Goal: Task Accomplishment & Management: Use online tool/utility

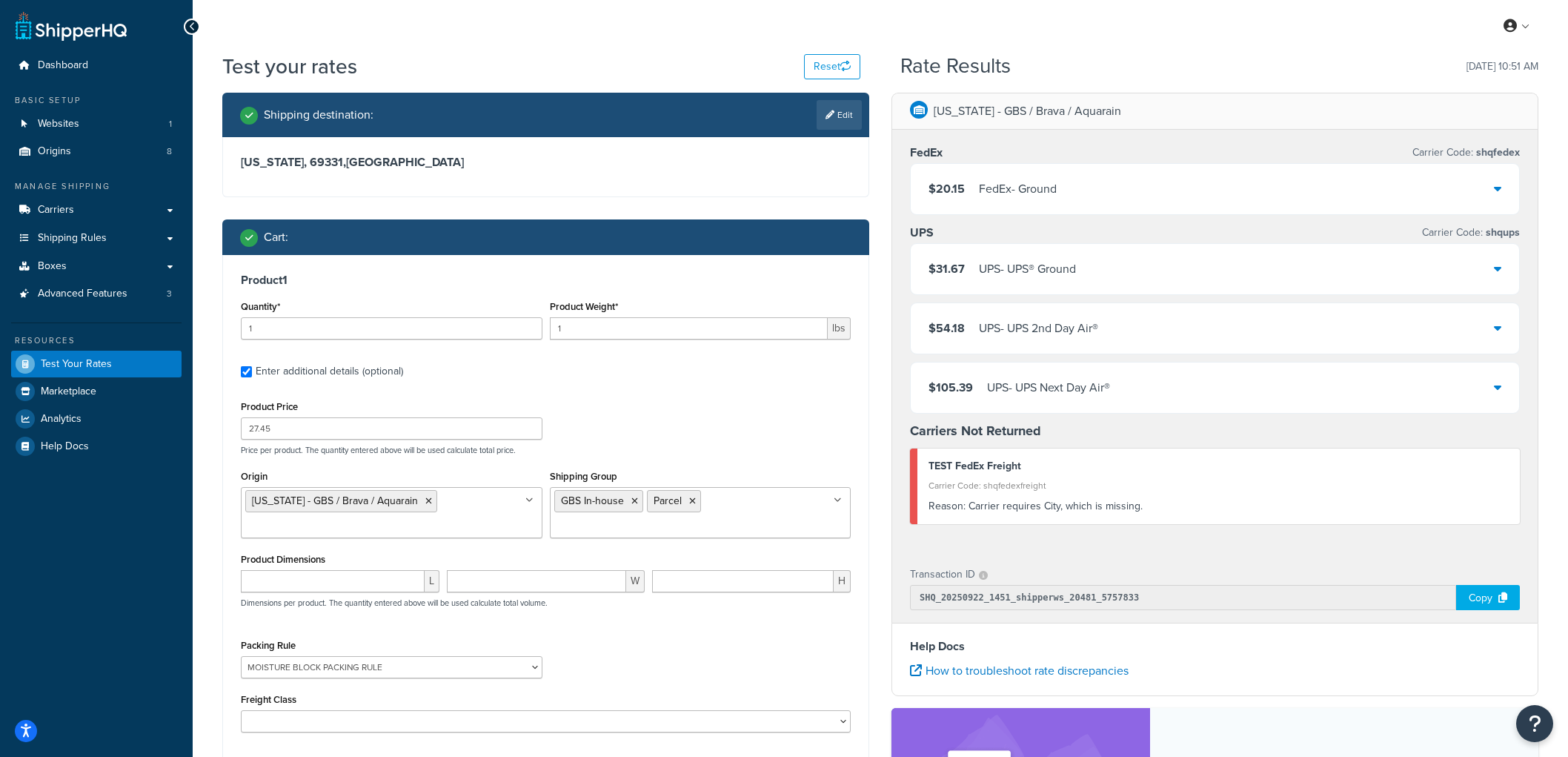
select select "87713"
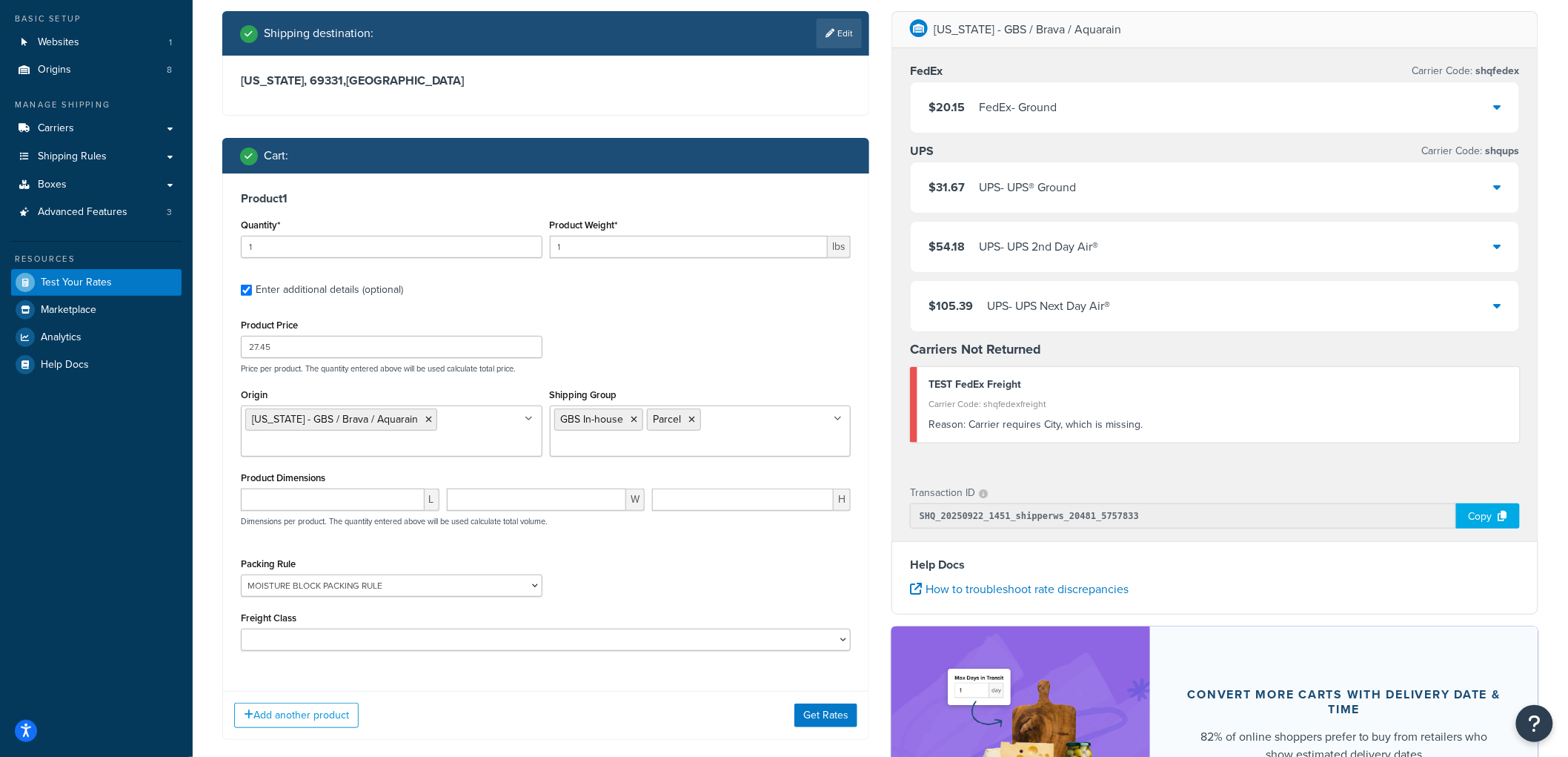
scroll to position [82, 0]
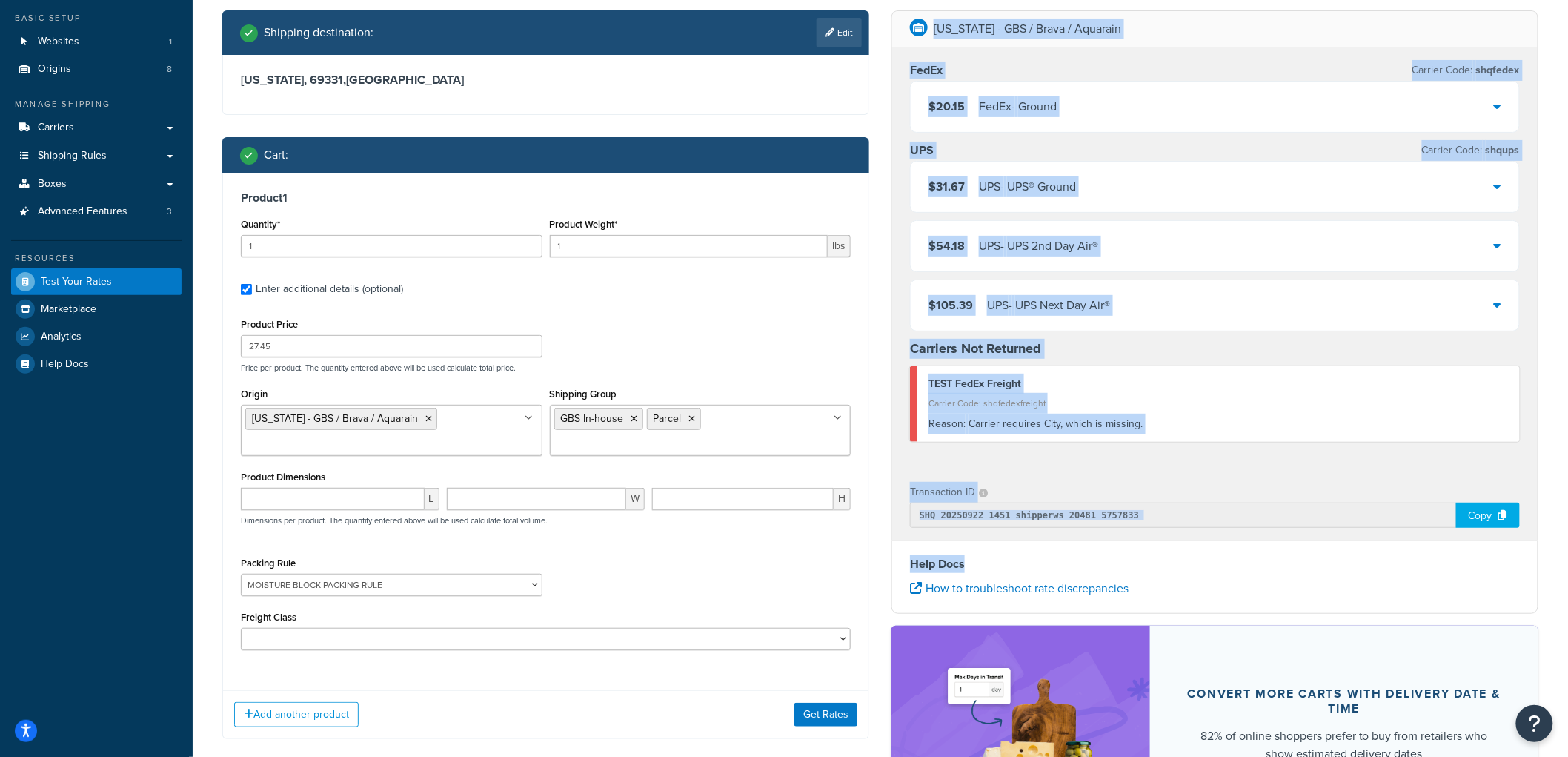
drag, startPoint x: 897, startPoint y: 15, endPoint x: 1564, endPoint y: 550, distance: 855.1
click at [1564, 550] on div "Test your rates Reset Rate Results 09/22/2025, 10:51 AM Shipping destination : …" at bounding box center [880, 450] width 1375 height 961
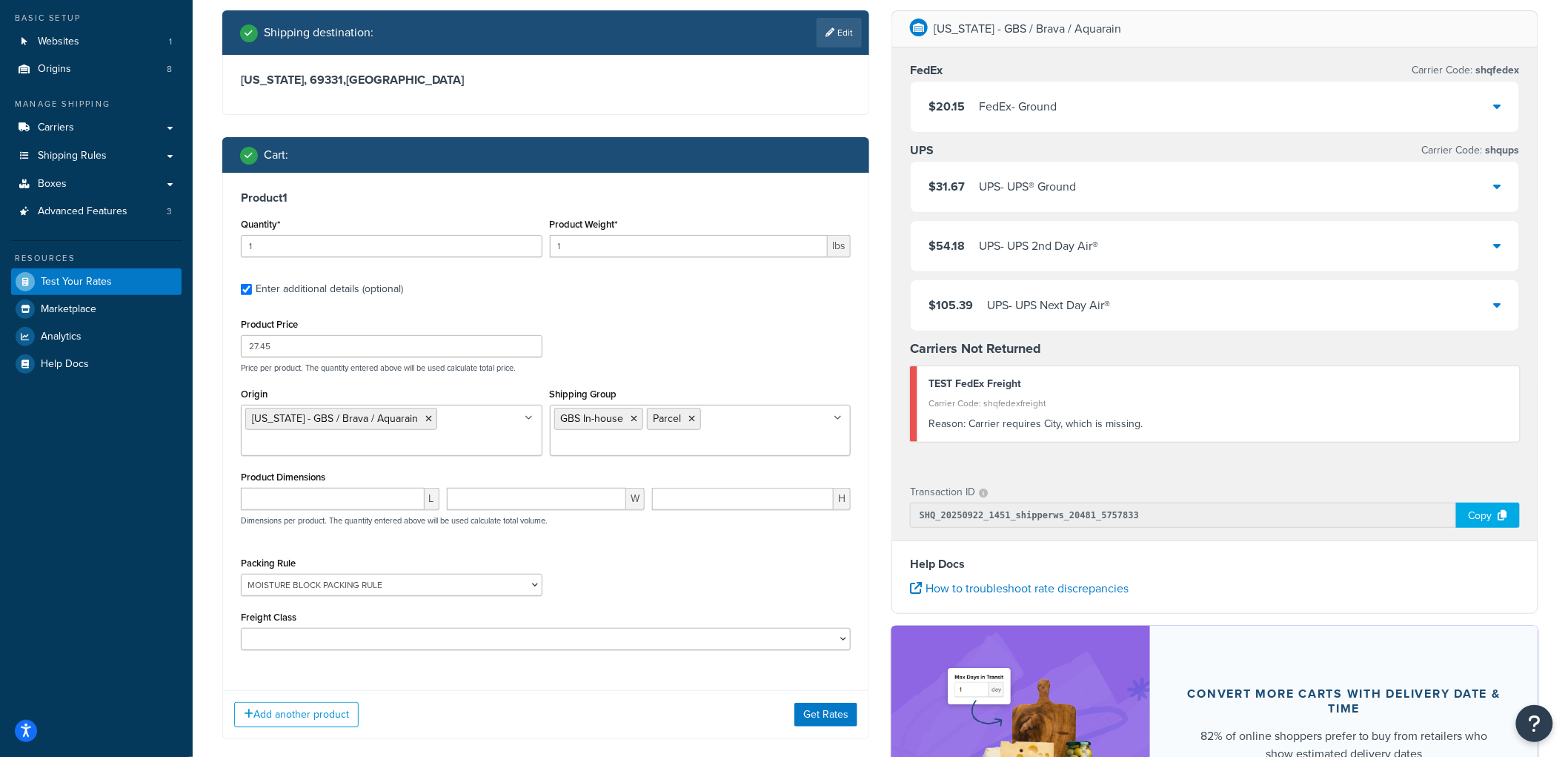
drag, startPoint x: 1175, startPoint y: 597, endPoint x: 875, endPoint y: 43, distance: 630.0
click at [875, 43] on div "Shipping destination : Edit Nebraska, 69331 , United States Cart : Product 1 Qu…" at bounding box center [880, 452] width 1338 height 883
click at [875, 43] on div "Shipping destination : Edit Nebraska, 69331 , United States Cart : Product 1 Qu…" at bounding box center [545, 386] width 669 height 751
drag, startPoint x: 206, startPoint y: 23, endPoint x: 877, endPoint y: 156, distance: 684.1
click at [877, 156] on div "Test your rates Reset Rate Results 09/22/2025, 10:51 AM Shipping destination : …" at bounding box center [880, 450] width 1375 height 961
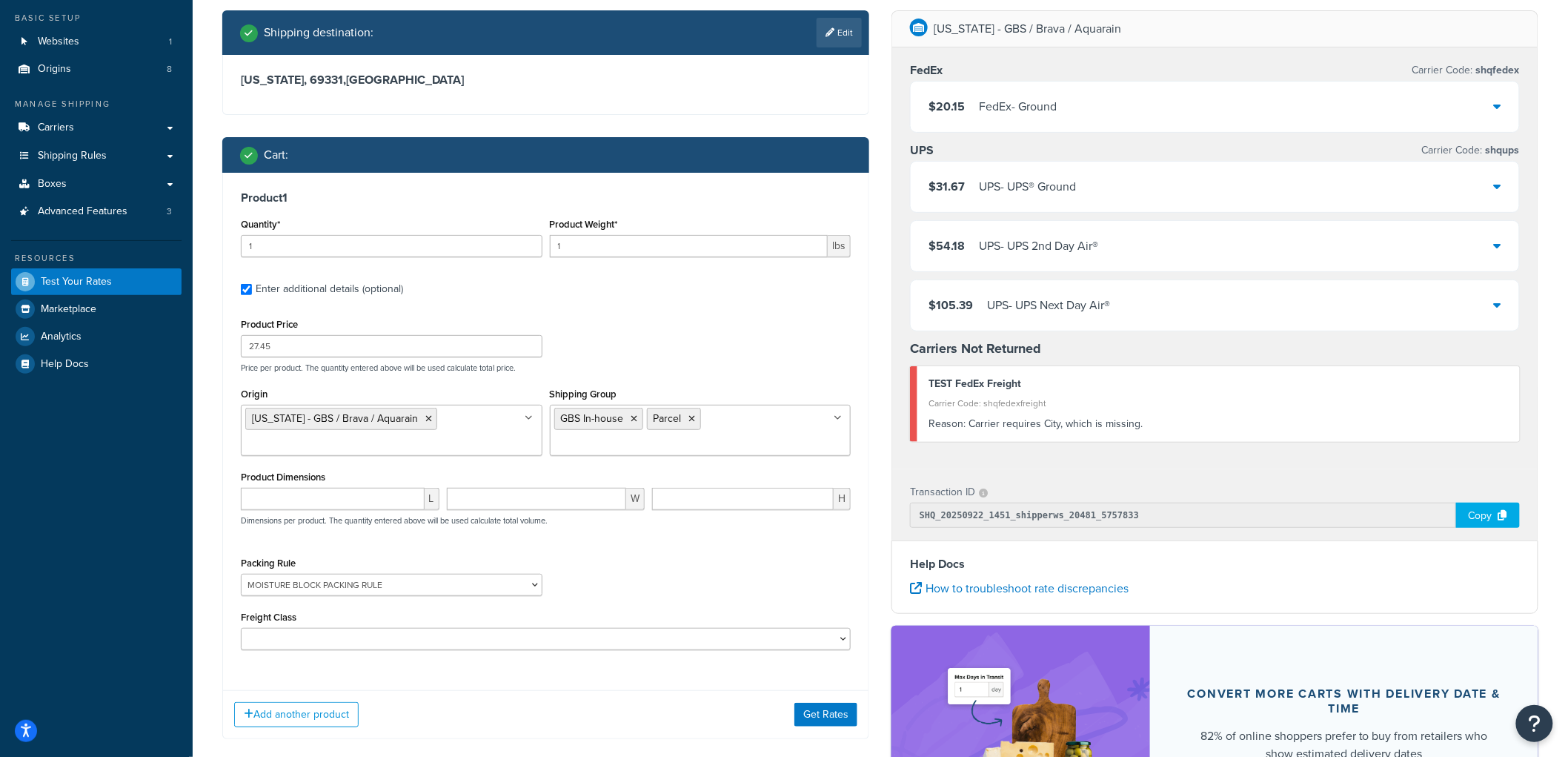
click at [878, 156] on div "Shipping destination : Edit Nebraska, 69331 , United States Cart : Product 1 Qu…" at bounding box center [545, 386] width 669 height 751
click at [877, 288] on div "Shipping destination : Edit Nebraska, 69331 , United States Cart : Product 1 Qu…" at bounding box center [545, 386] width 669 height 751
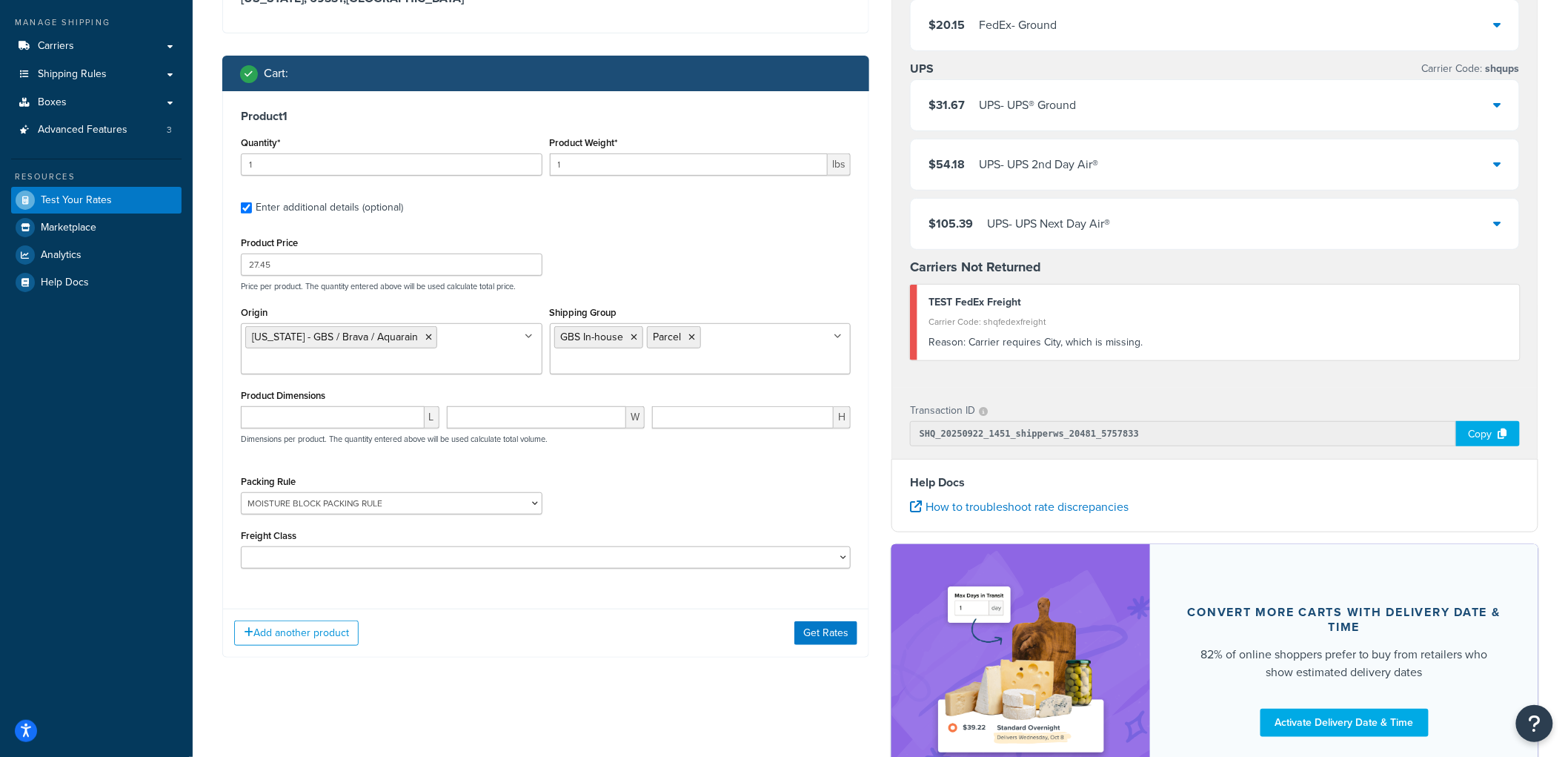
scroll to position [165, 0]
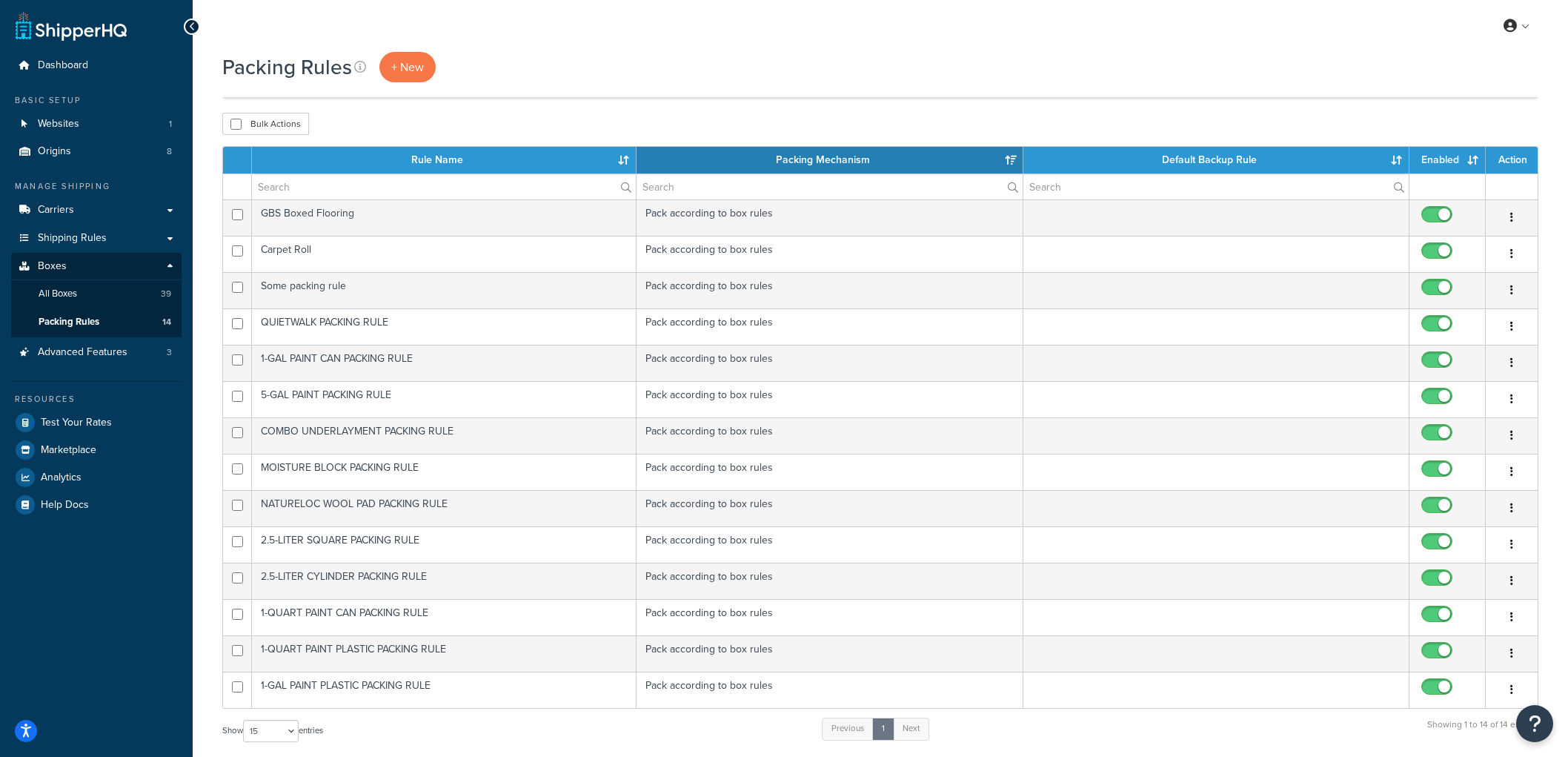
select select "15"
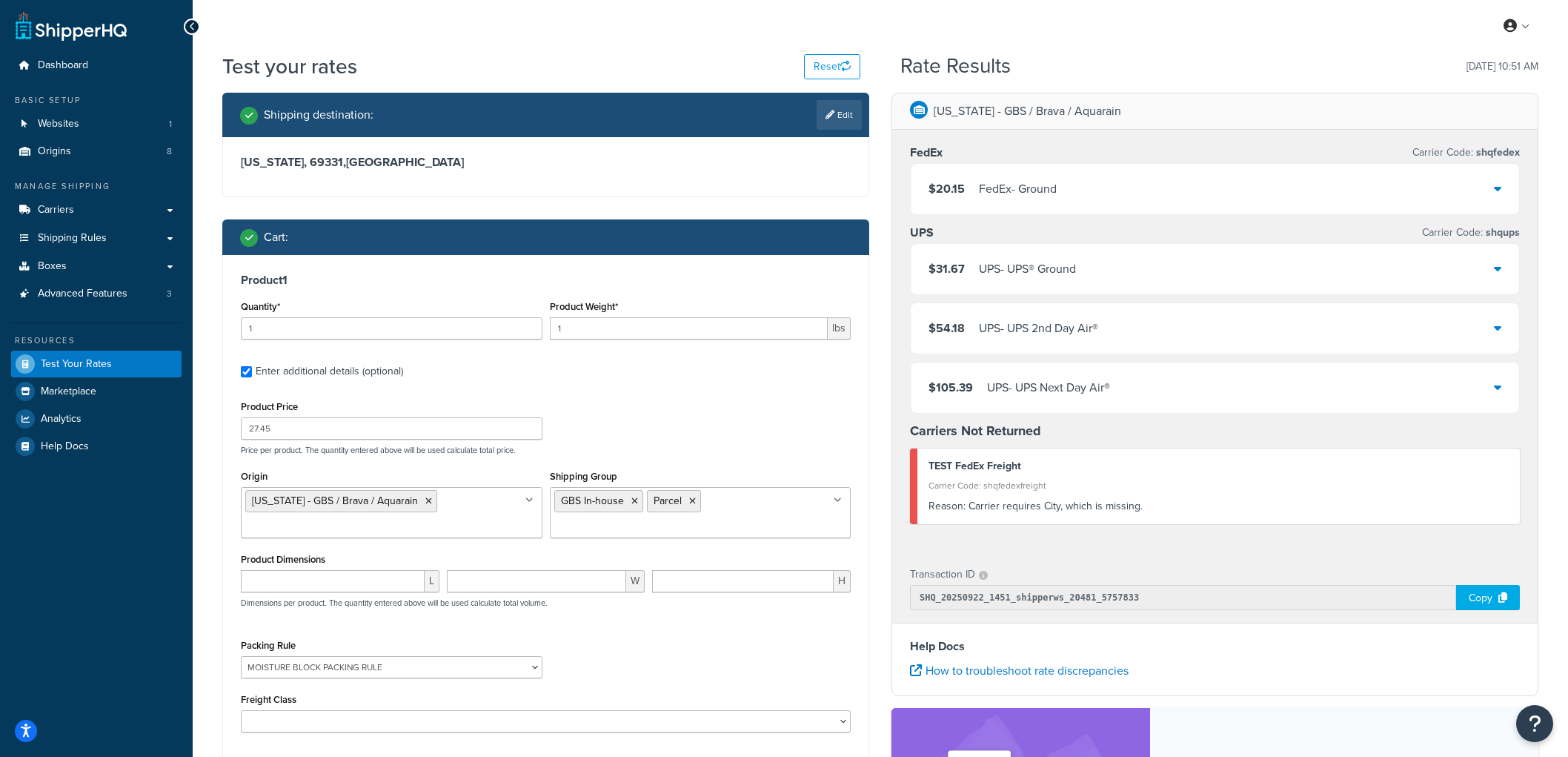
select select "87713"
drag, startPoint x: 334, startPoint y: 324, endPoint x: 178, endPoint y: 311, distance: 156.5
click at [178, 314] on div "Dashboard Basic Setup Websites 1 Origins 8 Manage Shipping Carriers Carriers Al…" at bounding box center [784, 525] width 1568 height 1050
type input "13"
drag, startPoint x: 573, startPoint y: 321, endPoint x: 551, endPoint y: 321, distance: 22.0
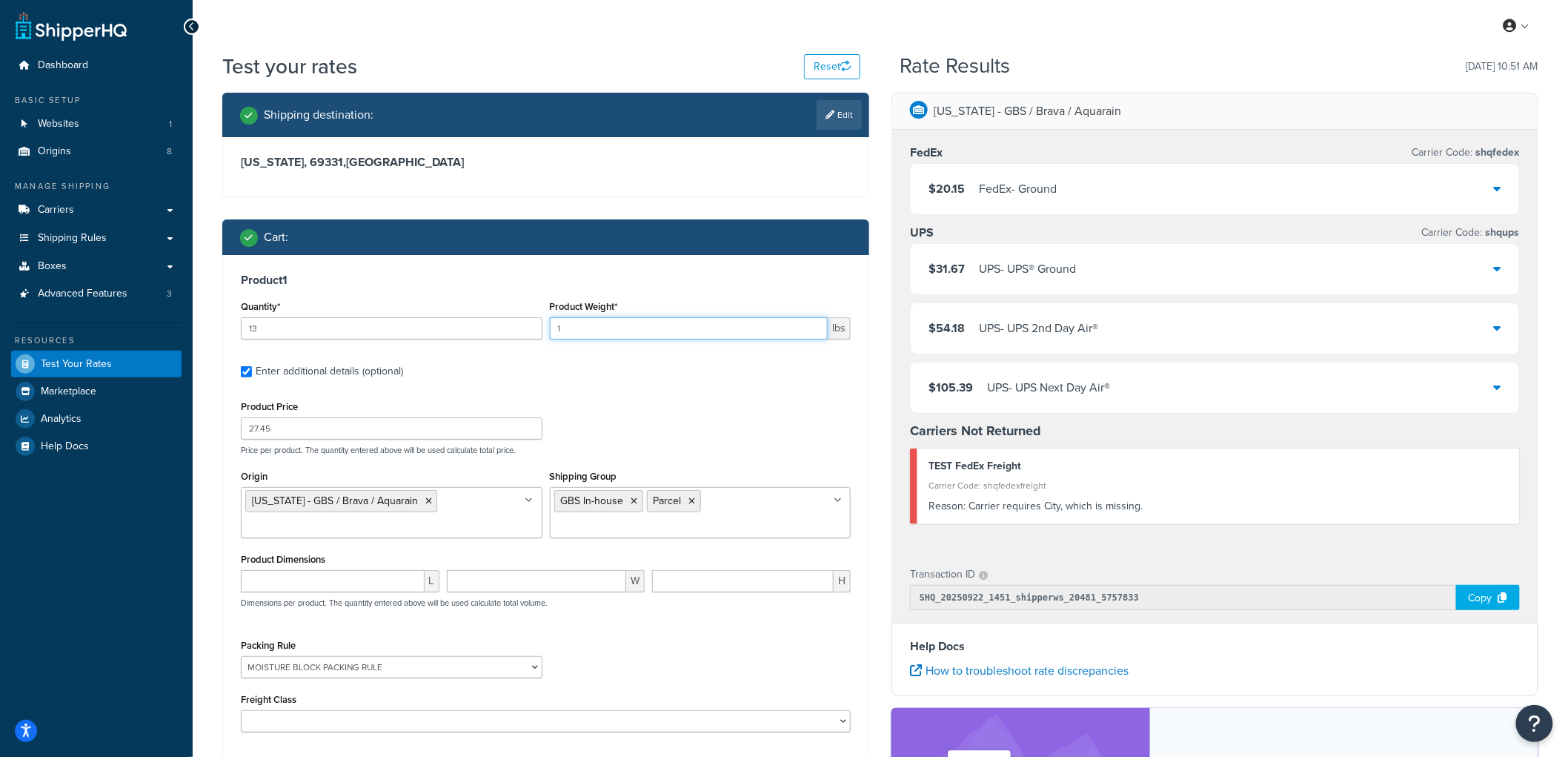
click at [551, 321] on input "1" at bounding box center [689, 328] width 278 height 22
type input "15"
click at [349, 427] on input "27.45" at bounding box center [392, 428] width 301 height 22
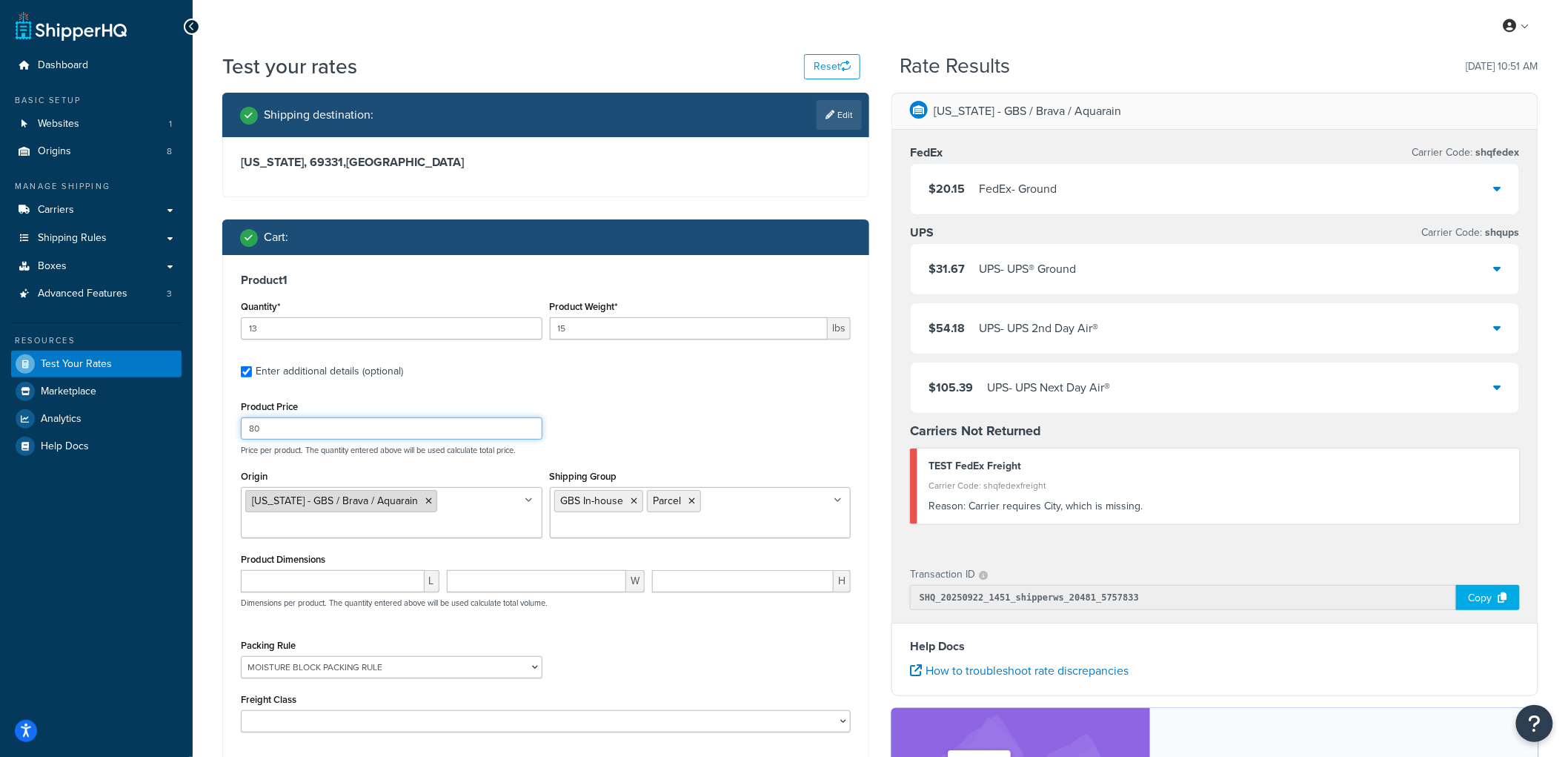
type input "80"
click at [425, 504] on icon at bounding box center [429, 501] width 7 height 9
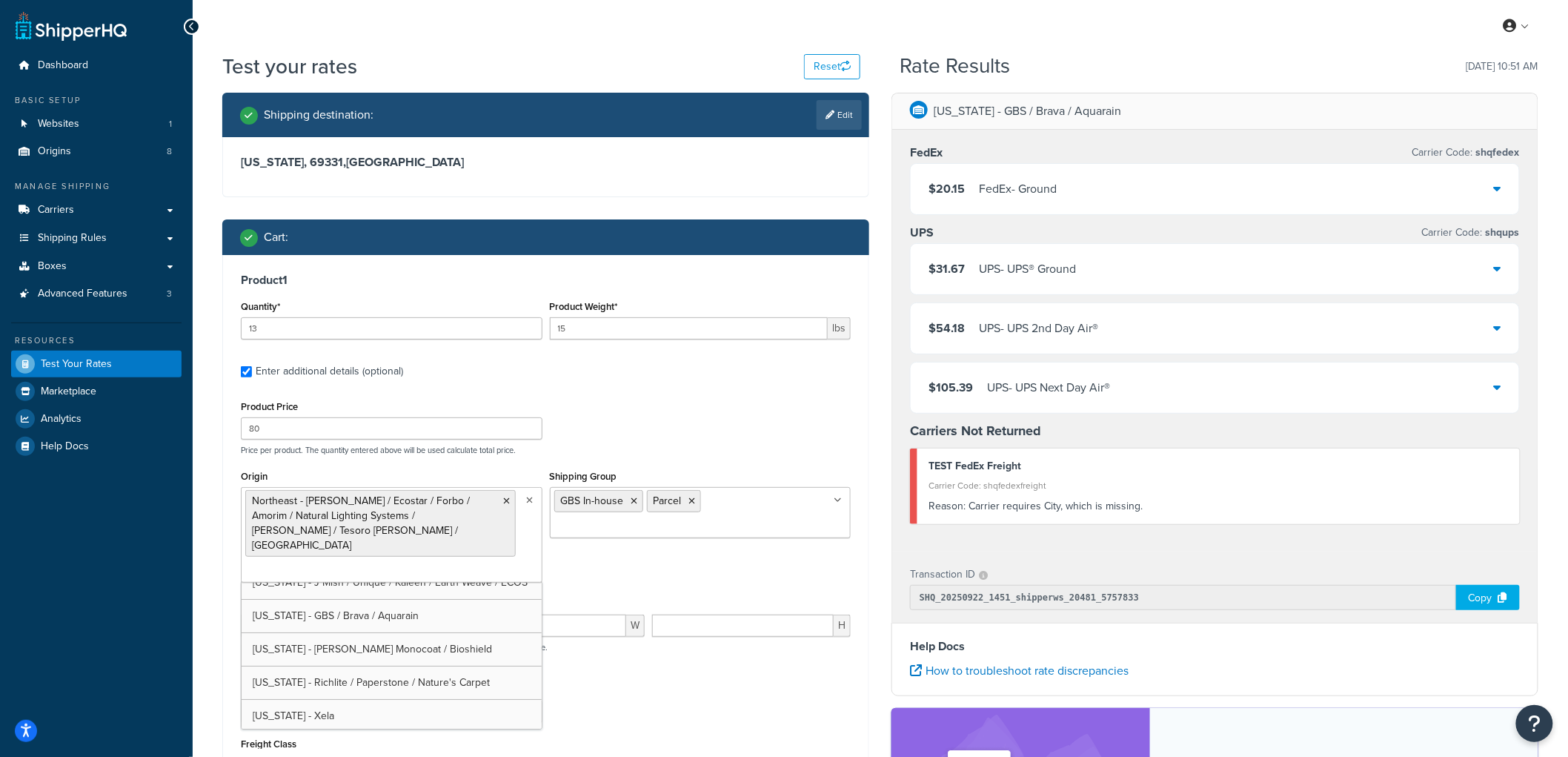
scroll to position [69, 0]
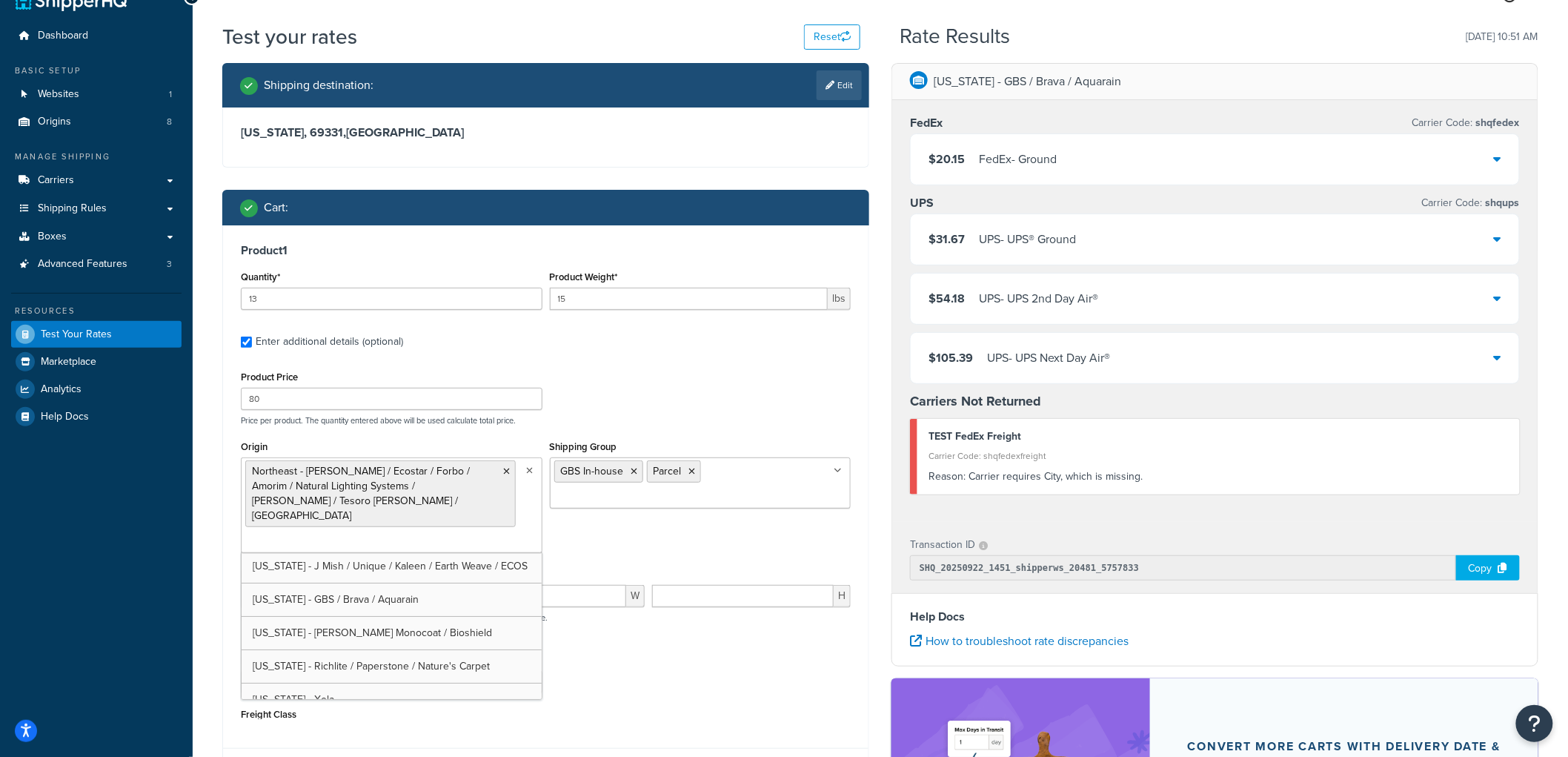
click at [737, 471] on div "Shipping Group GBS In-house Parcel Always Free Ship Always Free Ship Freight Am…" at bounding box center [701, 472] width 301 height 72
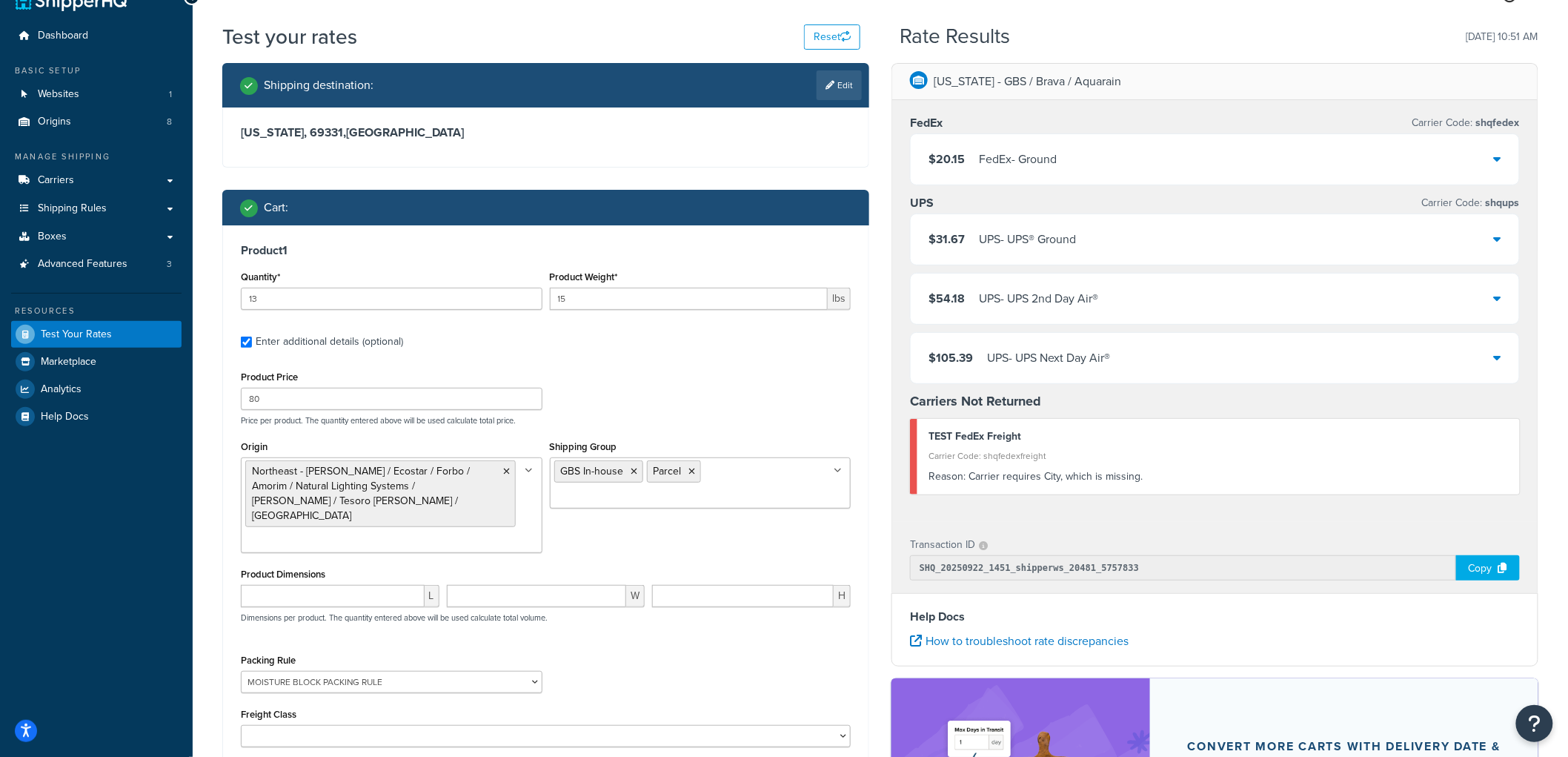
scroll to position [82, 0]
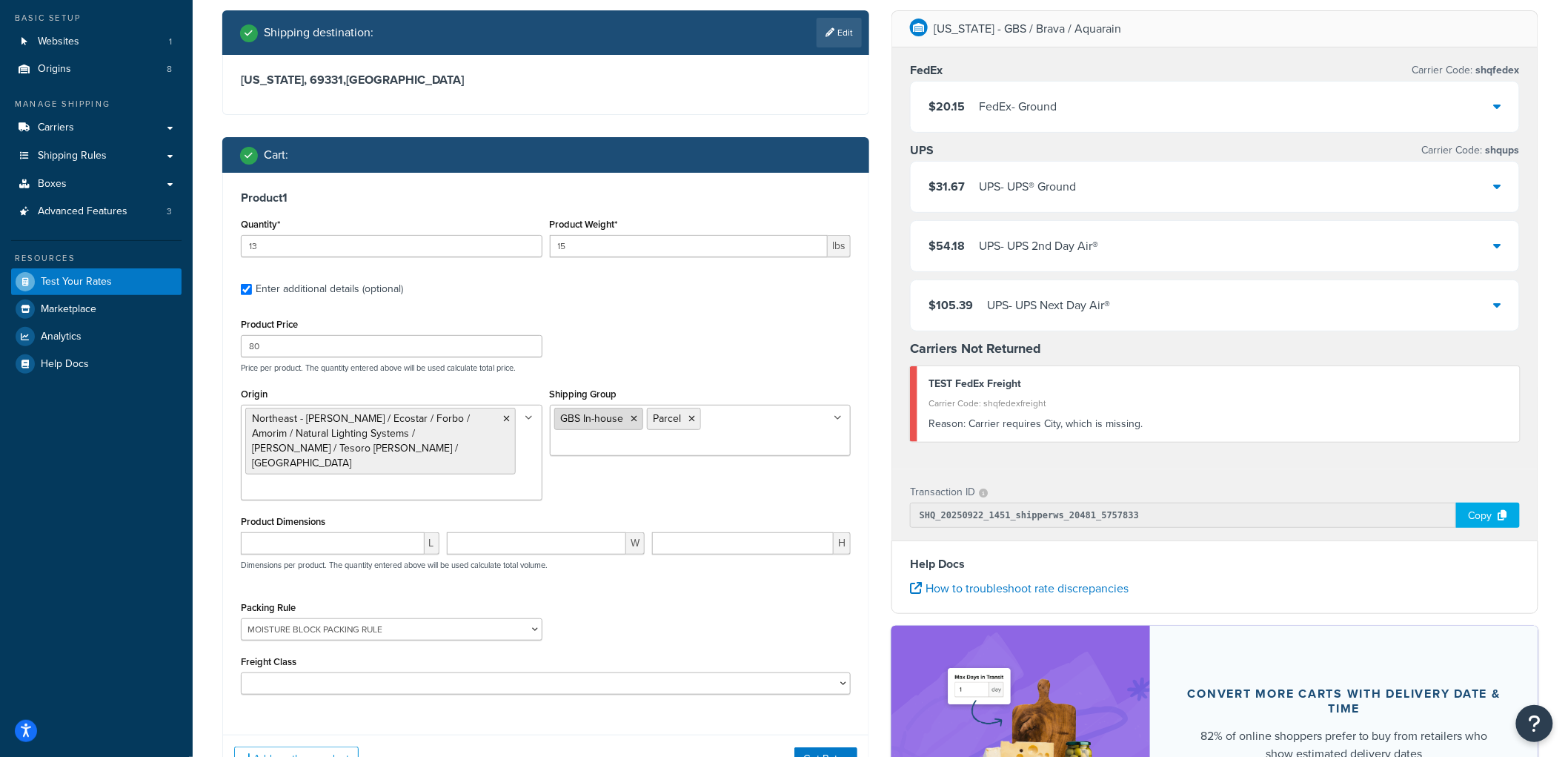
click at [633, 419] on icon at bounding box center [635, 419] width 7 height 9
click at [598, 416] on icon at bounding box center [600, 419] width 7 height 9
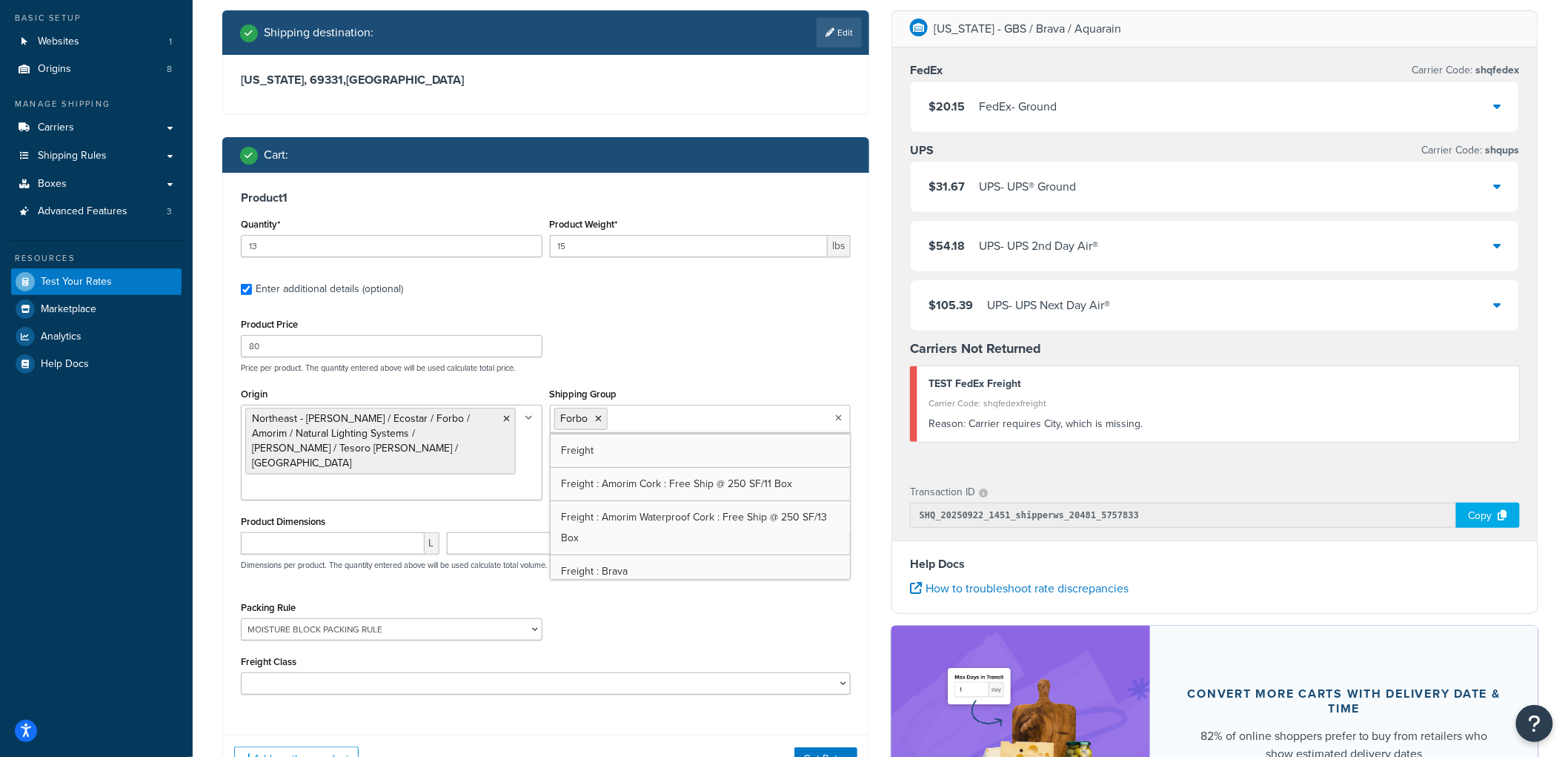
scroll to position [480, 0]
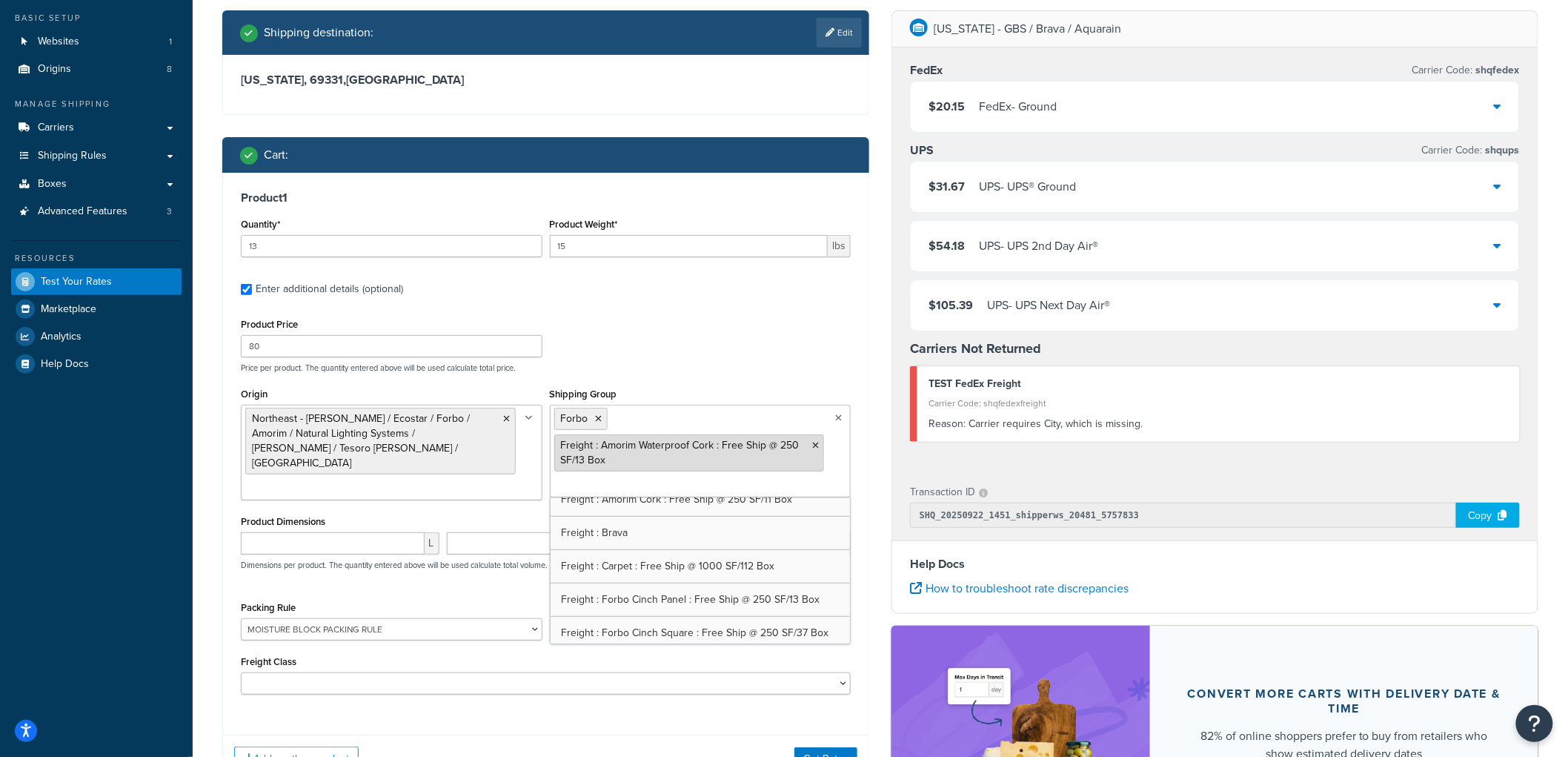
click at [815, 448] on icon at bounding box center [816, 446] width 7 height 9
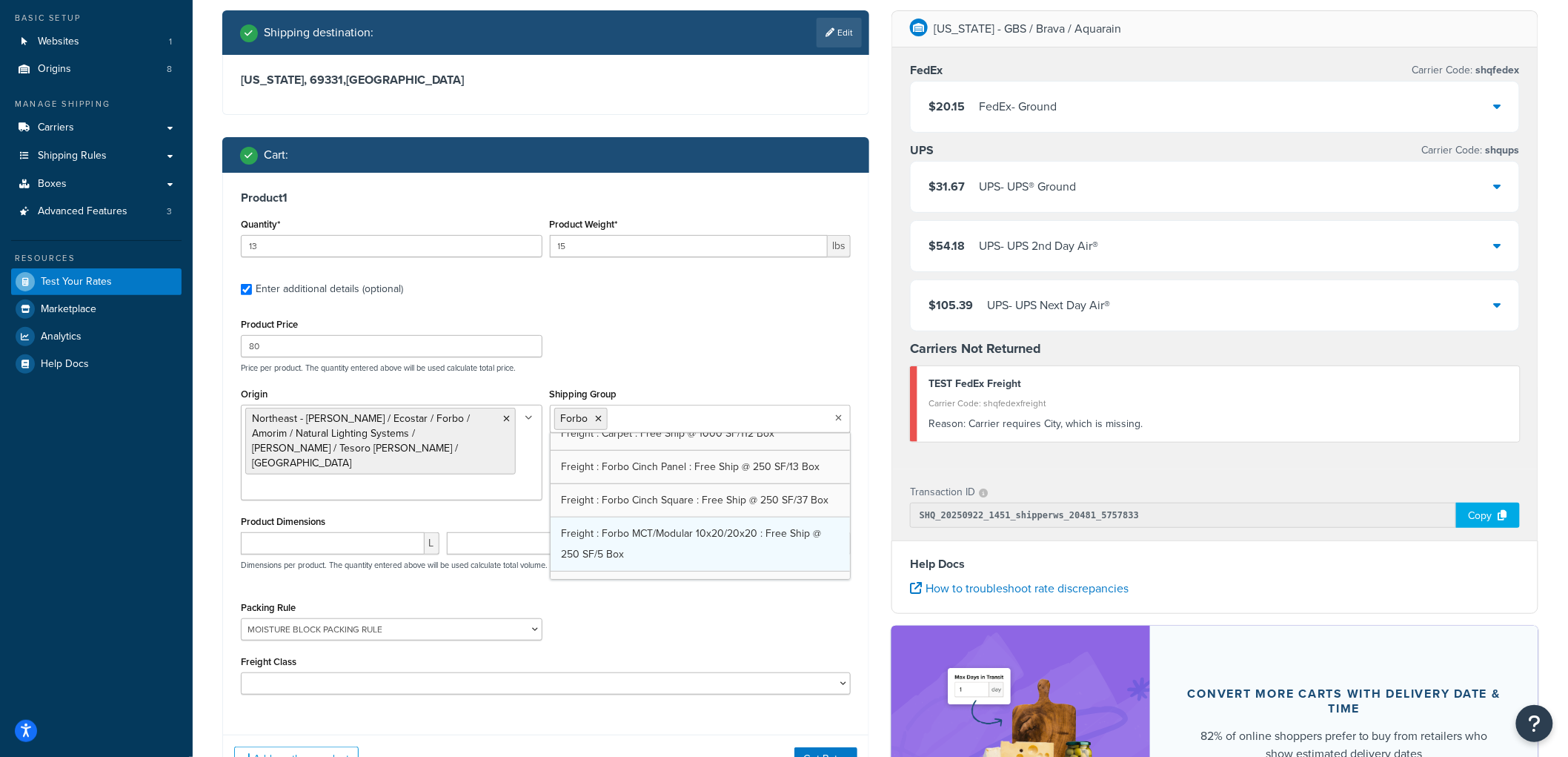
scroll to position [564, 0]
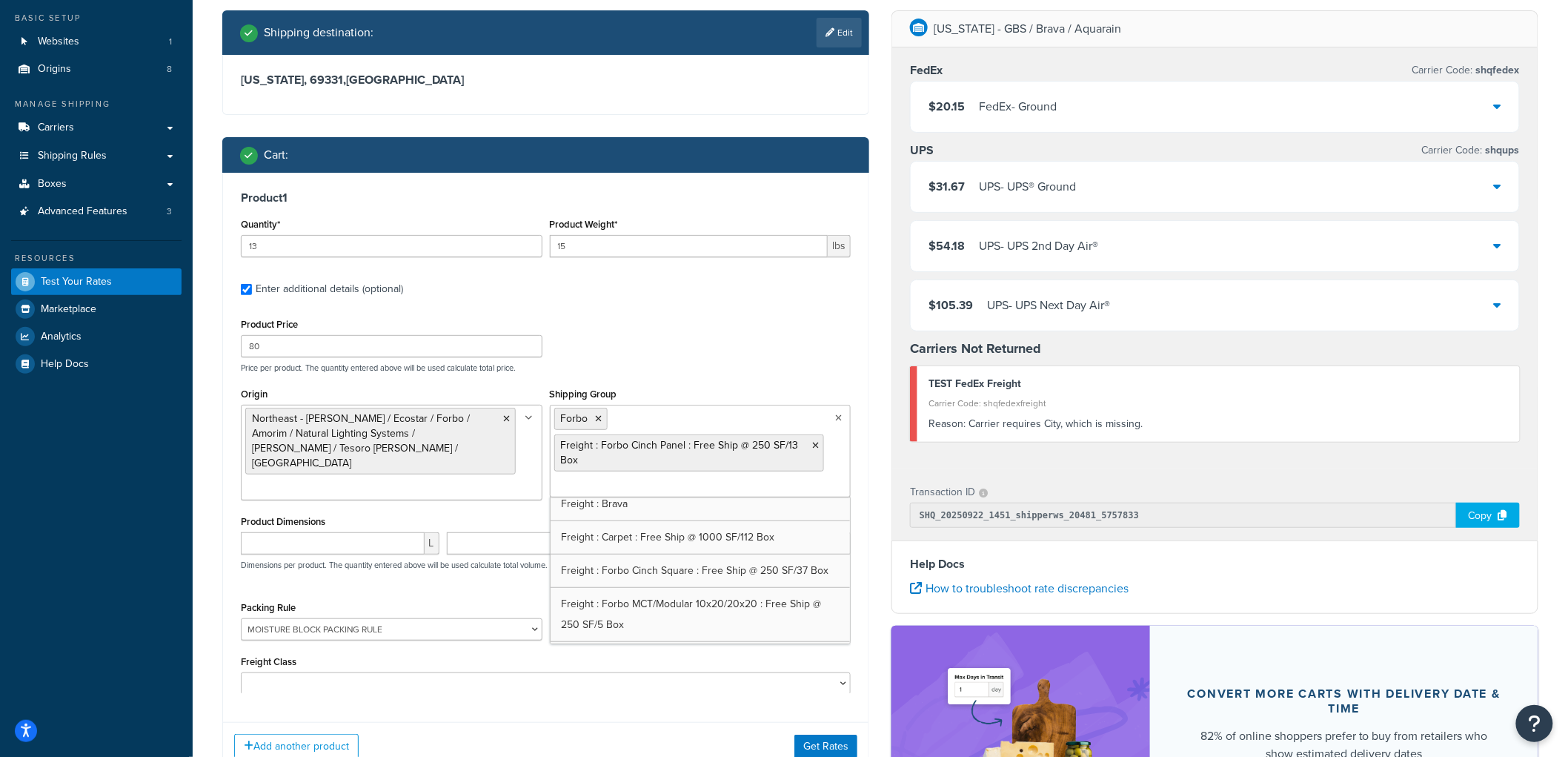
click at [767, 329] on div "Product Price 80 Price per product. The quantity entered above will be used cal…" at bounding box center [546, 344] width 617 height 59
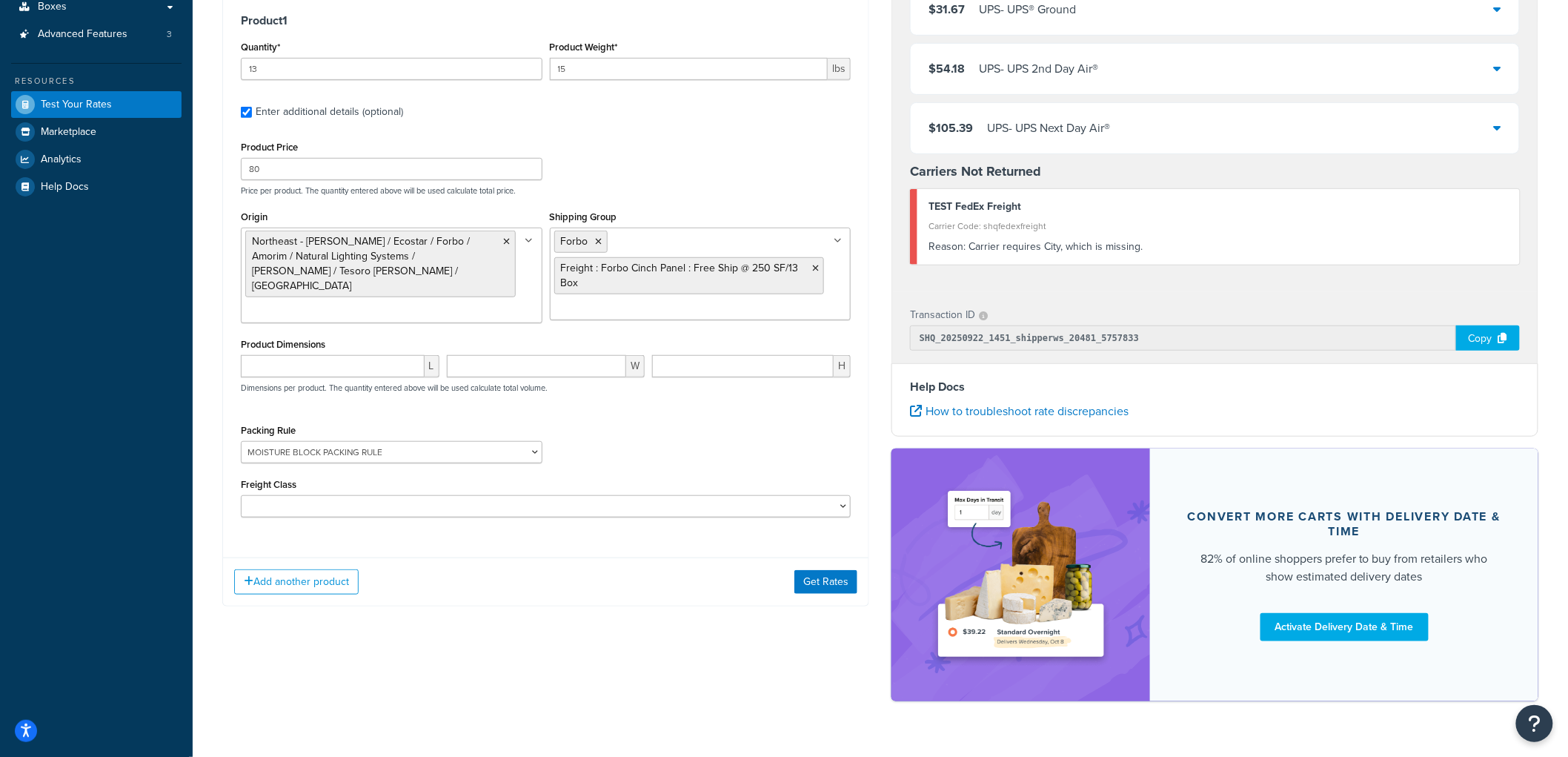
scroll to position [294, 0]
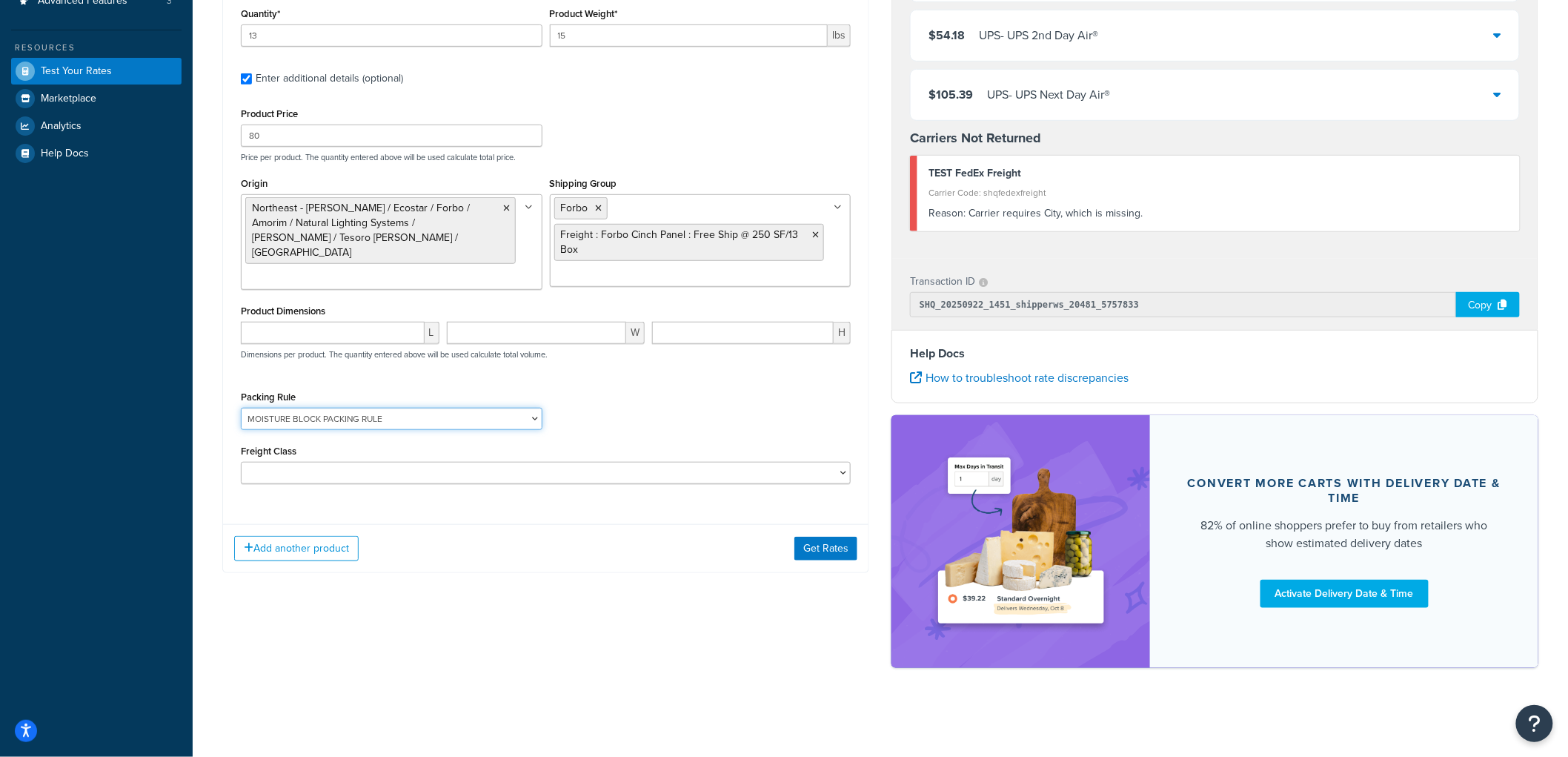
click at [506, 420] on select "1-GAL PAINT CAN PACKING RULE 1-GAL PAINT PLASTIC PACKING RULE 1-QUART PAINT CAN…" at bounding box center [392, 418] width 301 height 22
select select
click at [241, 408] on select "1-GAL PAINT CAN PACKING RULE 1-GAL PAINT PLASTIC PACKING RULE 1-QUART PAINT CAN…" at bounding box center [392, 418] width 301 height 22
click at [718, 410] on div "Packing Rule 1-GAL PAINT CAN PACKING RULE 1-GAL PAINT PLASTIC PACKING RULE 1-QU…" at bounding box center [546, 414] width 617 height 54
click at [822, 537] on button "Get Rates" at bounding box center [826, 549] width 63 height 24
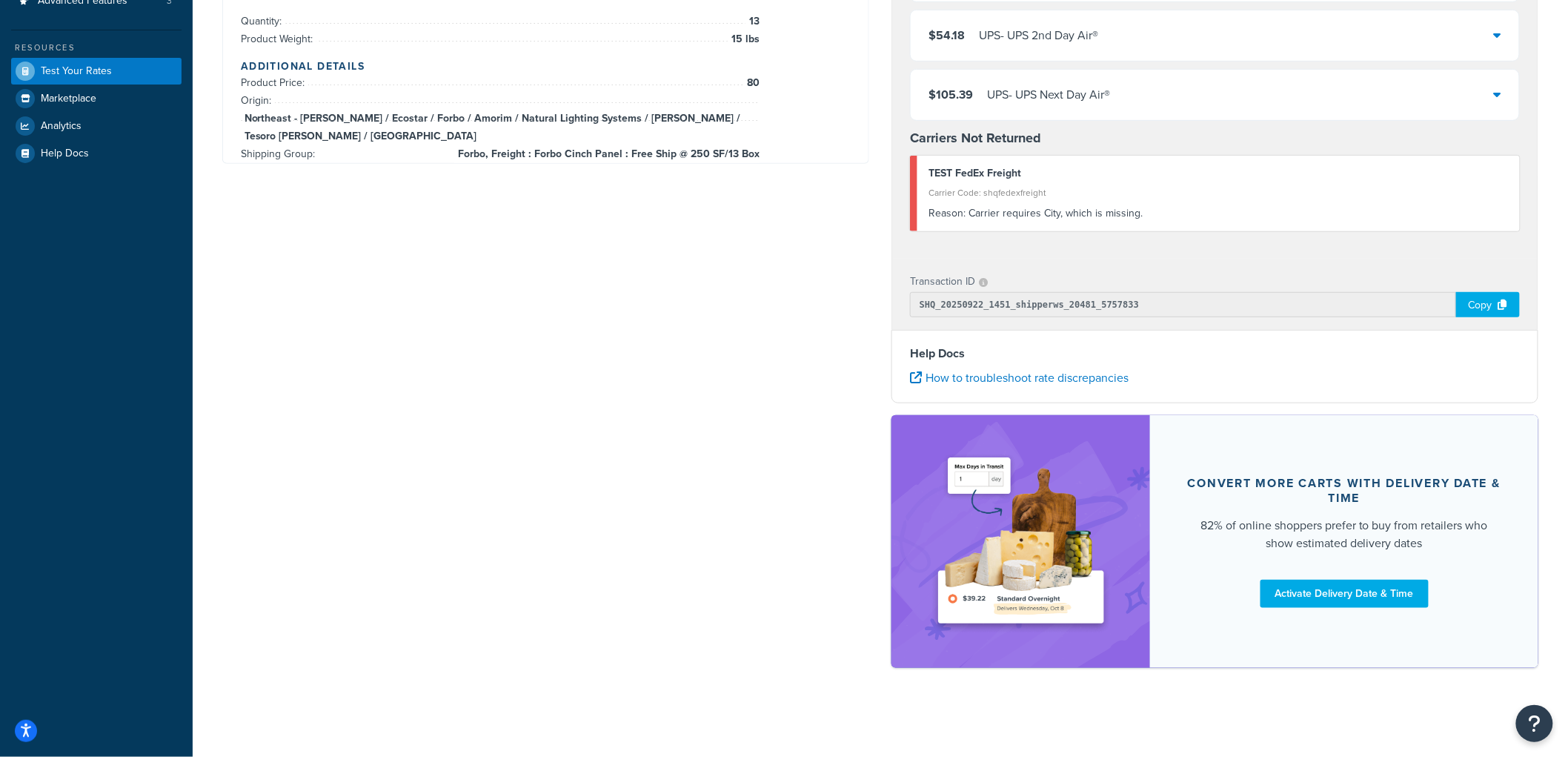
scroll to position [0, 0]
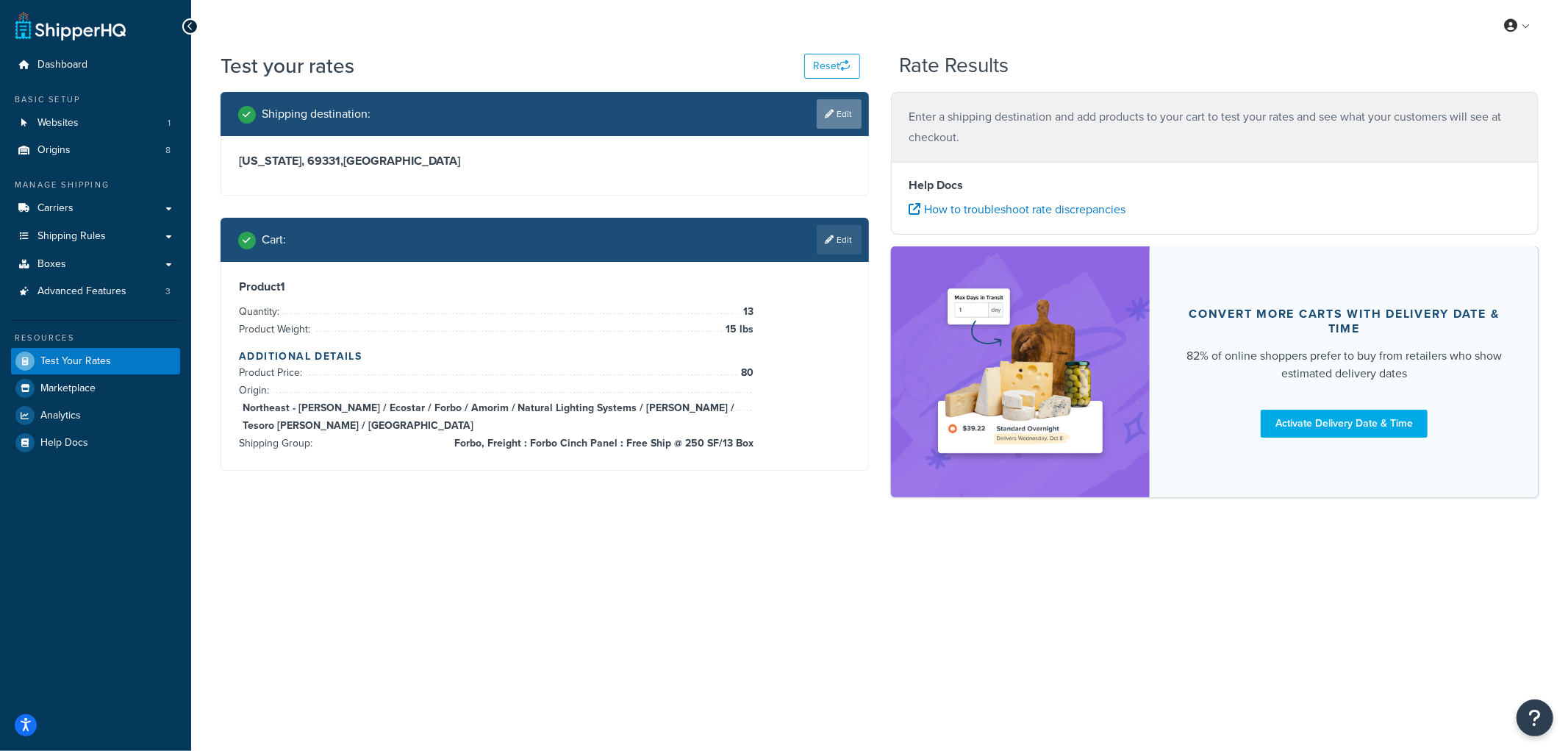
click at [838, 119] on link "Edit" at bounding box center [838, 113] width 45 height 29
select select "NE"
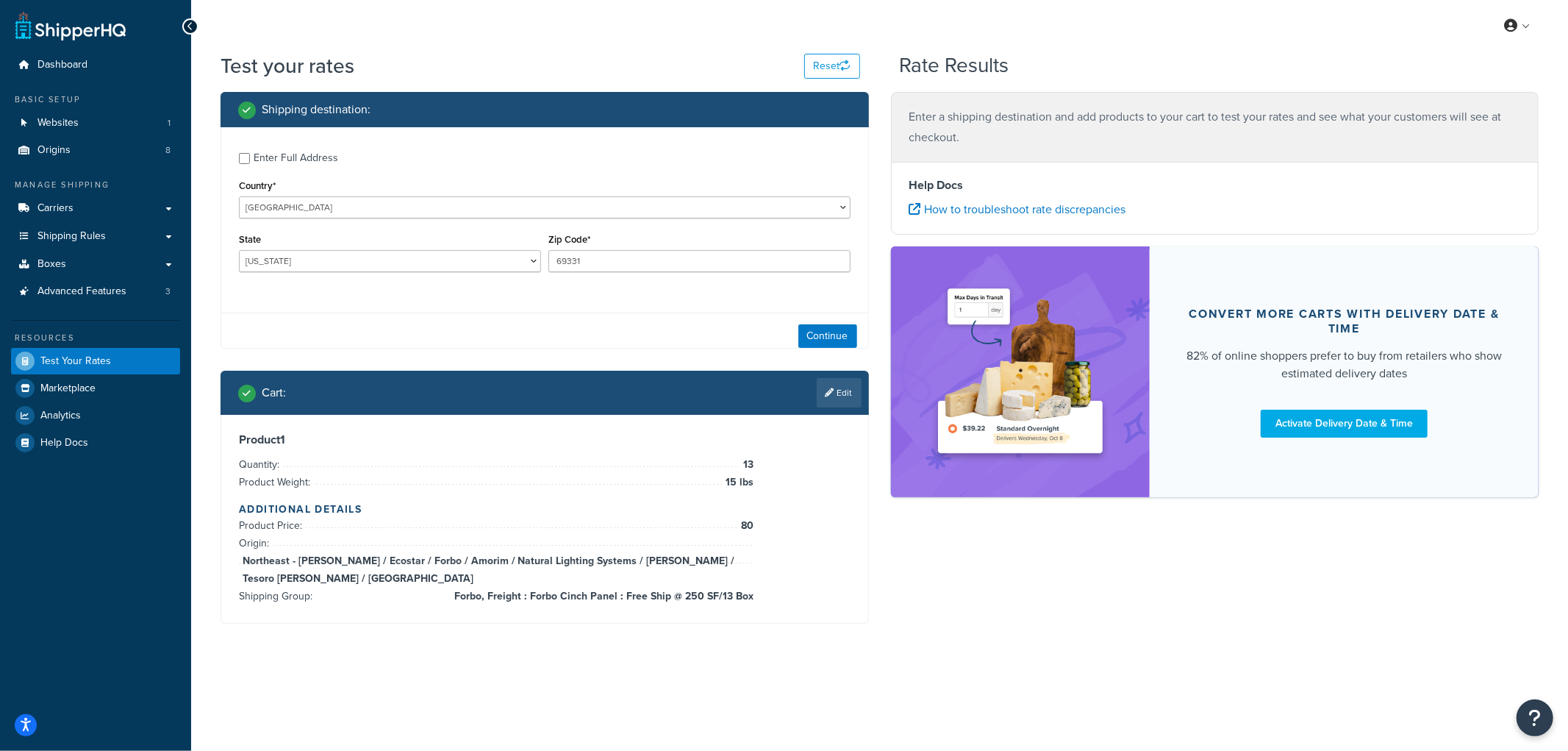
click at [276, 164] on div "Enter Full Address" at bounding box center [296, 157] width 84 height 20
click at [250, 164] on input "Enter Full Address" at bounding box center [244, 158] width 11 height 11
checkbox input "true"
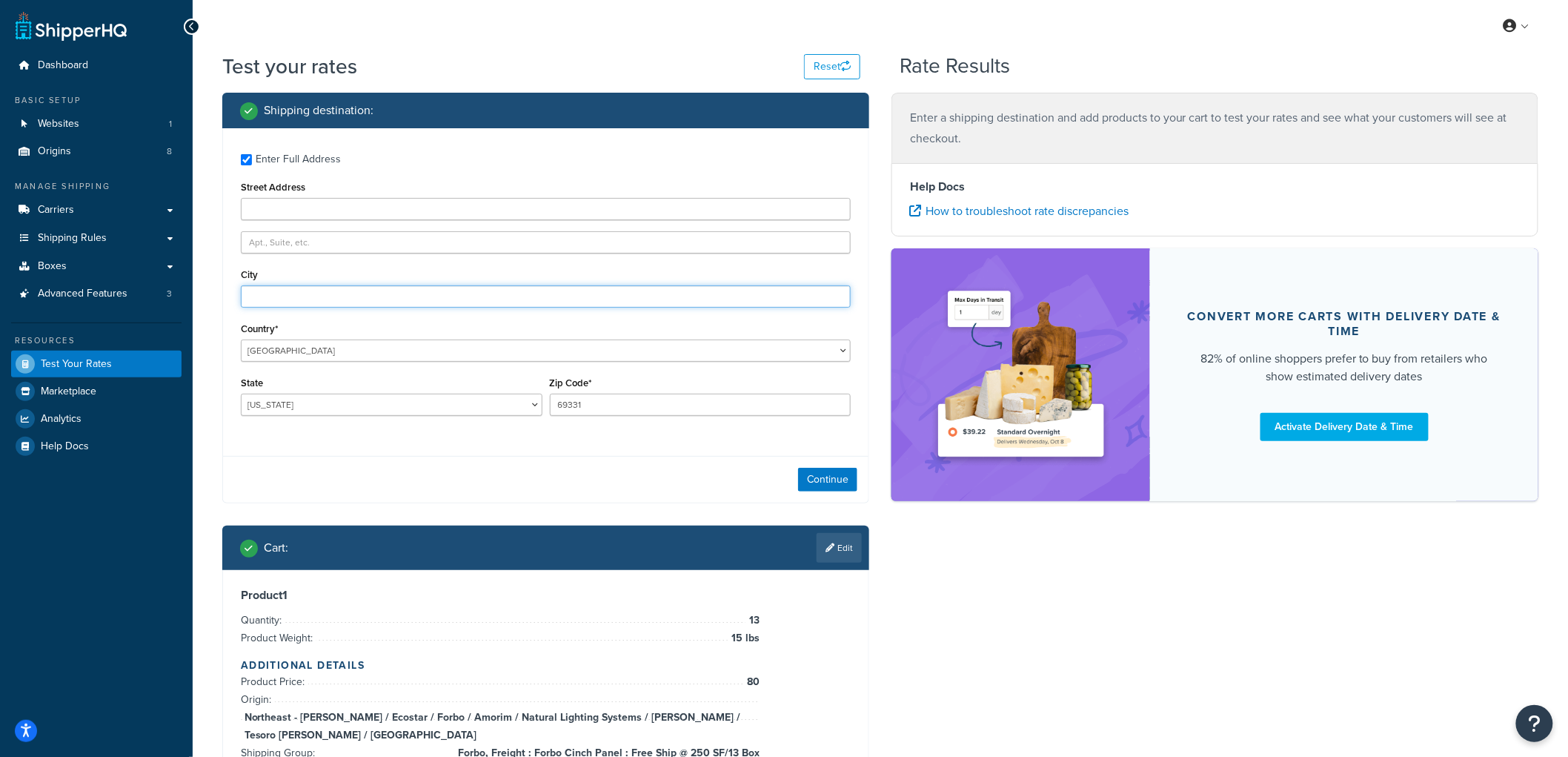
click at [278, 293] on input "City" at bounding box center [546, 296] width 609 height 22
type input "Angora"
click at [849, 483] on button "Continue" at bounding box center [827, 480] width 59 height 24
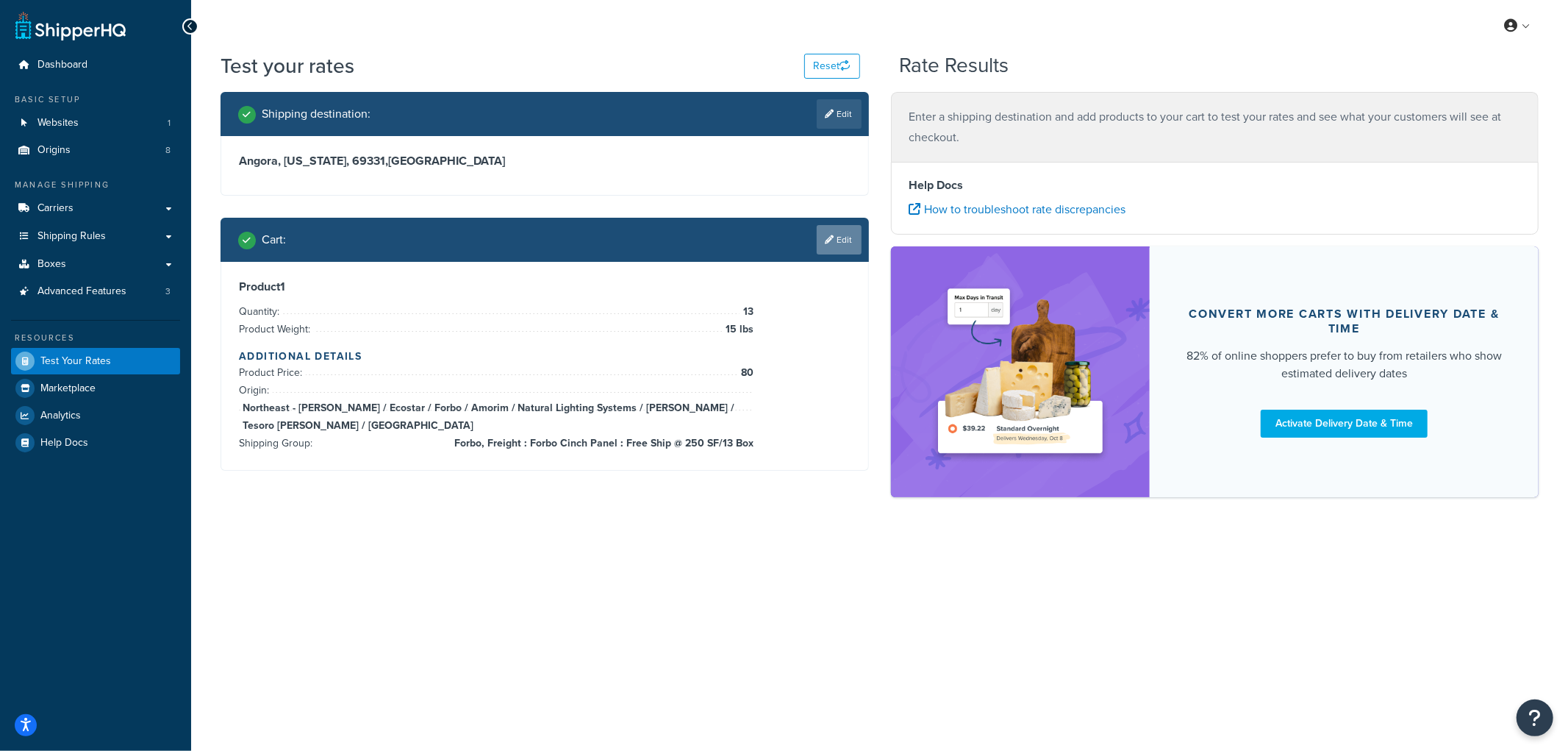
click at [847, 236] on link "Edit" at bounding box center [838, 239] width 45 height 29
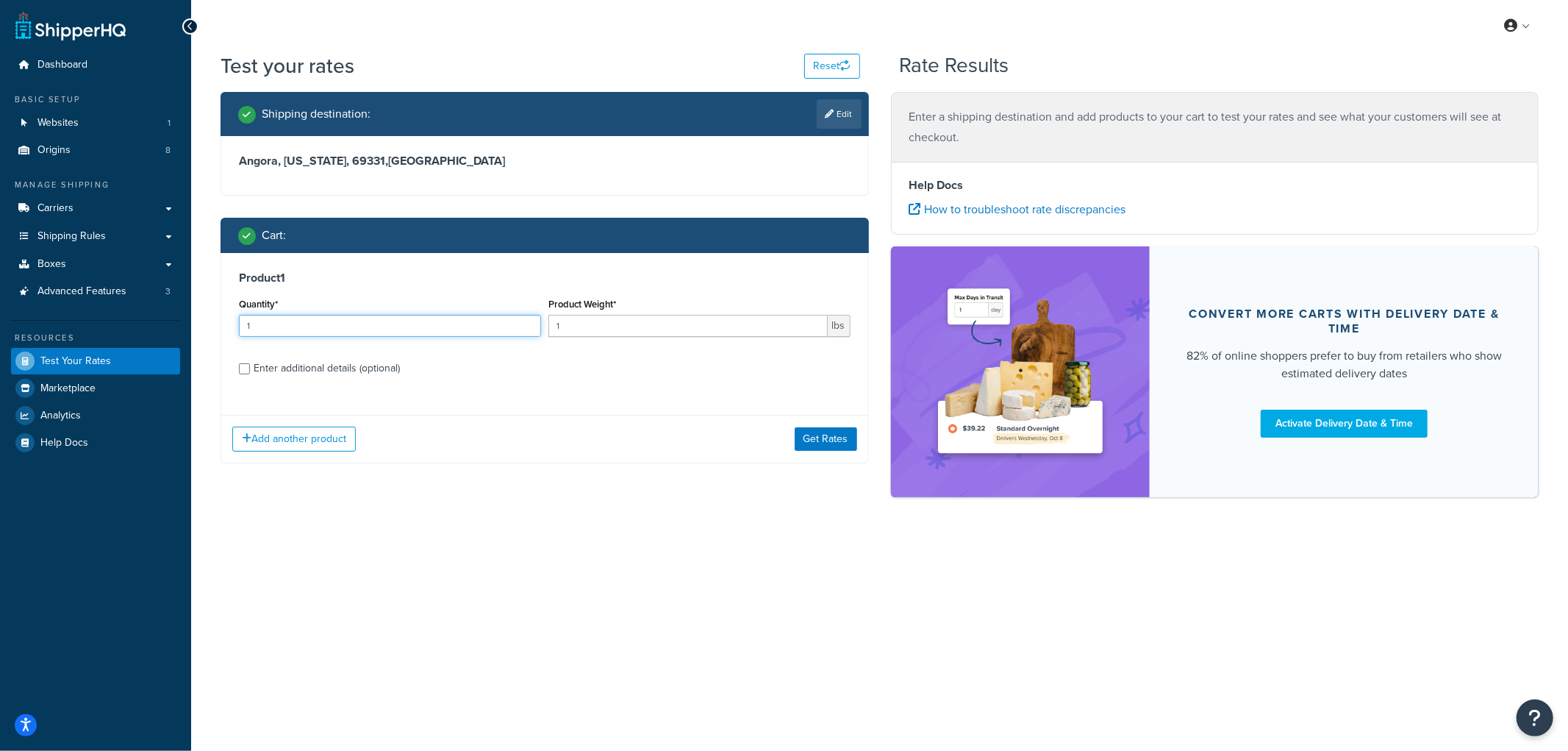
drag, startPoint x: 336, startPoint y: 321, endPoint x: 0, endPoint y: 295, distance: 337.0
click at [0, 295] on div "Dashboard Basic Setup Websites 1 Origins 8 Manage Shipping Carriers Carriers Al…" at bounding box center [784, 376] width 1568 height 751
type input "13"
type input "15"
click at [301, 361] on div "Enter additional details (optional)" at bounding box center [327, 368] width 146 height 20
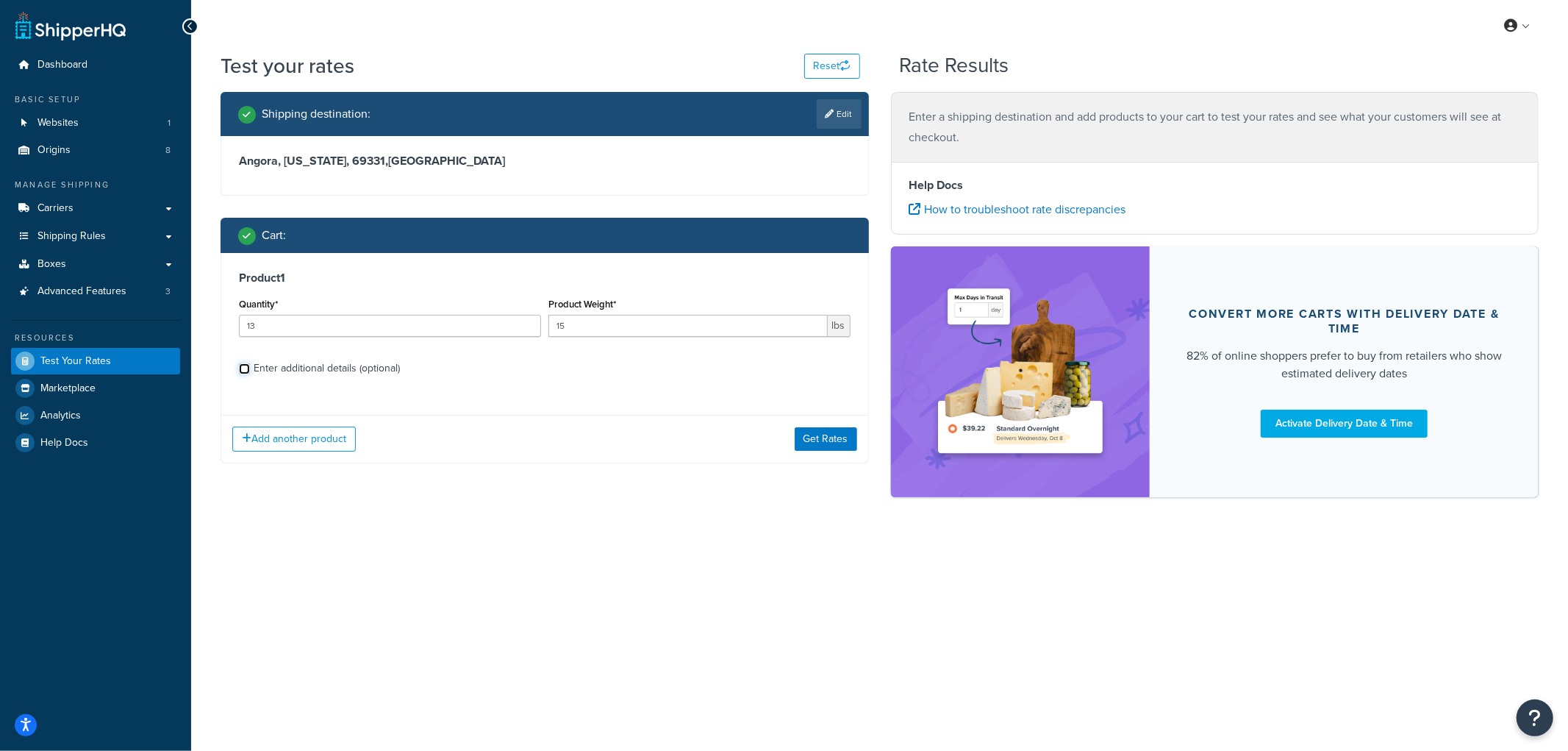
click at [250, 363] on input "Enter additional details (optional)" at bounding box center [244, 368] width 11 height 11
checkbox input "true"
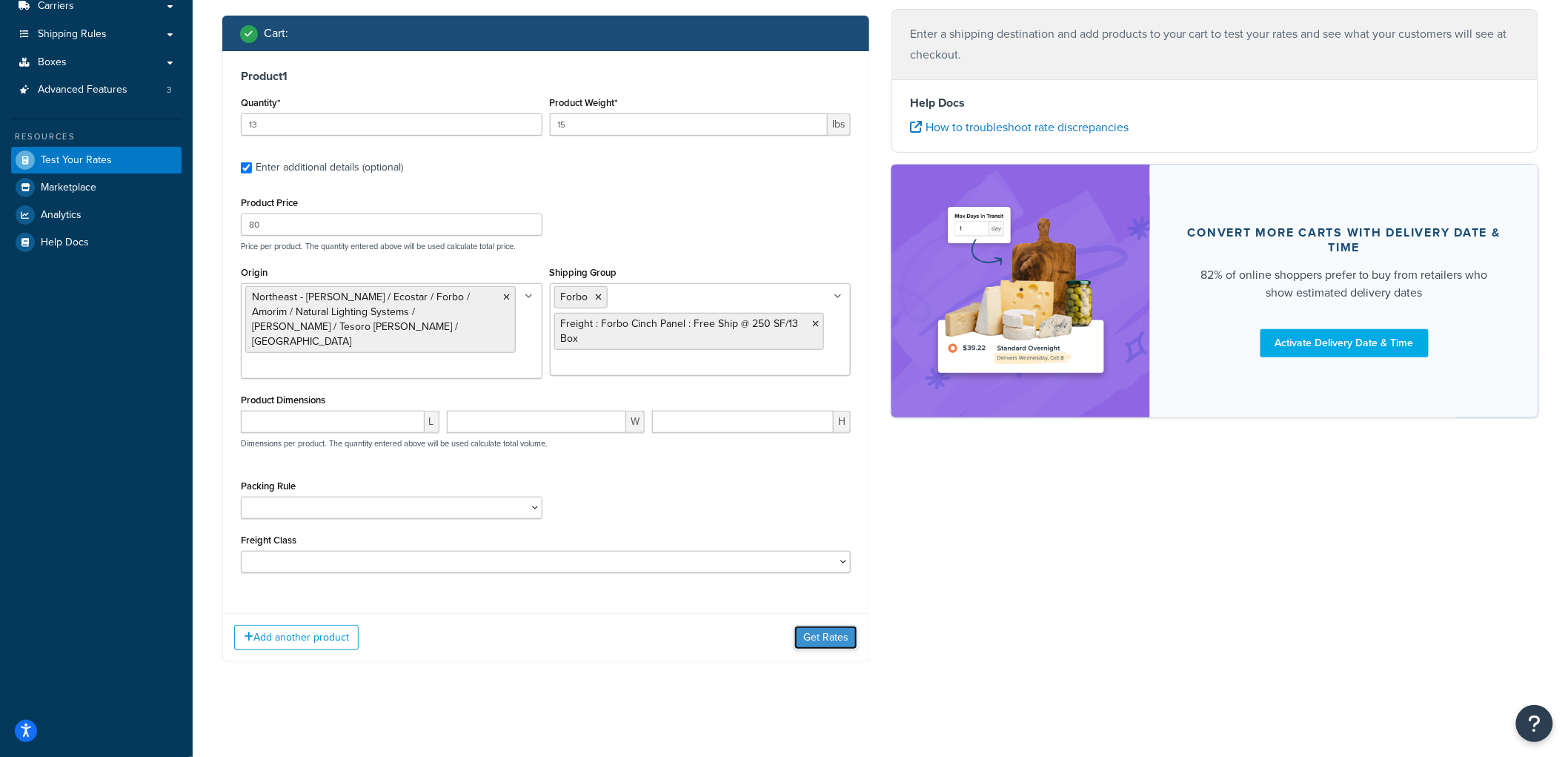
click at [842, 634] on button "Get Rates" at bounding box center [826, 637] width 63 height 24
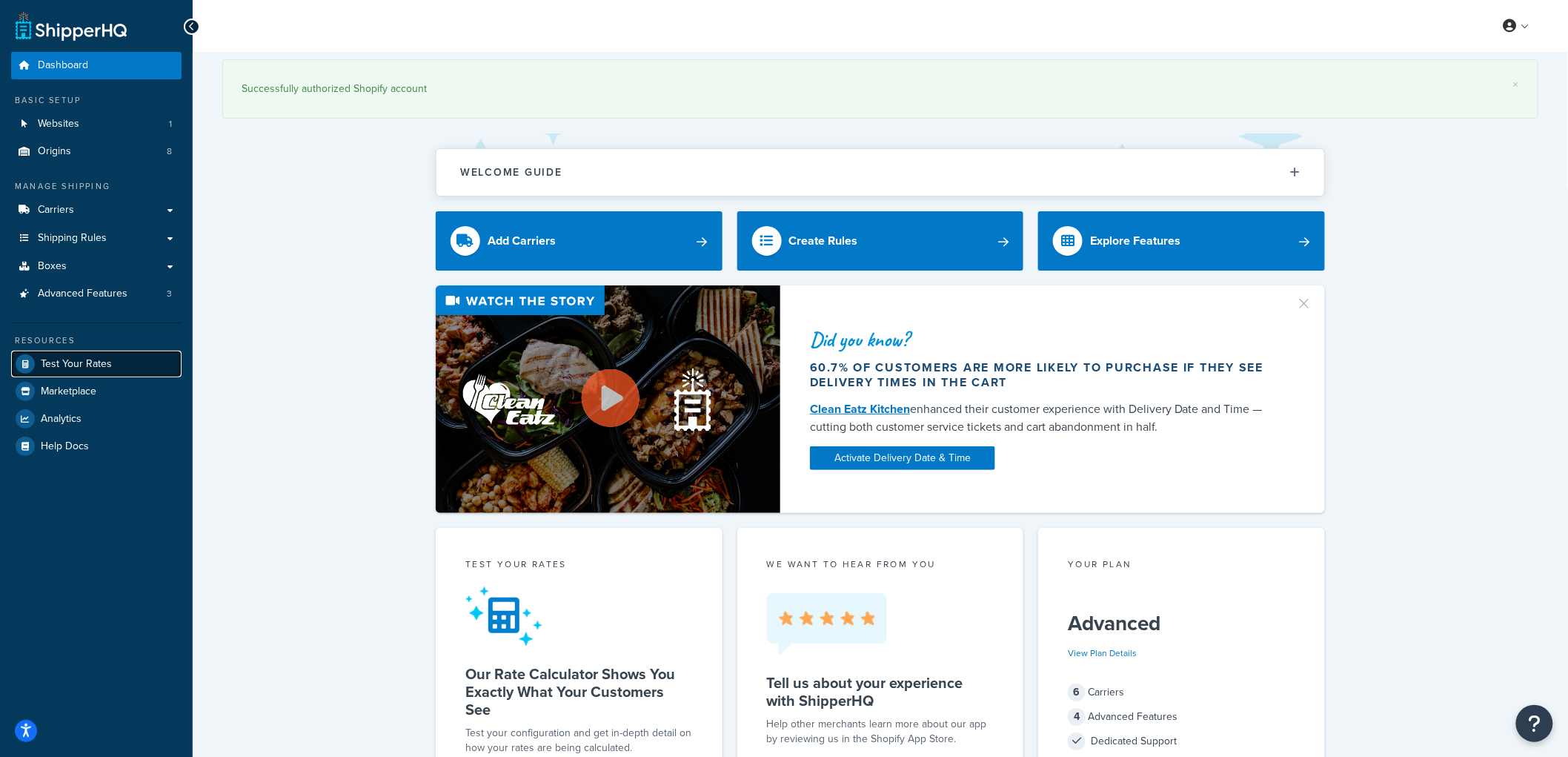
click at [71, 361] on span "Test Your Rates" at bounding box center [76, 364] width 71 height 12
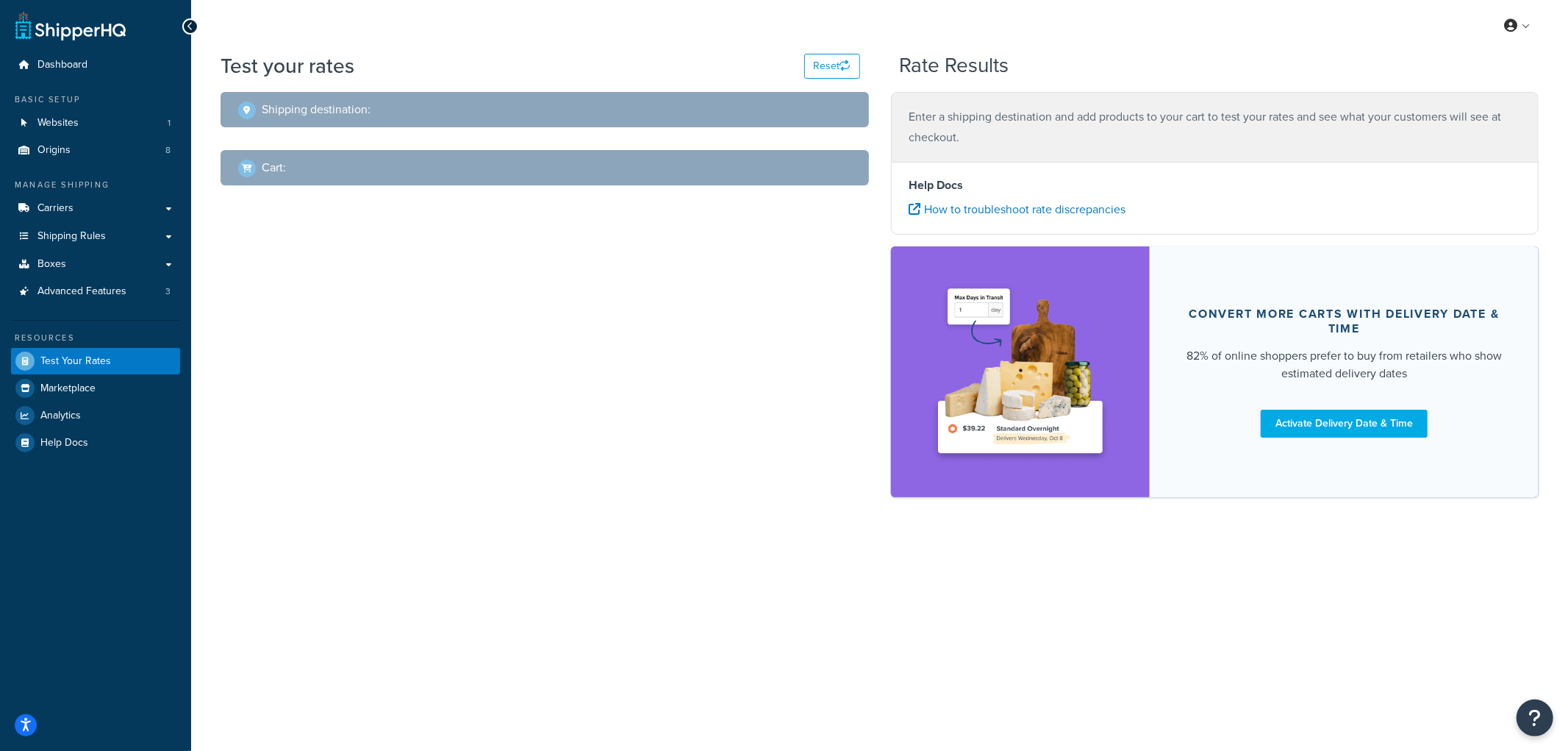
select select "TX"
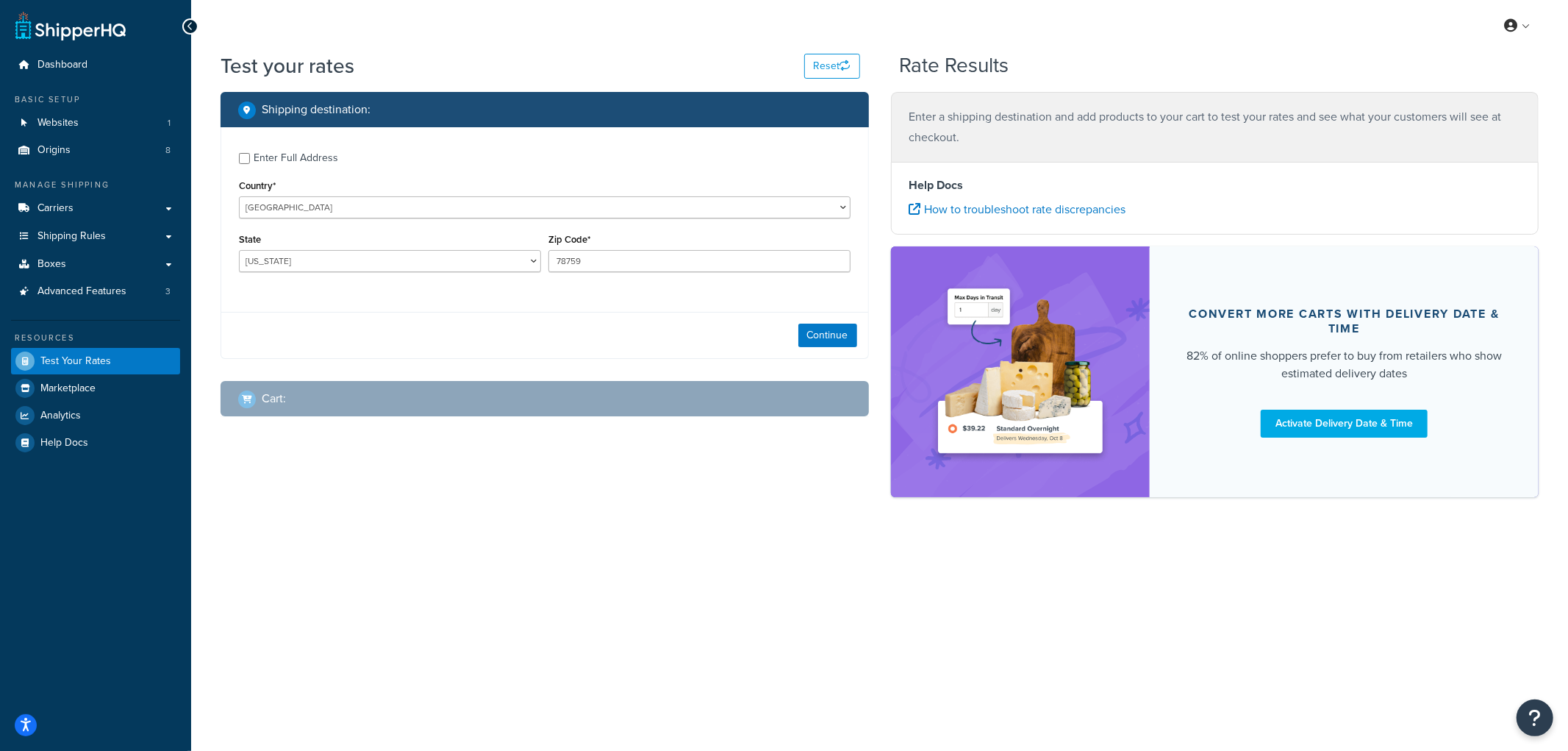
click at [258, 145] on label "Enter Full Address" at bounding box center [552, 157] width 597 height 24
click at [250, 153] on input "Enter Full Address" at bounding box center [244, 158] width 11 height 11
checkbox input "true"
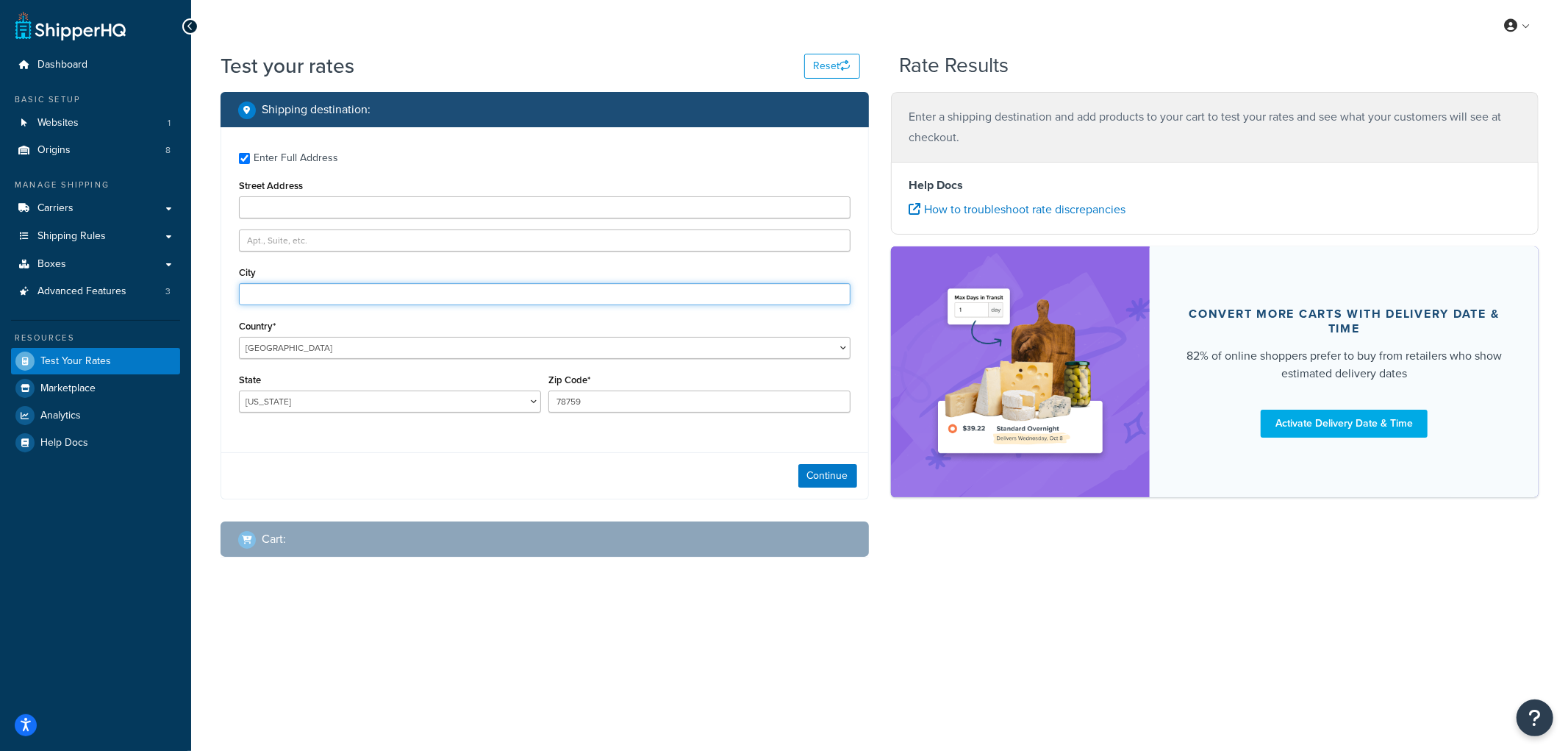
click at [263, 299] on input "City" at bounding box center [545, 294] width 612 height 22
type input "Angora"
click at [448, 398] on select "Alabama Alaska American Samoa Arizona Arkansas Armed Forces Americas Armed Forc…" at bounding box center [390, 401] width 302 height 22
select select "NE"
click at [239, 391] on select "Alabama Alaska American Samoa Arizona Arkansas Armed Forces Americas Armed Forc…" at bounding box center [390, 401] width 302 height 22
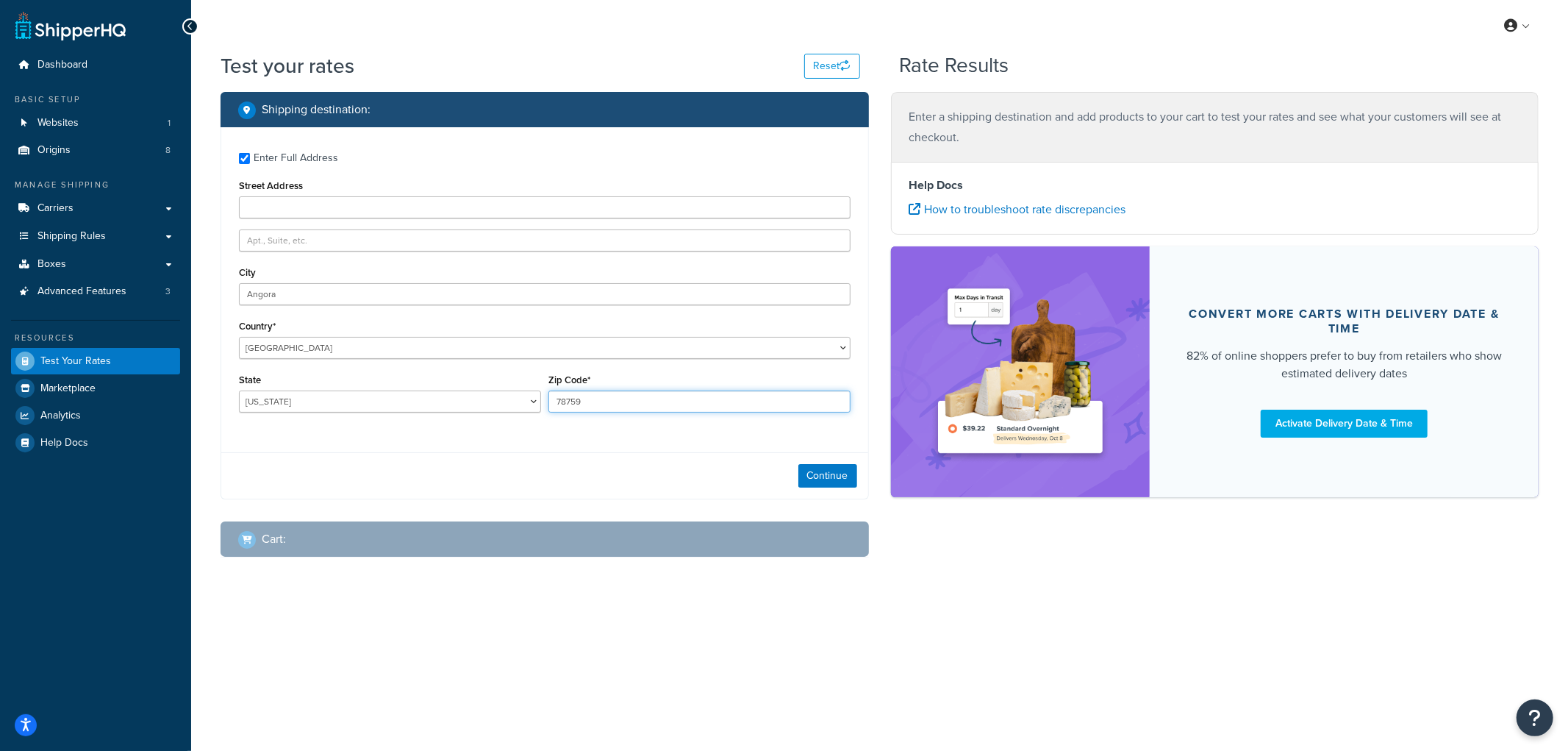
drag, startPoint x: 592, startPoint y: 399, endPoint x: 447, endPoint y: 390, distance: 145.3
click at [447, 390] on div "State Alabama Alaska American Samoa Arizona Arkansas Armed Forces Americas Arme…" at bounding box center [545, 397] width 619 height 54
type input "69331"
click at [824, 476] on button "Continue" at bounding box center [827, 476] width 59 height 24
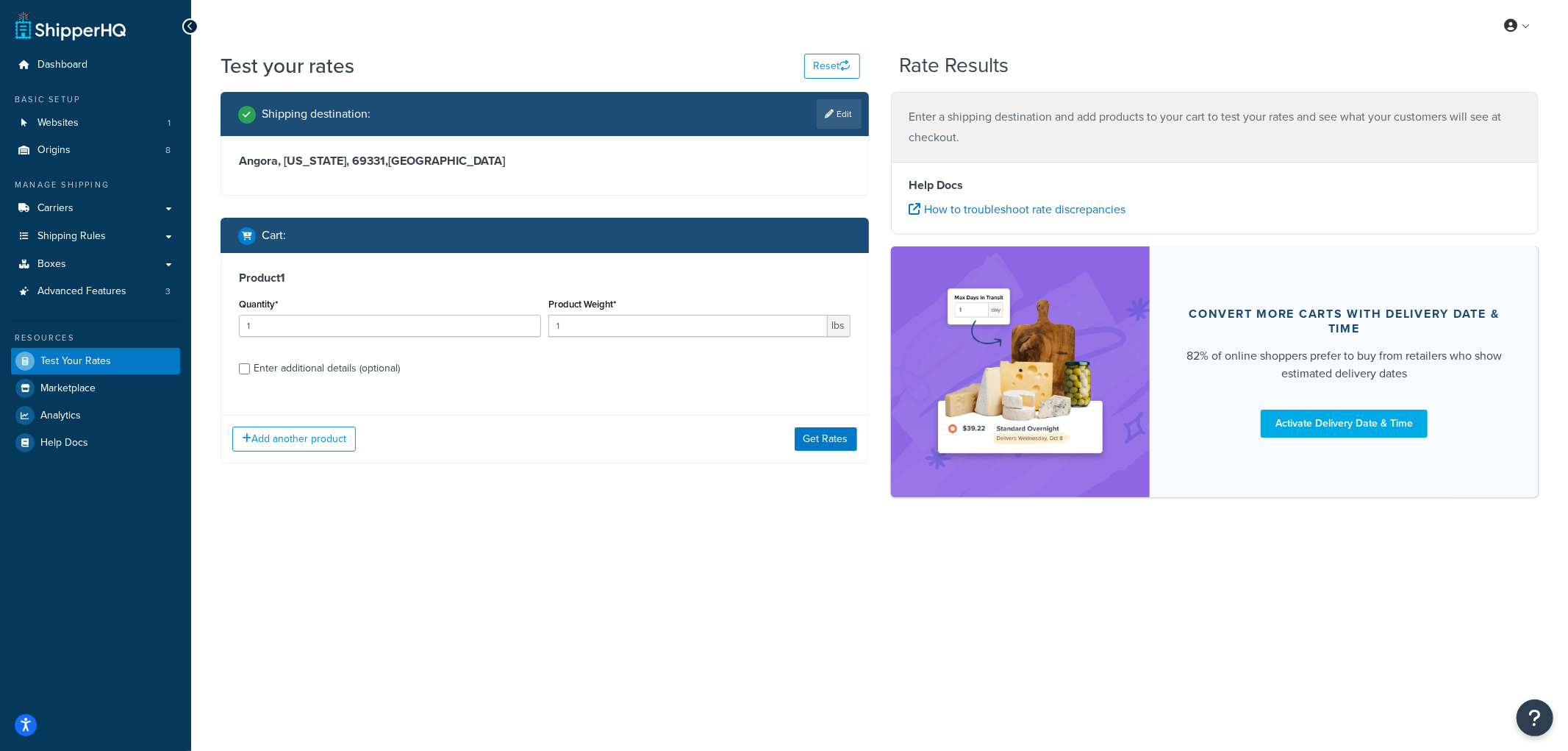
click at [250, 361] on div "Enter additional details (optional)" at bounding box center [545, 367] width 612 height 24
click at [245, 365] on input "Enter additional details (optional)" at bounding box center [244, 368] width 11 height 11
checkbox input "true"
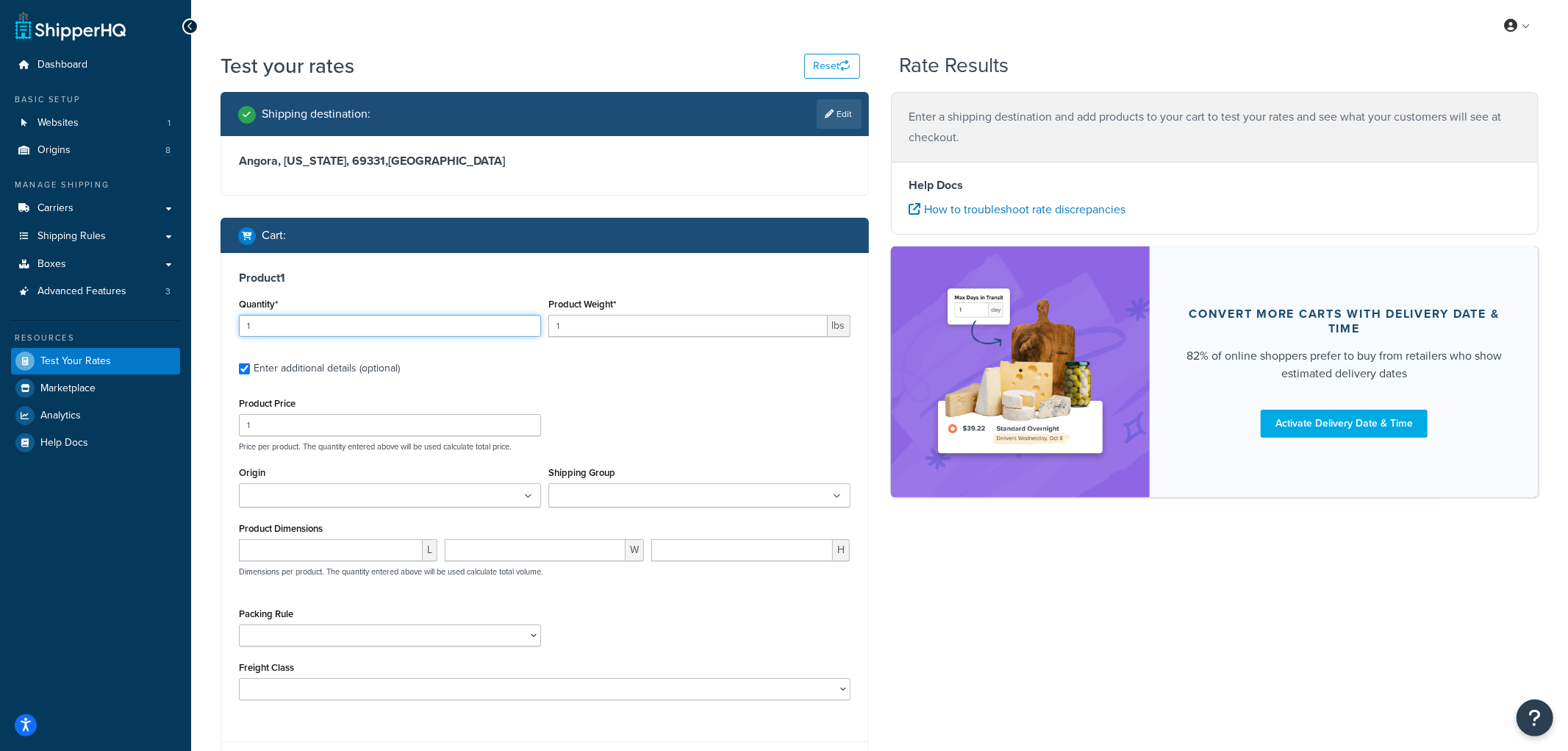
drag, startPoint x: 263, startPoint y: 329, endPoint x: 209, endPoint y: 312, distance: 56.6
click at [209, 312] on div "Shipping destination : Edit Angora, Nebraska, 69331 , United States Cart : Prod…" at bounding box center [544, 452] width 671 height 720
type input "13"
drag, startPoint x: 632, startPoint y: 328, endPoint x: 266, endPoint y: 258, distance: 372.6
click at [266, 258] on div "Product 1 Quantity* 13 Product Weight* 1 lbs Enter additional details (optional…" at bounding box center [541, 491] width 640 height 476
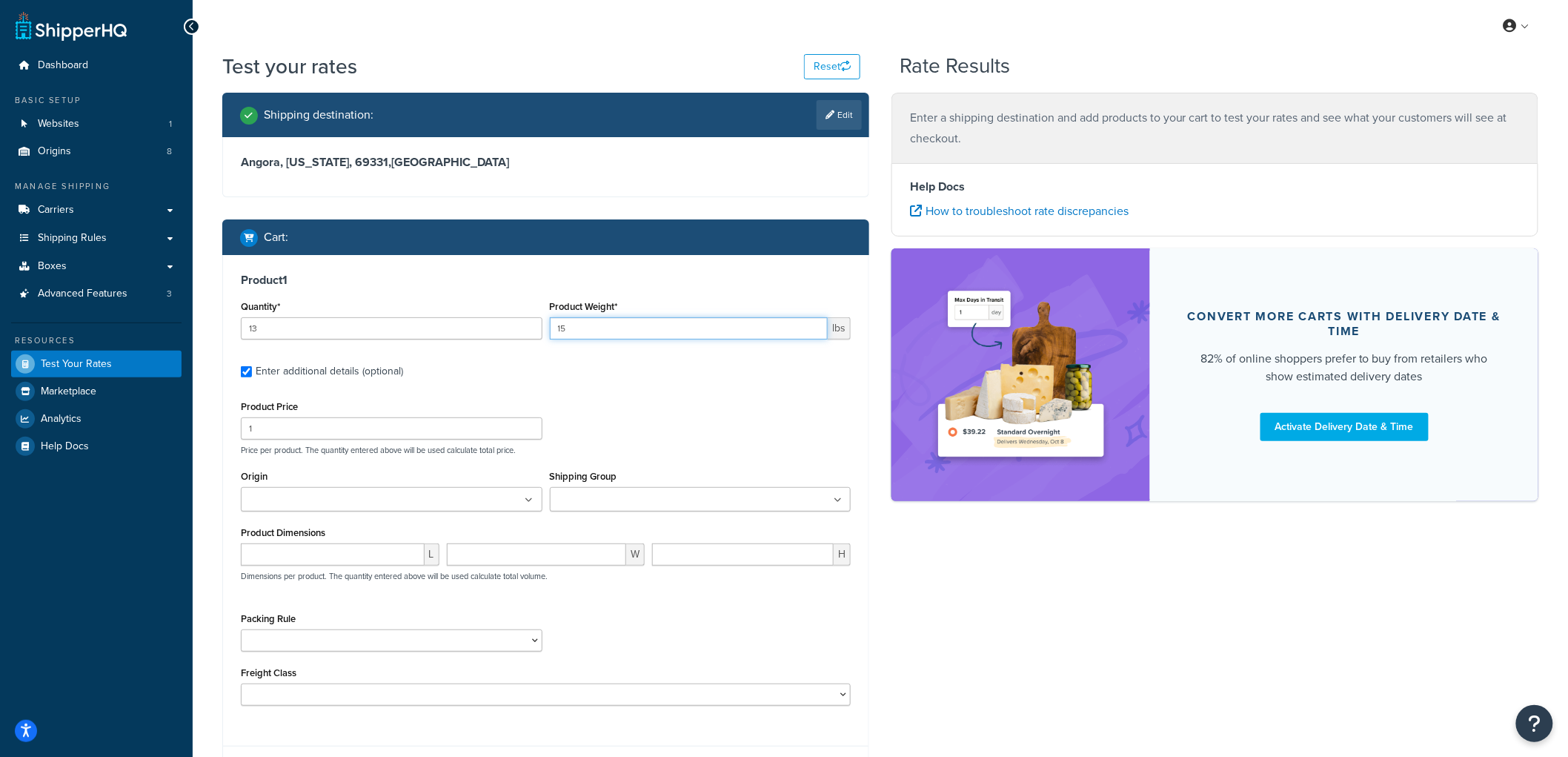
type input "15"
drag, startPoint x: 251, startPoint y: 432, endPoint x: 208, endPoint y: 418, distance: 45.2
click at [208, 418] on div "Test your rates Reset Rate Results Shipping destination : Edit Angora, Nebraska…" at bounding box center [880, 453] width 1375 height 802
type input "80"
click at [623, 410] on div "Product Price 80 Price per product. The quantity entered above will be used cal…" at bounding box center [546, 425] width 617 height 59
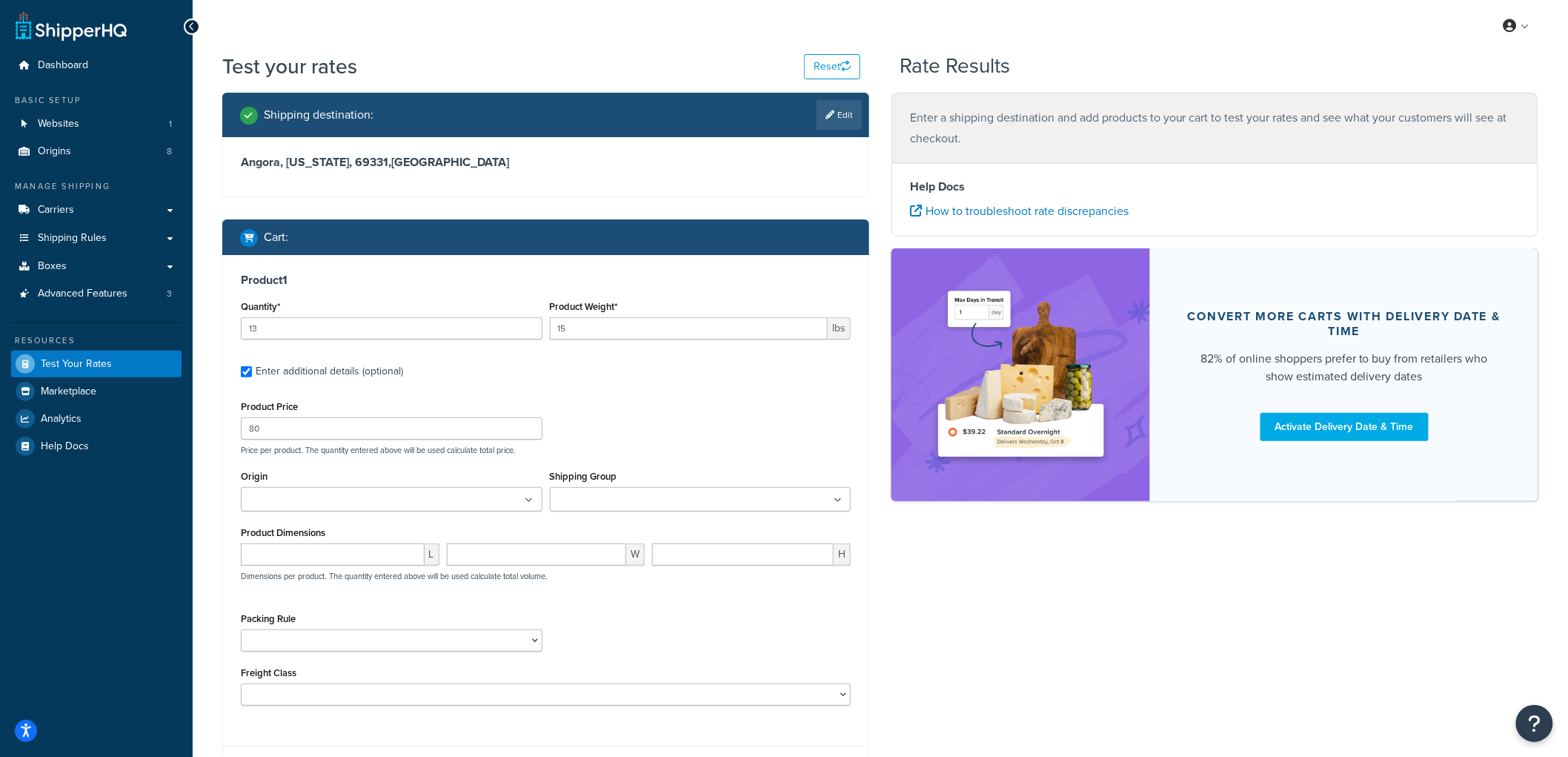
click at [522, 494] on ul at bounding box center [392, 499] width 301 height 25
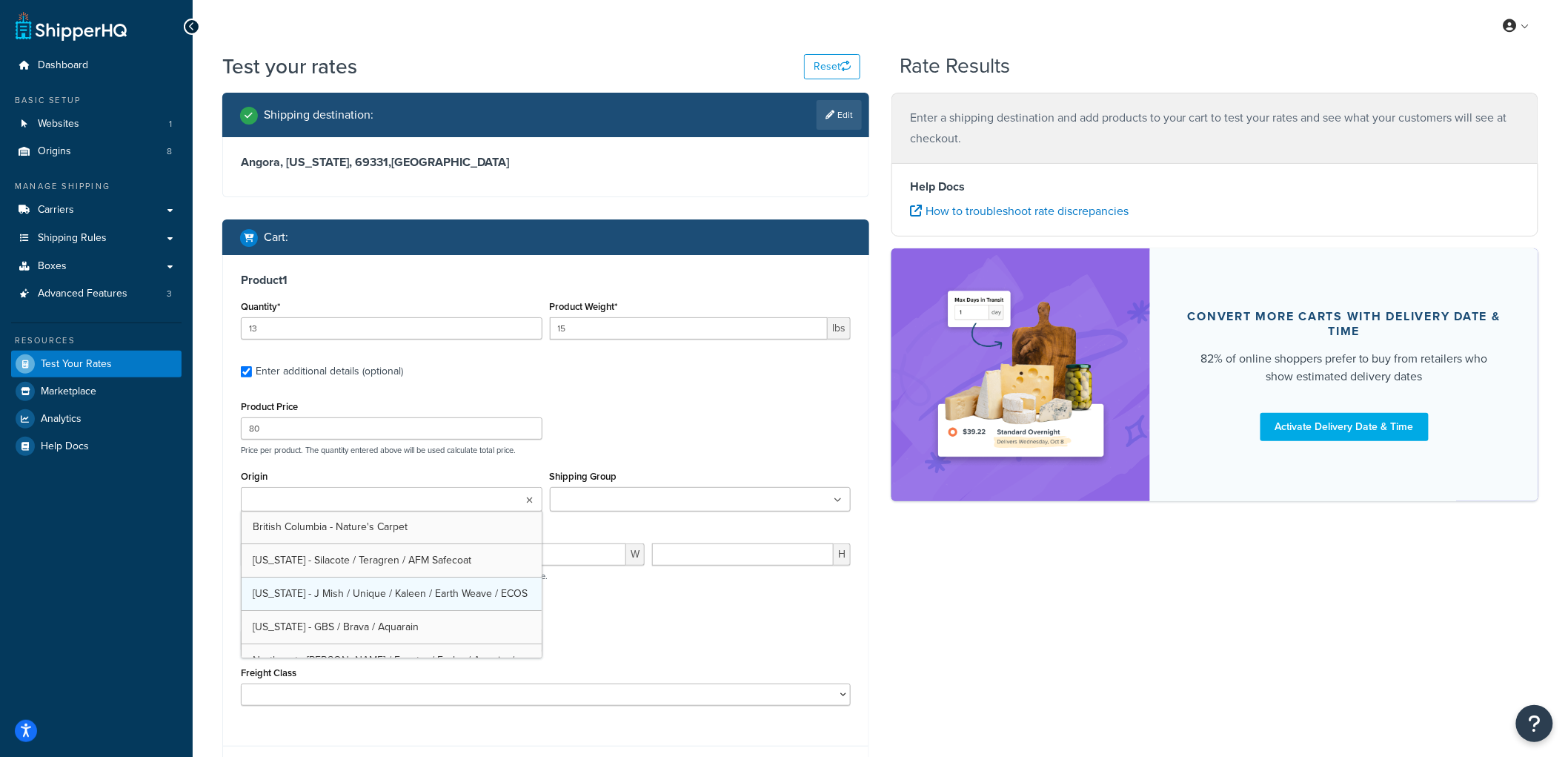
scroll to position [82, 0]
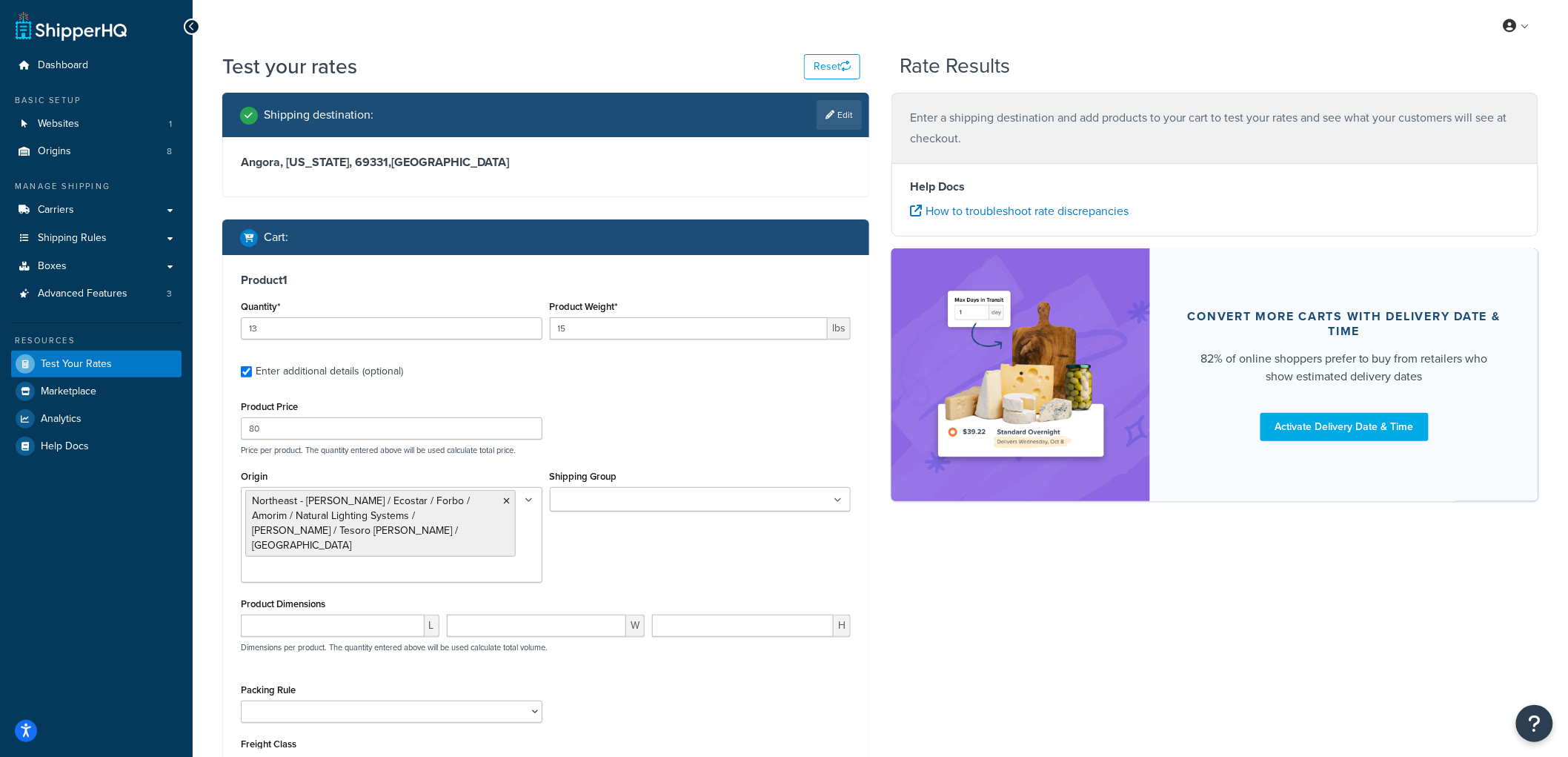
click at [616, 457] on div "Product Price 80 Price per product. The quantity entered above will be used cal…" at bounding box center [546, 572] width 609 height 352
click at [603, 505] on input "Shipping Group" at bounding box center [620, 500] width 131 height 16
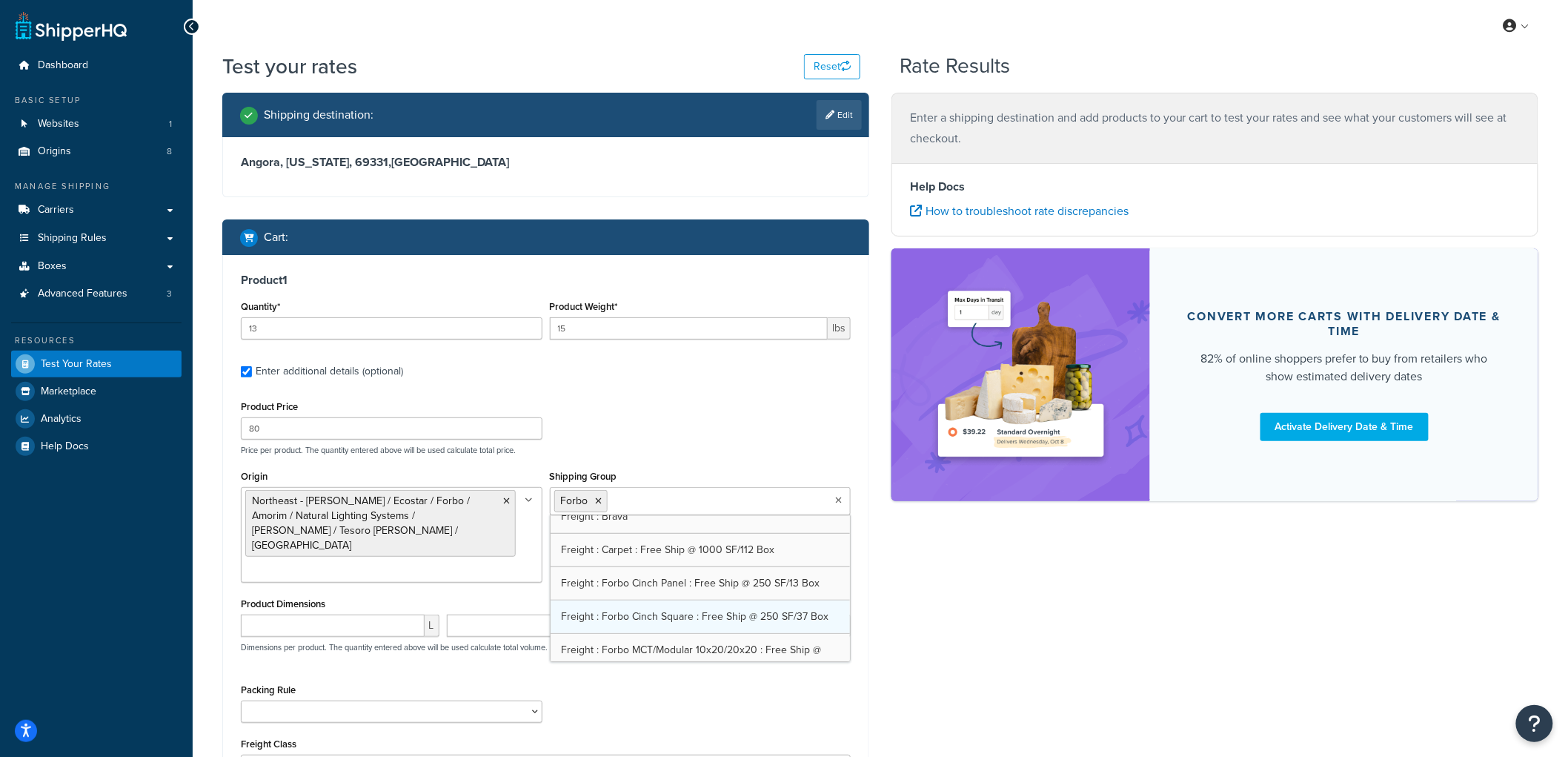
scroll to position [576, 0]
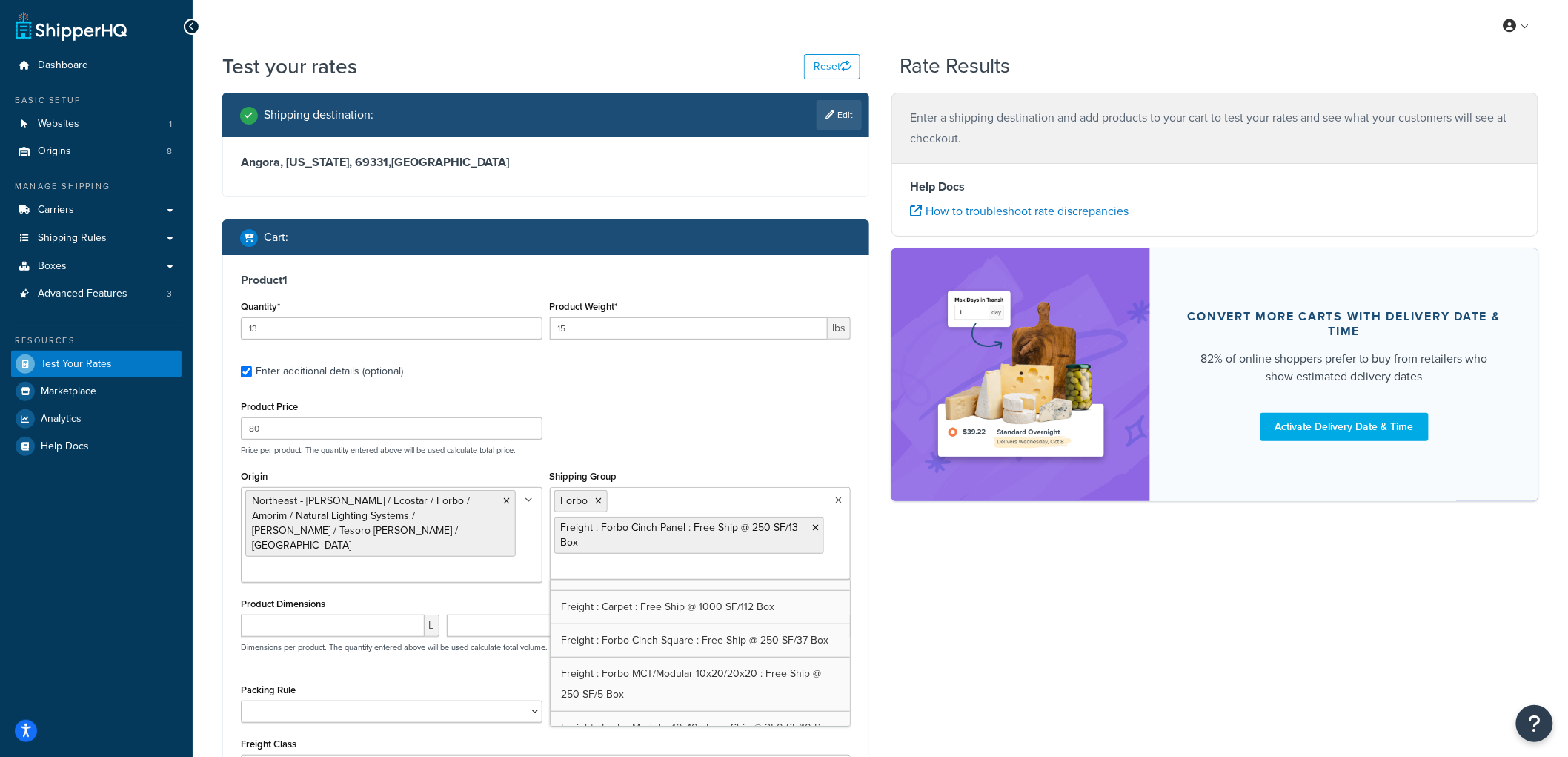
click at [774, 442] on div "Product Price 80 Price per product. The quantity entered above will be used cal…" at bounding box center [546, 425] width 617 height 59
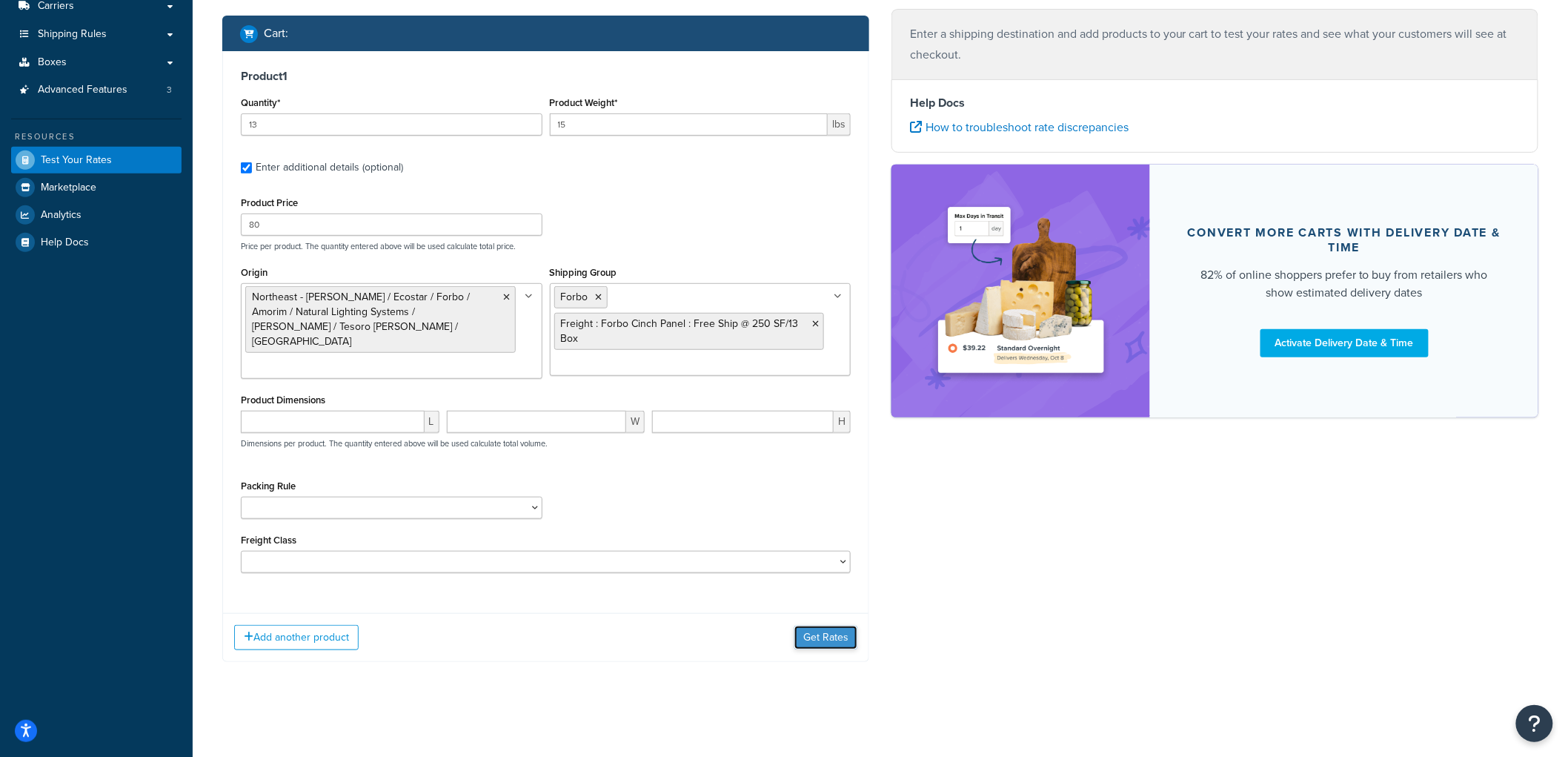
click at [808, 632] on button "Get Rates" at bounding box center [826, 637] width 63 height 24
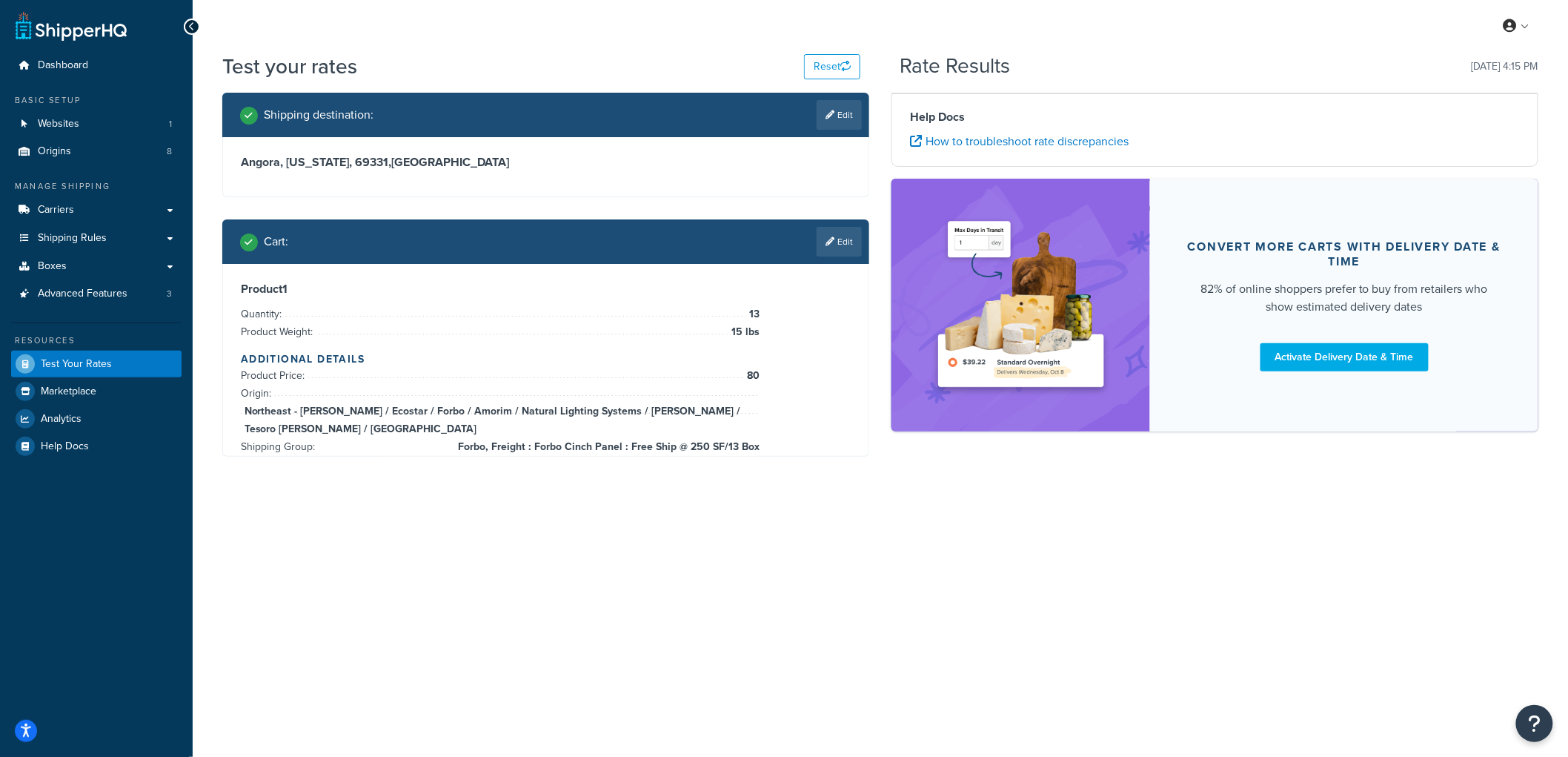
scroll to position [0, 0]
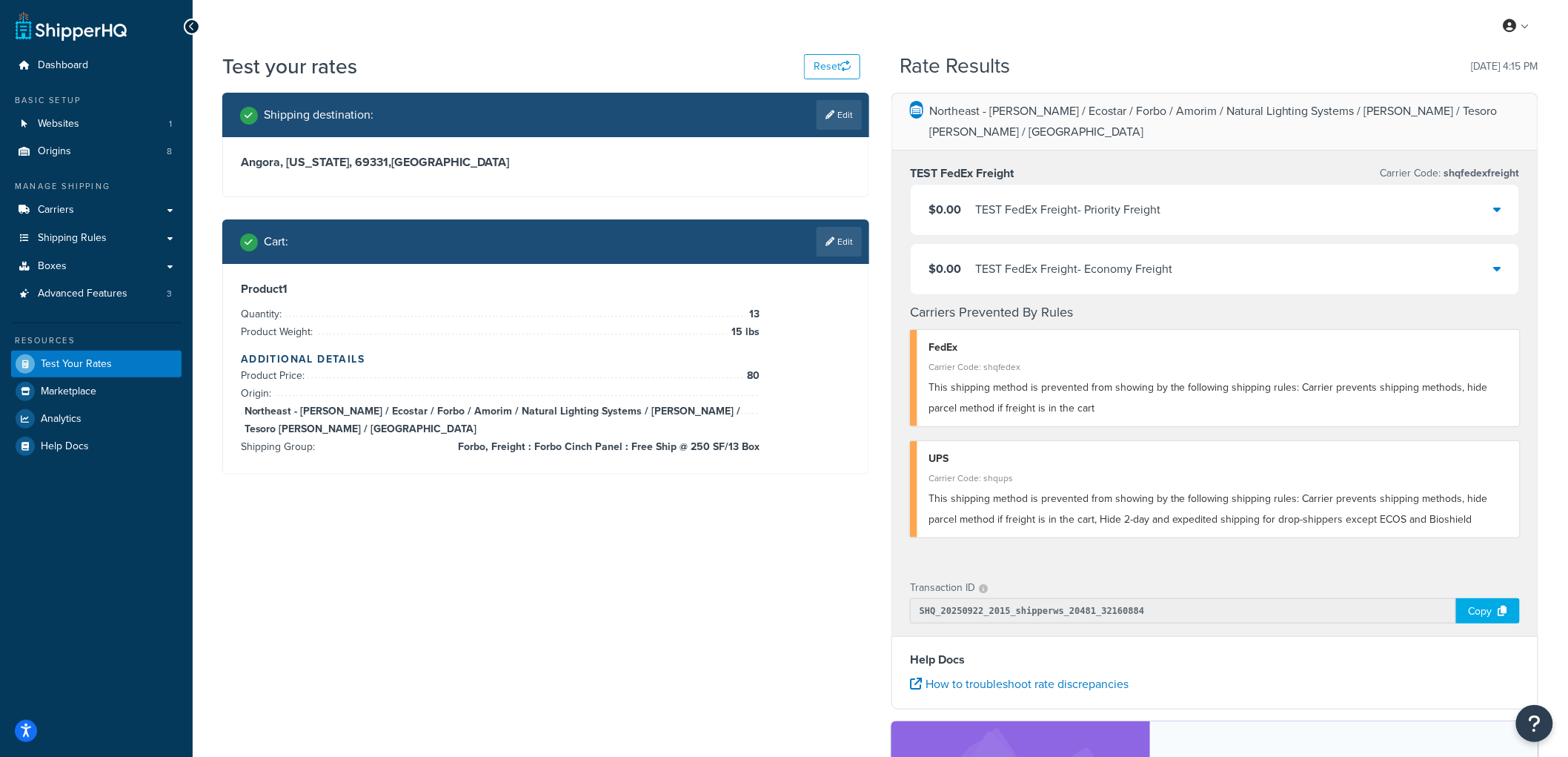
click at [887, 278] on div "Northeast - Kahrs / Ecostar / Forbo / Amorim / Natural Lighting Systems / Schlu…" at bounding box center [1215, 541] width 669 height 896
click at [55, 236] on span "Shipping Rules" at bounding box center [73, 238] width 69 height 12
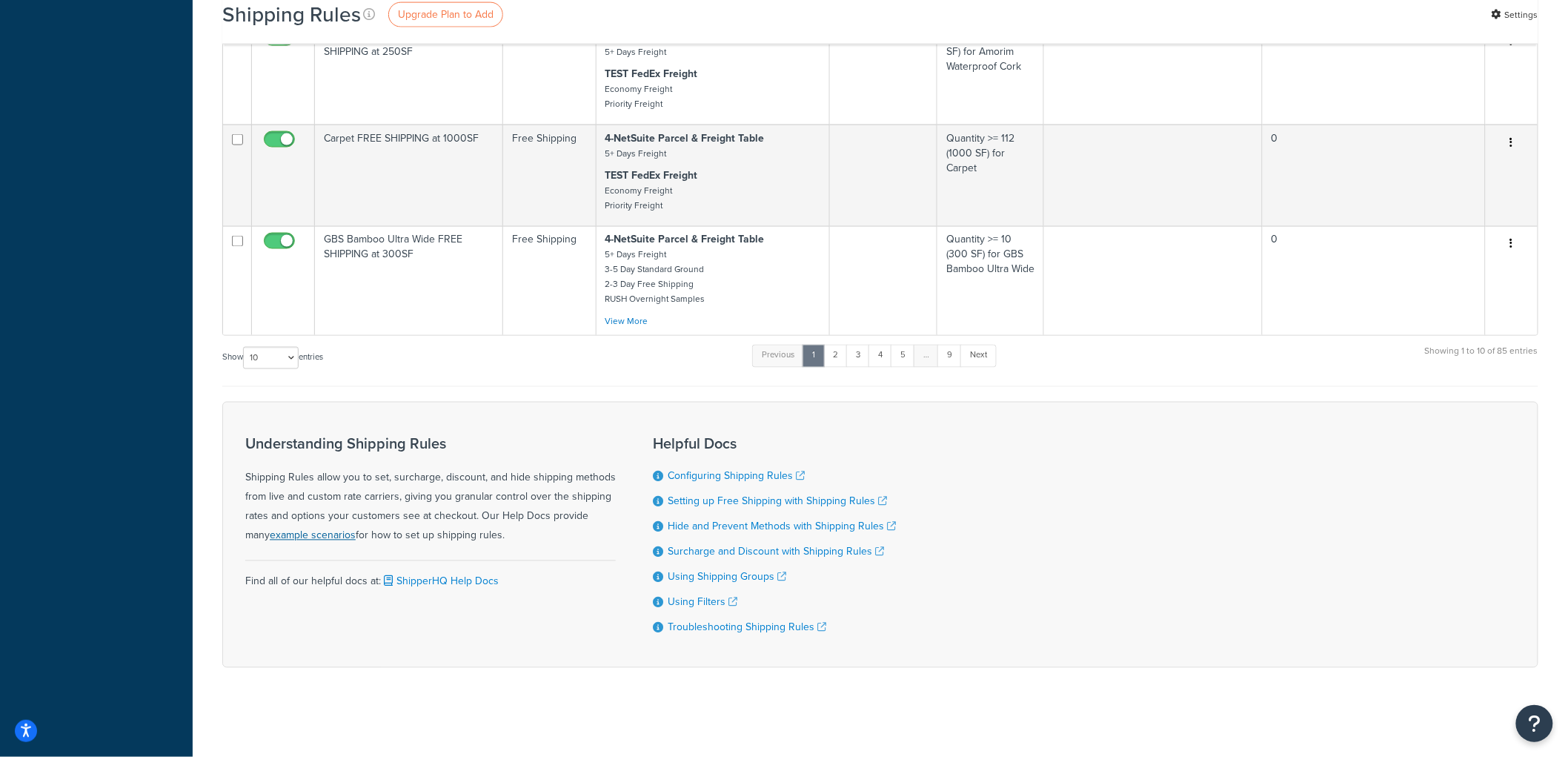
scroll to position [957, 0]
click at [278, 358] on select "10 15 25 50 100 1000" at bounding box center [270, 357] width 56 height 22
select select "100"
click at [245, 347] on select "10 15 25 50 100 1000" at bounding box center [270, 357] width 56 height 22
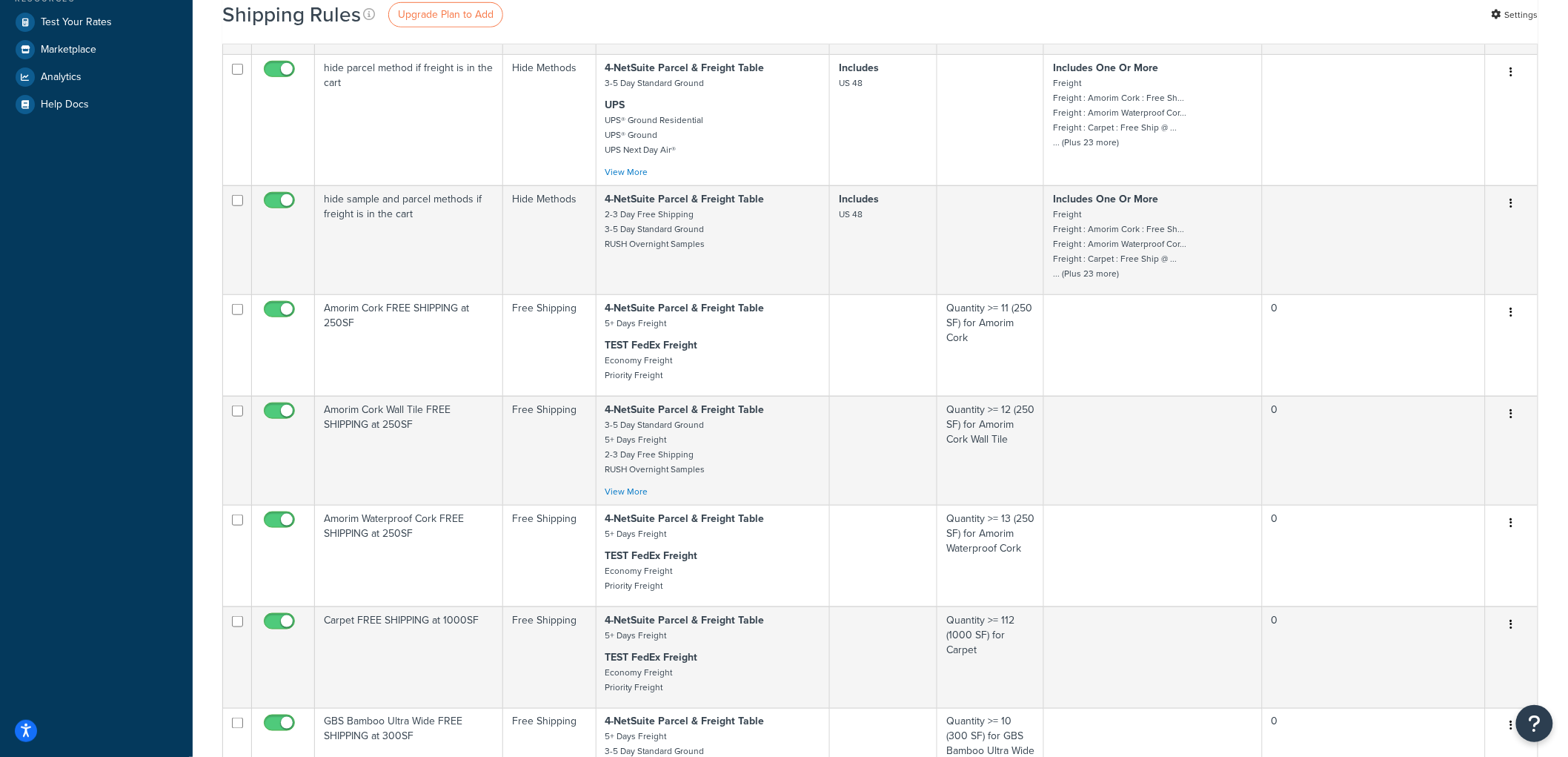
scroll to position [0, 0]
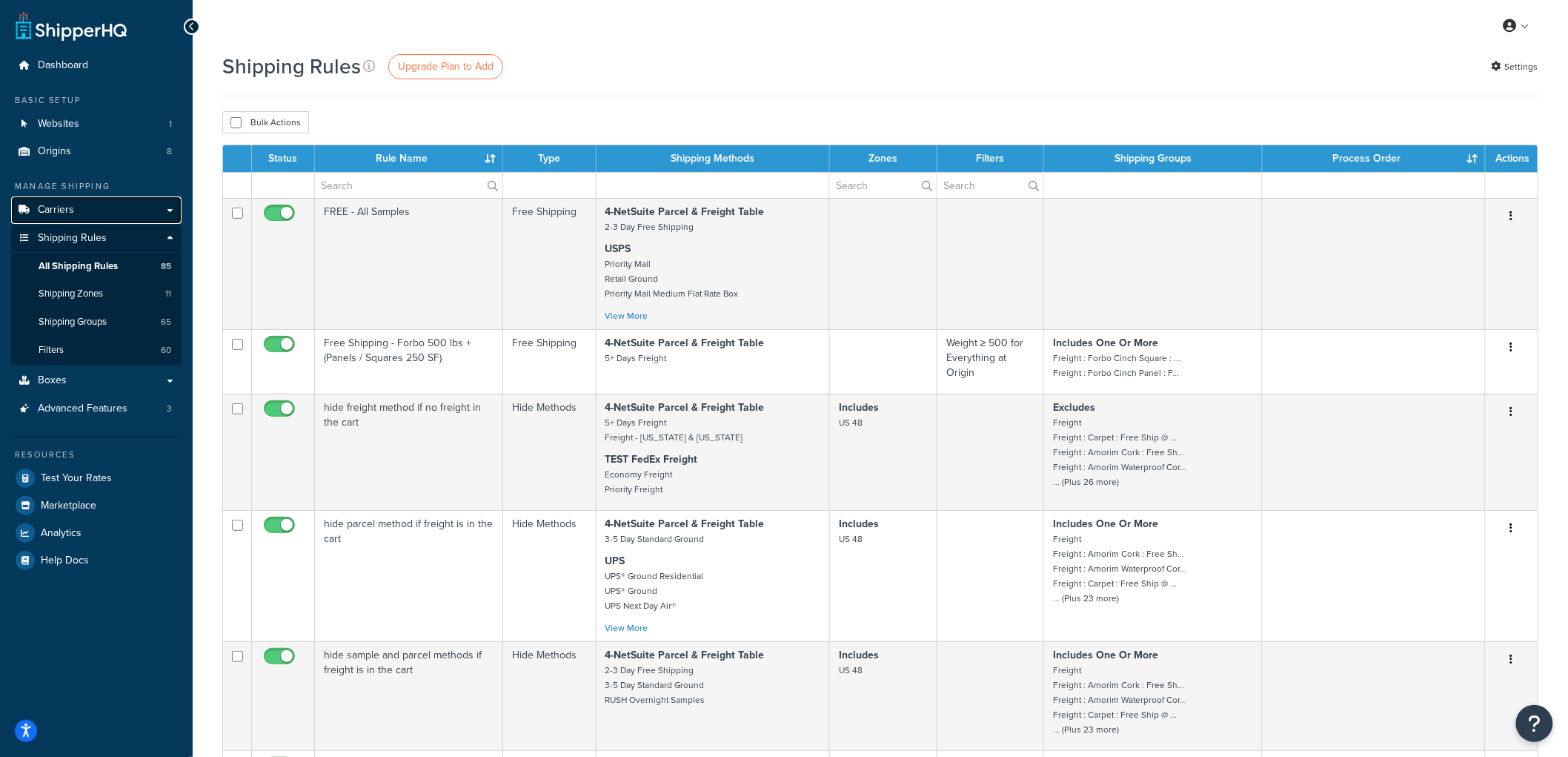
click at [108, 216] on link "Carriers" at bounding box center [97, 210] width 170 height 27
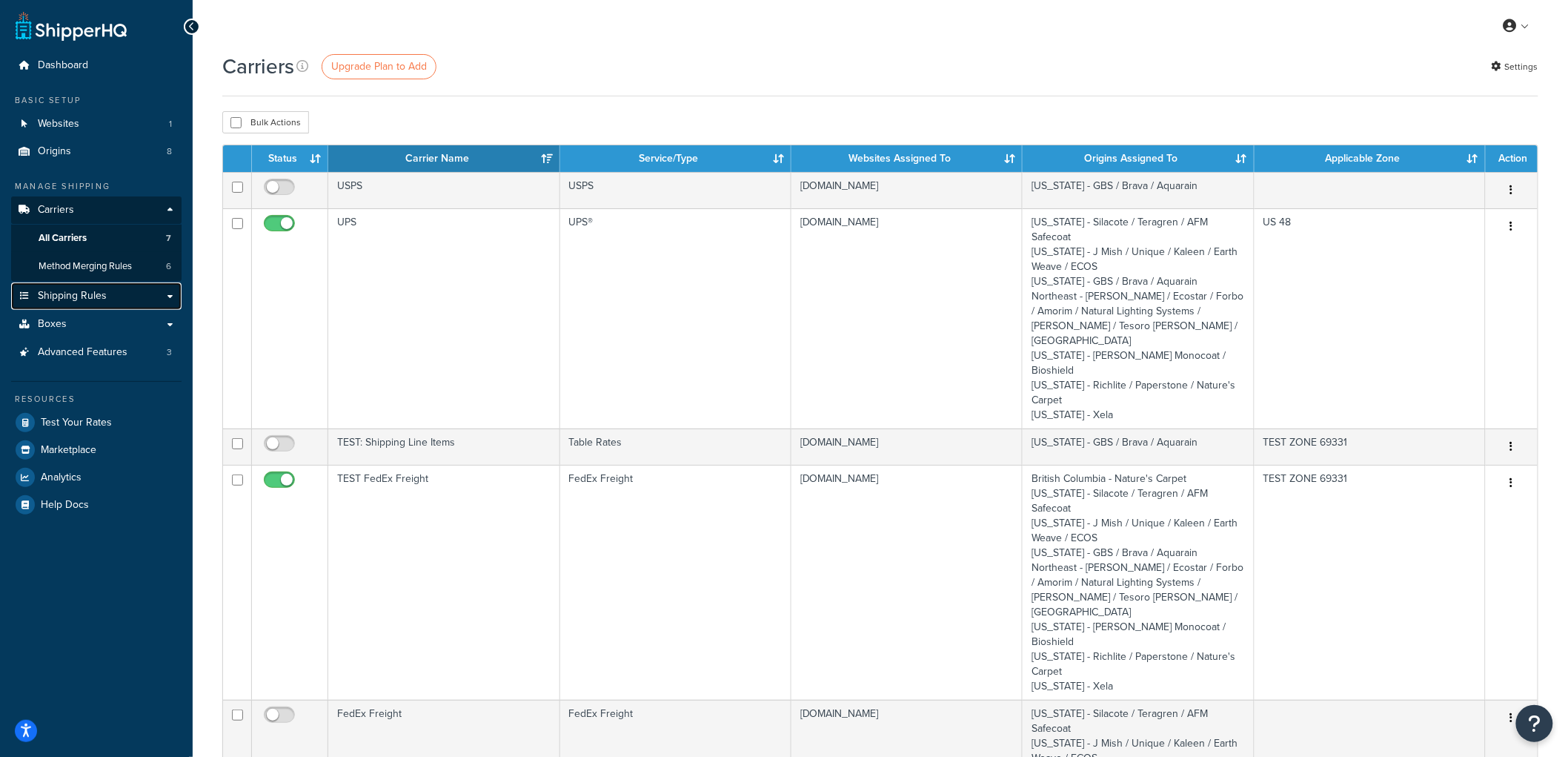
click at [64, 306] on link "Shipping Rules" at bounding box center [97, 296] width 170 height 27
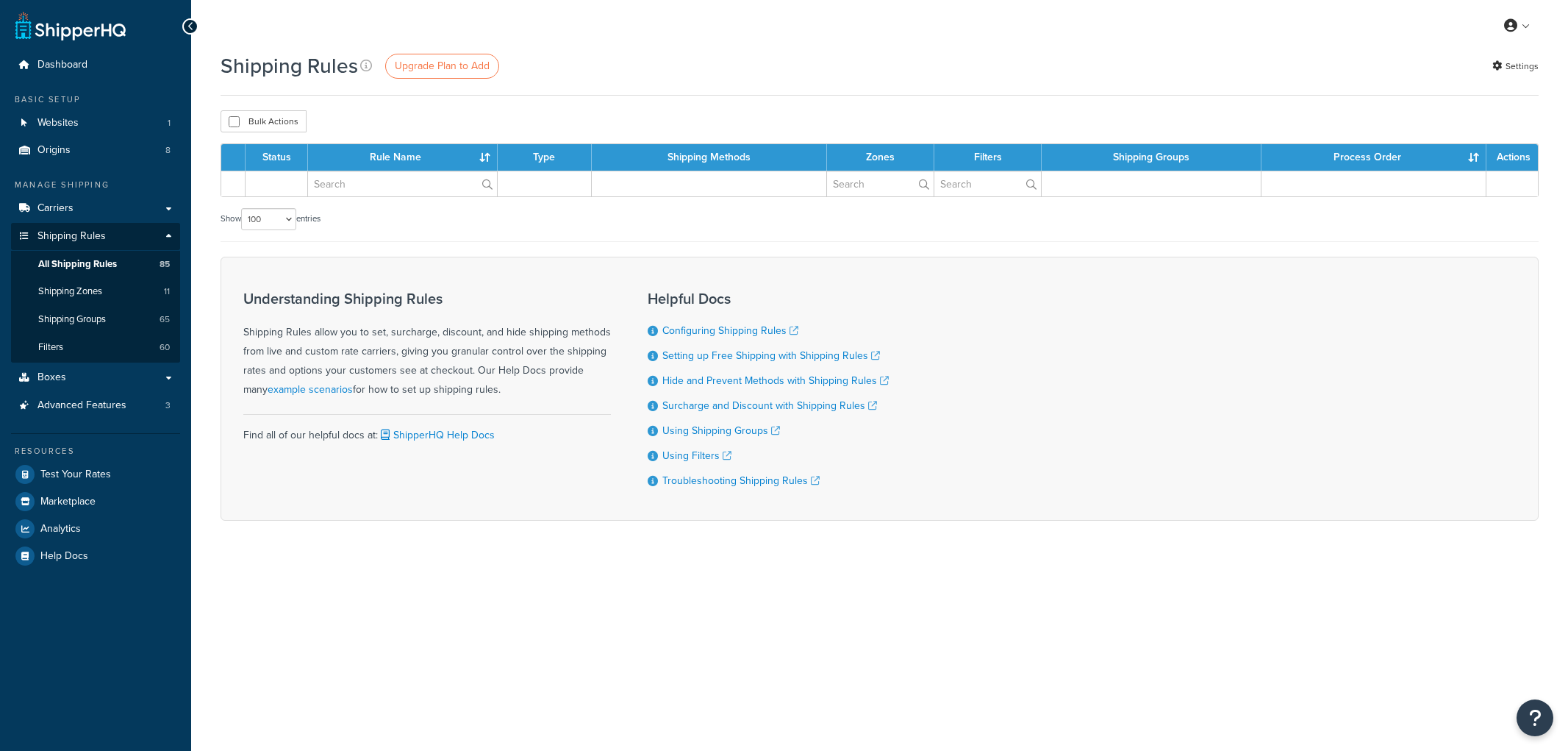
select select "100"
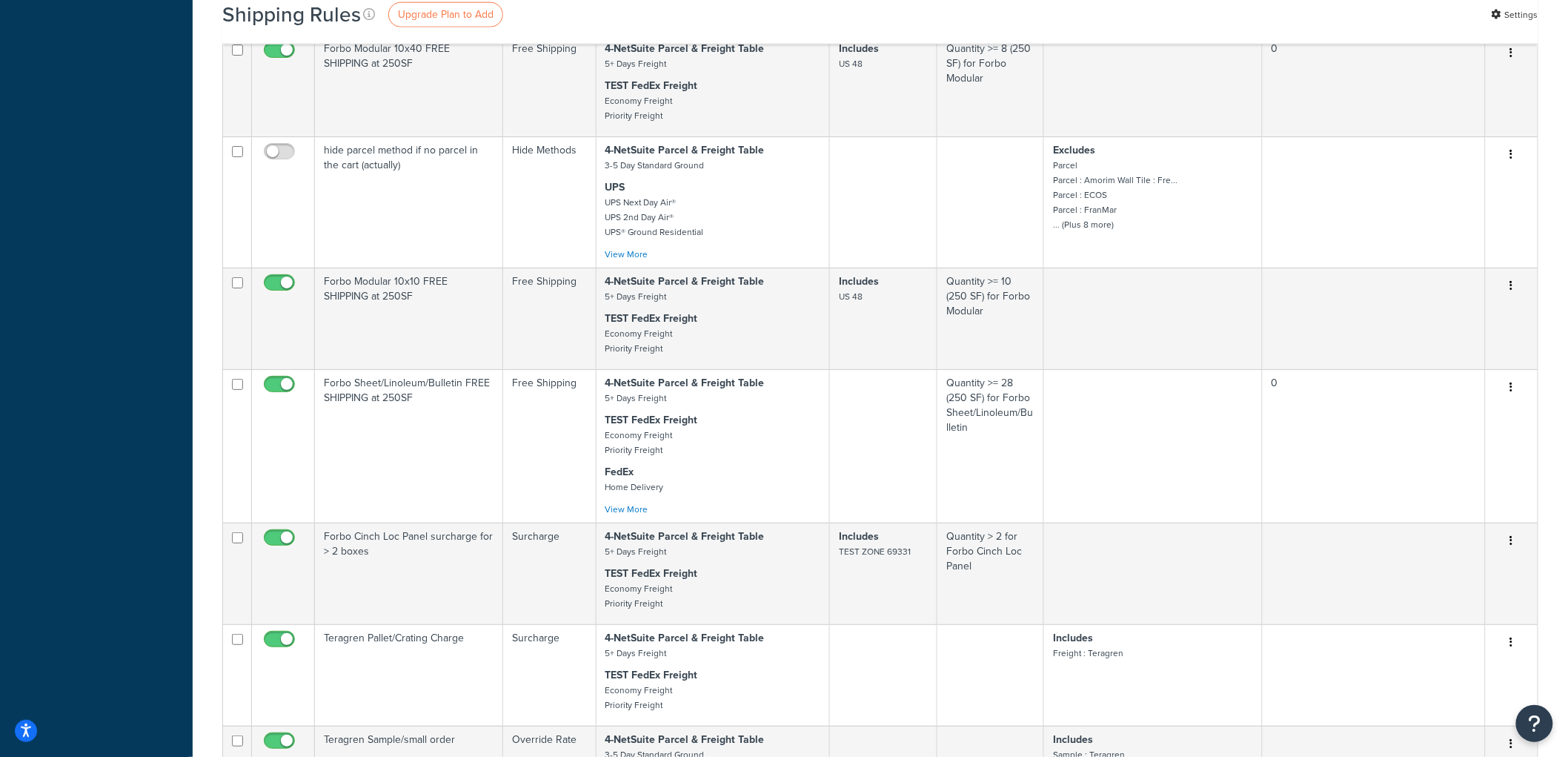
scroll to position [5519, 0]
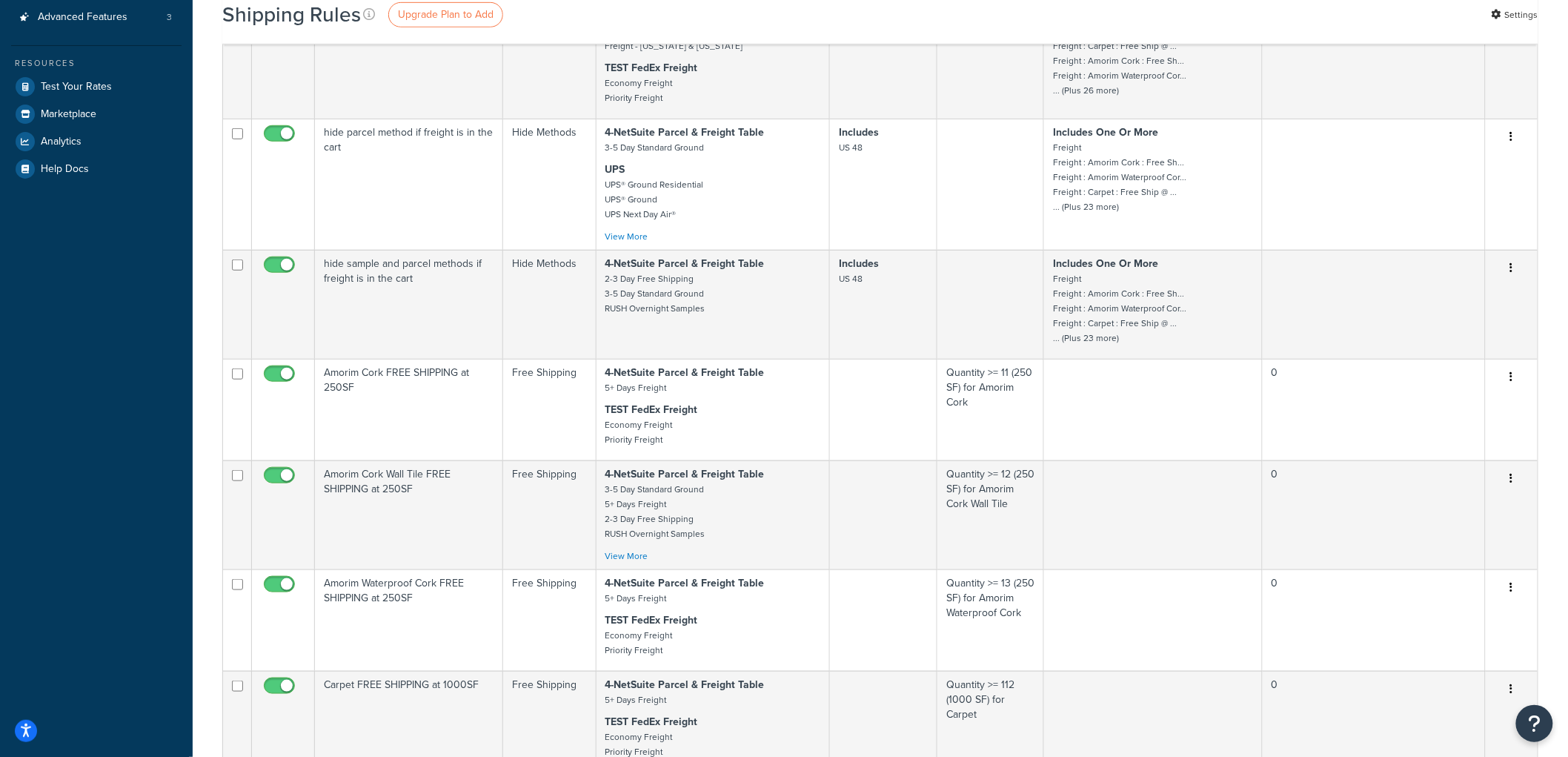
scroll to position [329, 0]
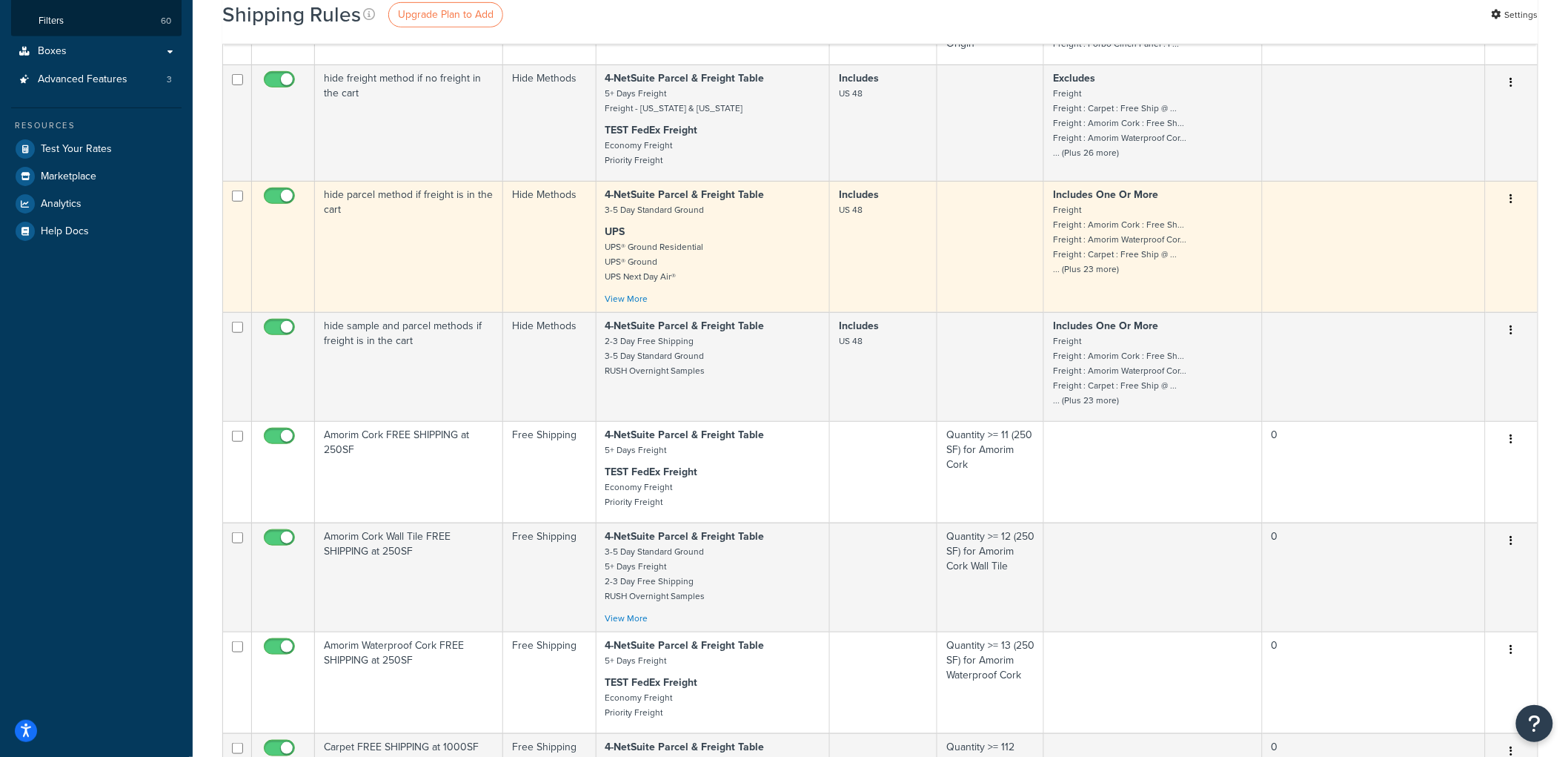
click at [344, 277] on td "hide parcel method if freight is in the cart" at bounding box center [408, 246] width 188 height 131
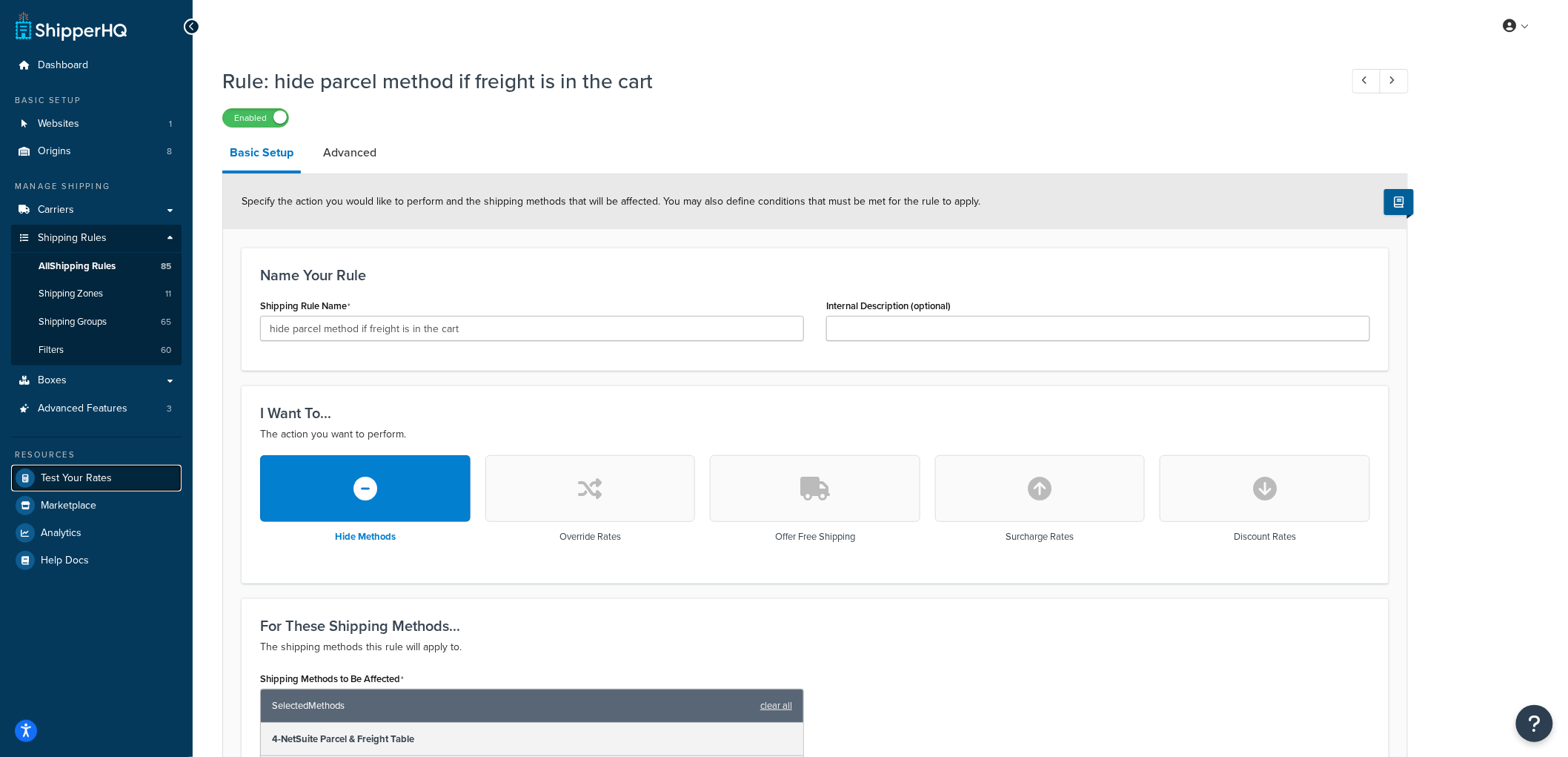
click at [97, 476] on span "Test Your Rates" at bounding box center [76, 479] width 71 height 12
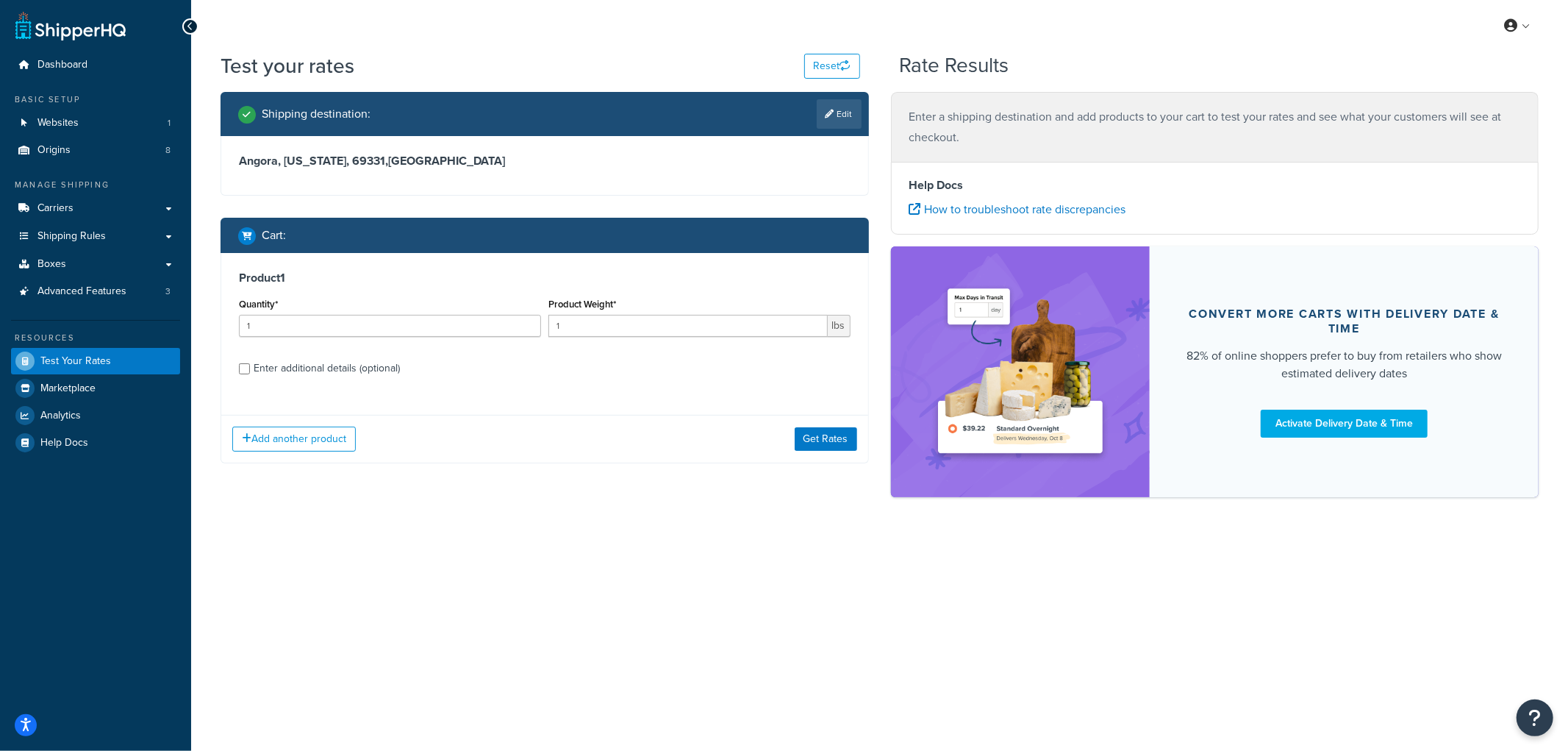
click at [323, 366] on div "Enter additional details (optional)" at bounding box center [327, 368] width 146 height 20
click at [250, 366] on input "Enter additional details (optional)" at bounding box center [244, 368] width 11 height 11
checkbox input "true"
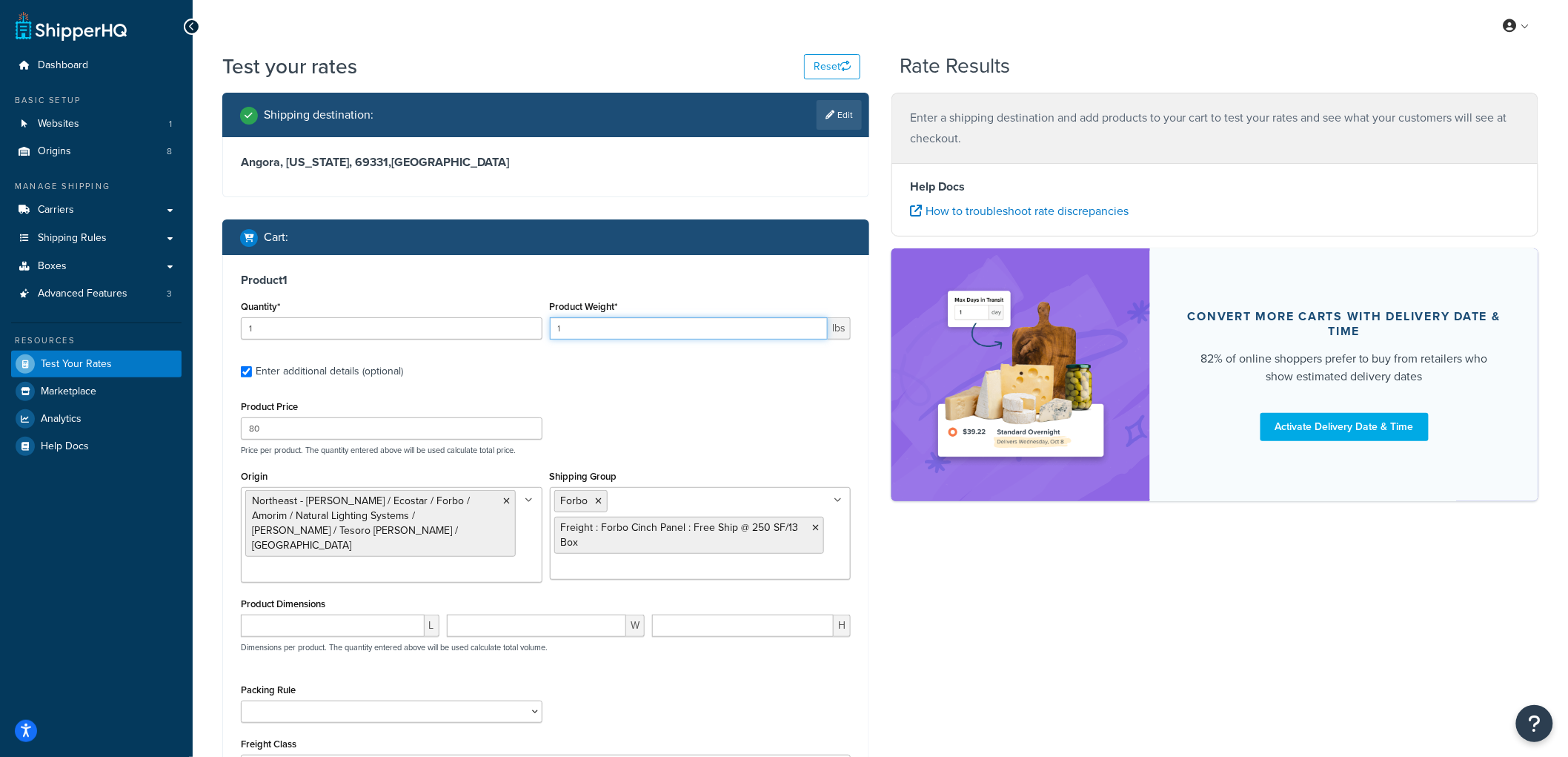
drag, startPoint x: 582, startPoint y: 330, endPoint x: 485, endPoint y: 313, distance: 98.5
click at [485, 313] on div "Quantity* 1 Product Weight* 1 lbs" at bounding box center [546, 324] width 617 height 54
type input "52"
click at [438, 328] on input "1" at bounding box center [392, 328] width 301 height 22
drag, startPoint x: 435, startPoint y: 328, endPoint x: 245, endPoint y: 315, distance: 190.4
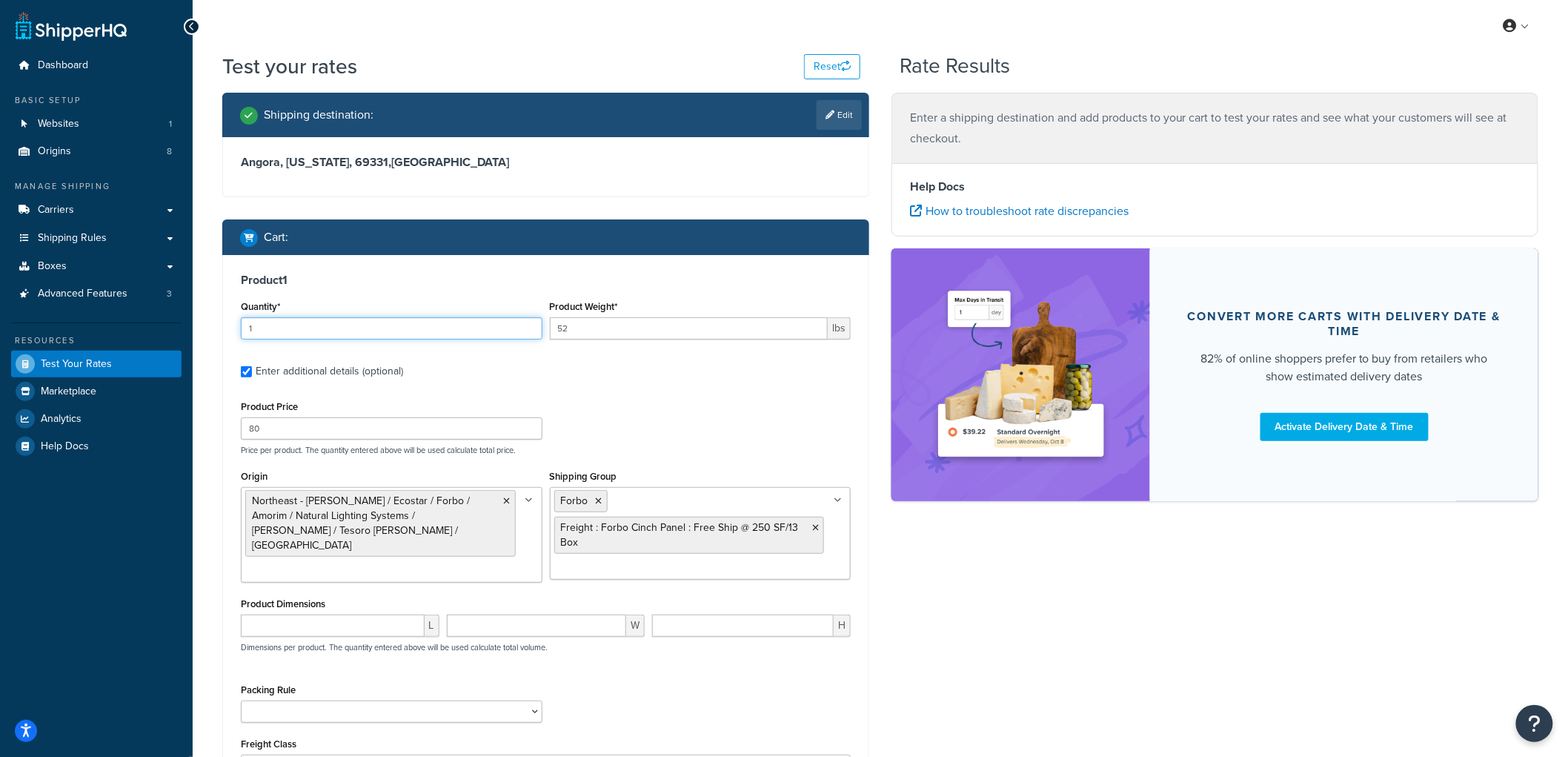
click at [245, 315] on div "Quantity* 1" at bounding box center [392, 318] width 301 height 43
click at [680, 432] on div "Product Price 80 Price per product. The quantity entered above will be used cal…" at bounding box center [546, 425] width 617 height 59
click at [600, 501] on icon at bounding box center [599, 501] width 7 height 9
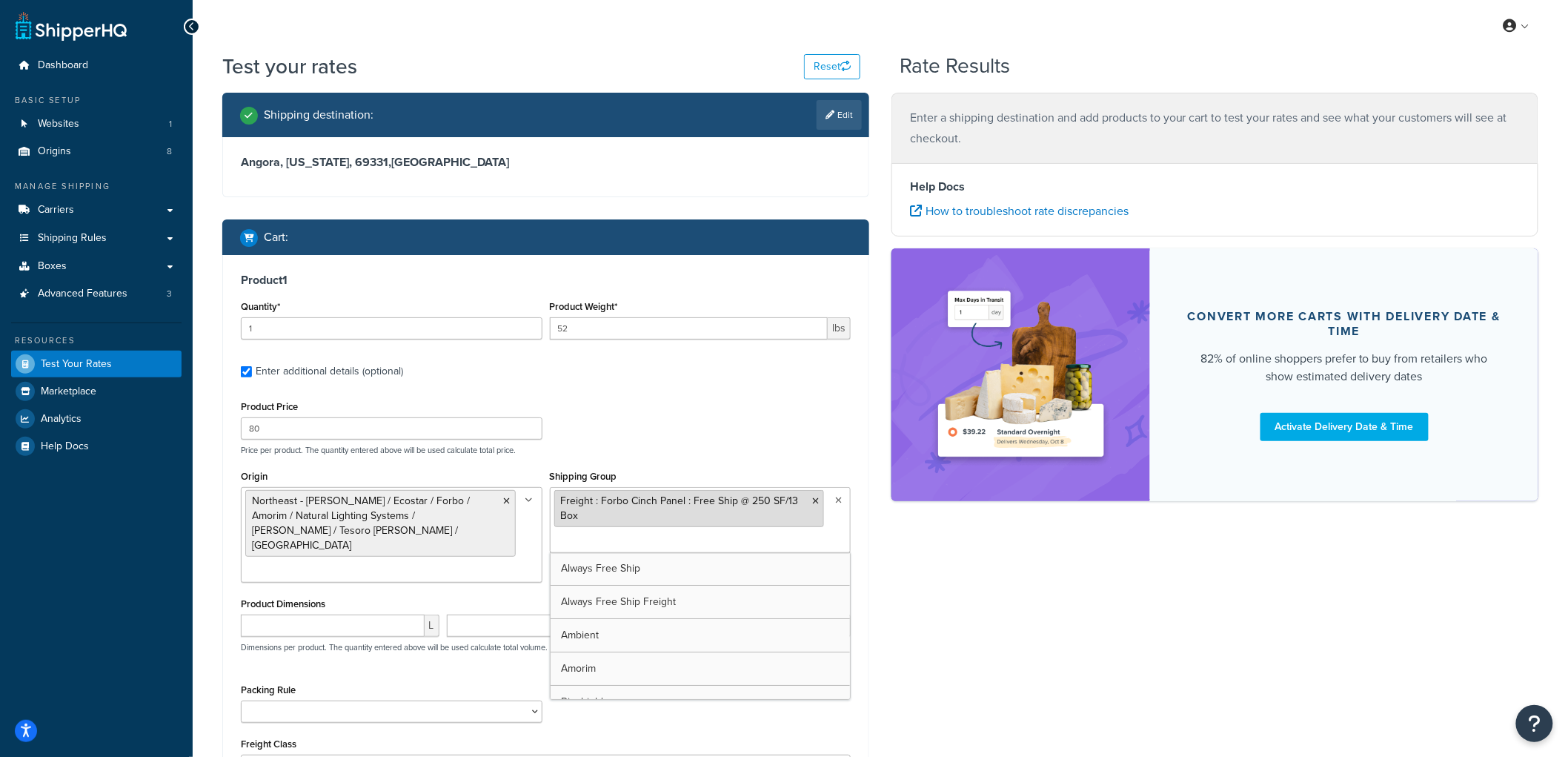
click at [813, 502] on icon at bounding box center [816, 501] width 7 height 9
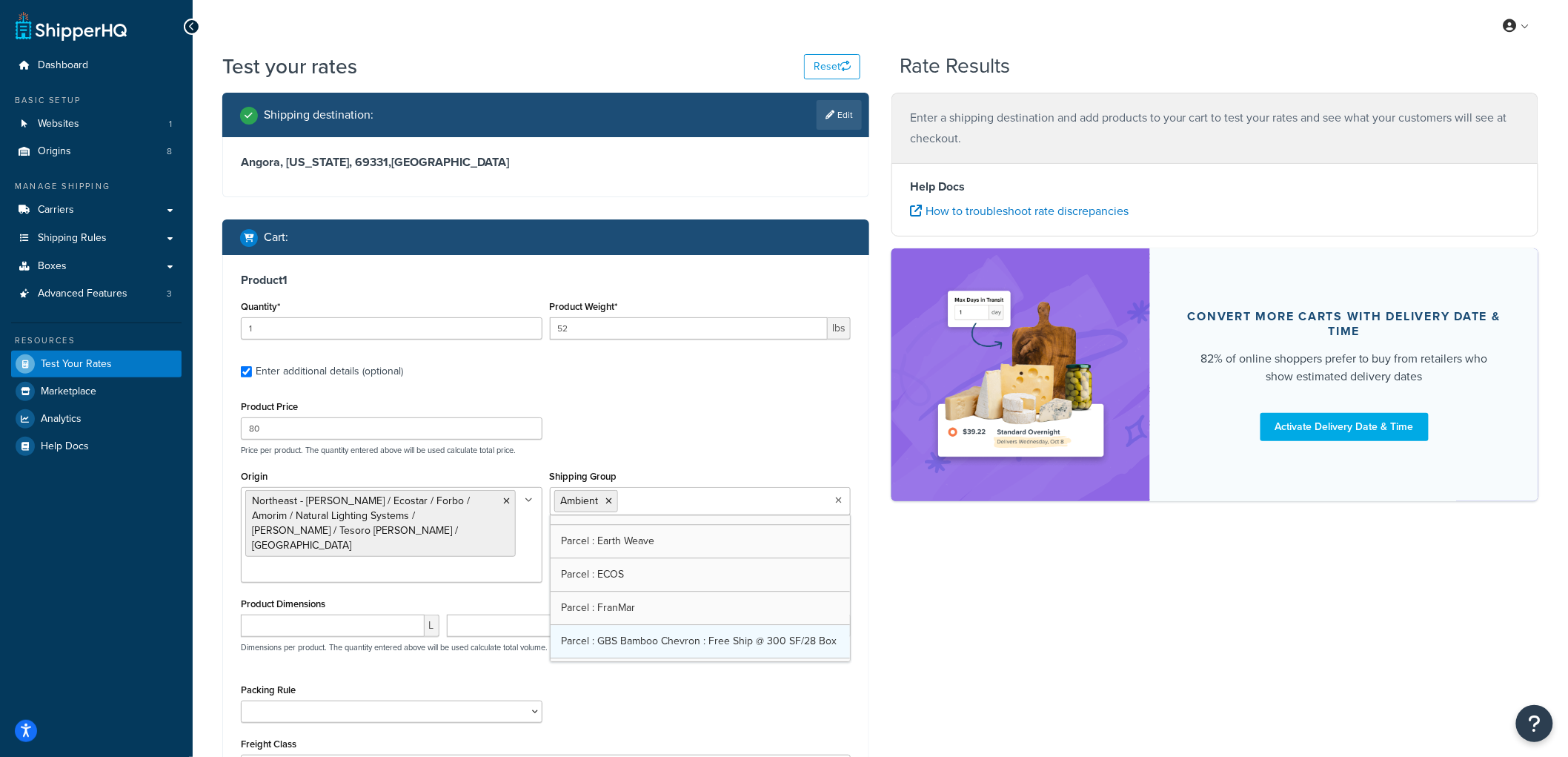
scroll to position [1894, 0]
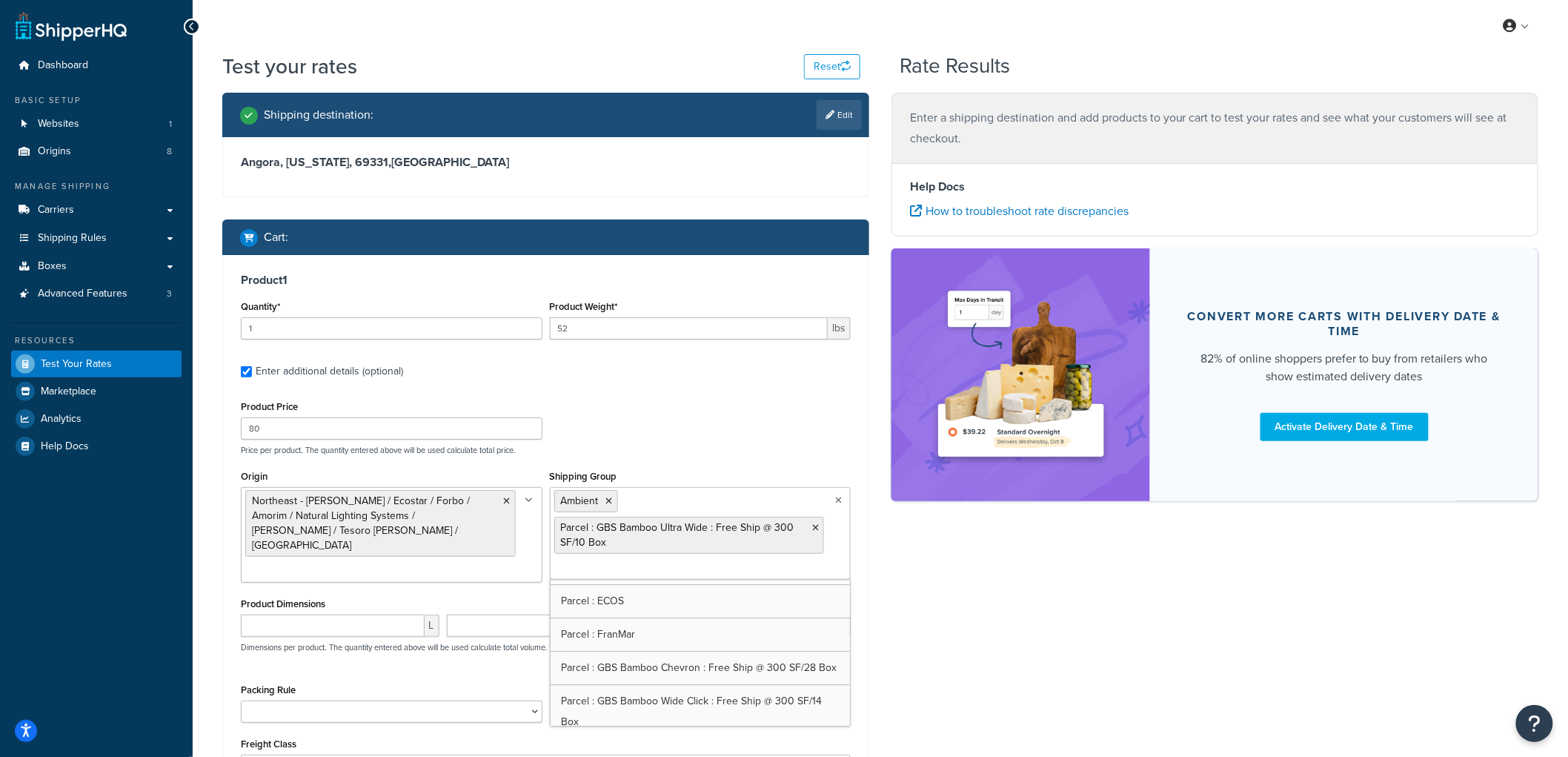
click at [774, 440] on div "Product Price 80 Price per product. The quantity entered above will be used cal…" at bounding box center [546, 425] width 617 height 59
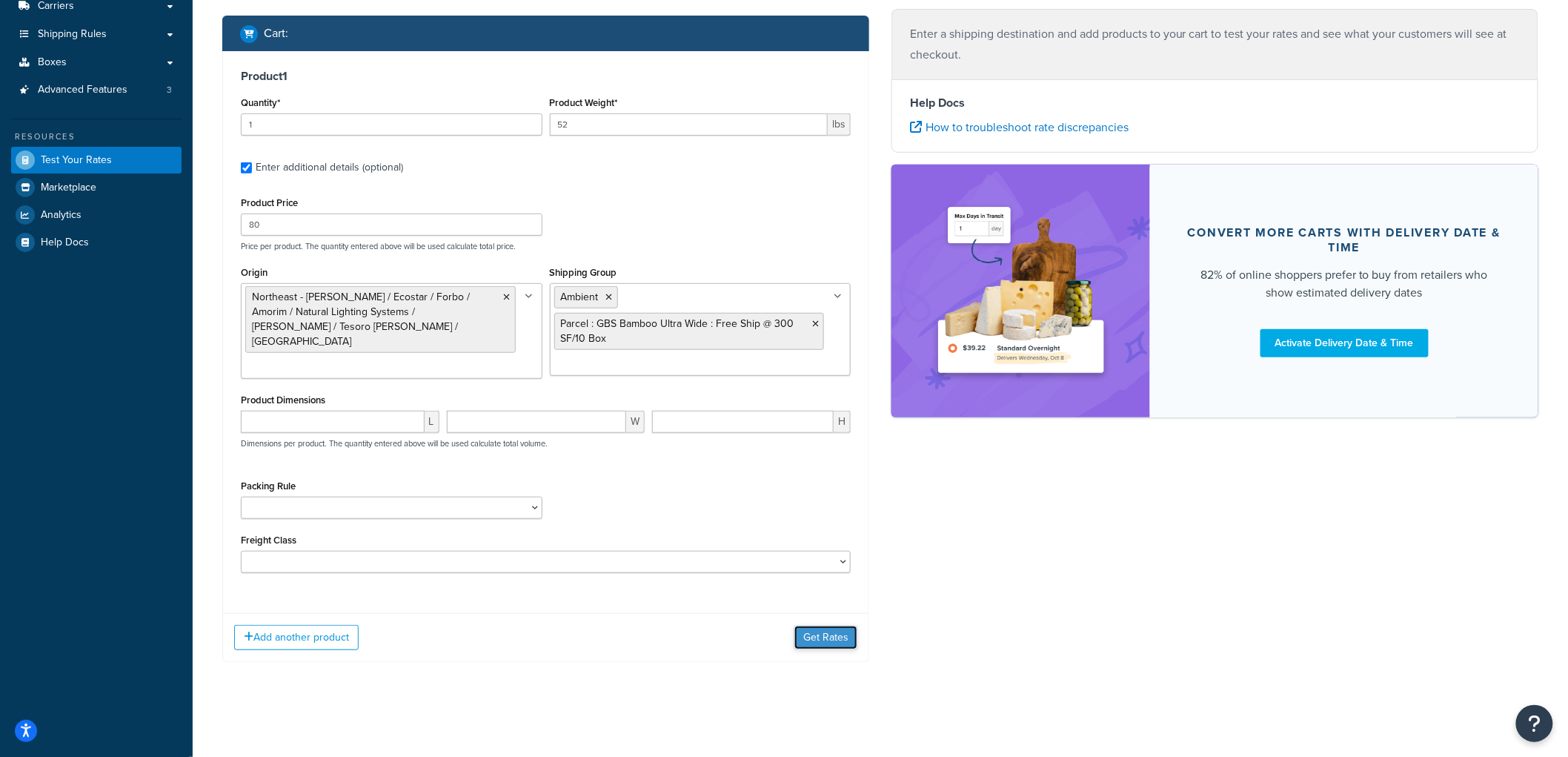
click at [820, 628] on button "Get Rates" at bounding box center [826, 637] width 63 height 24
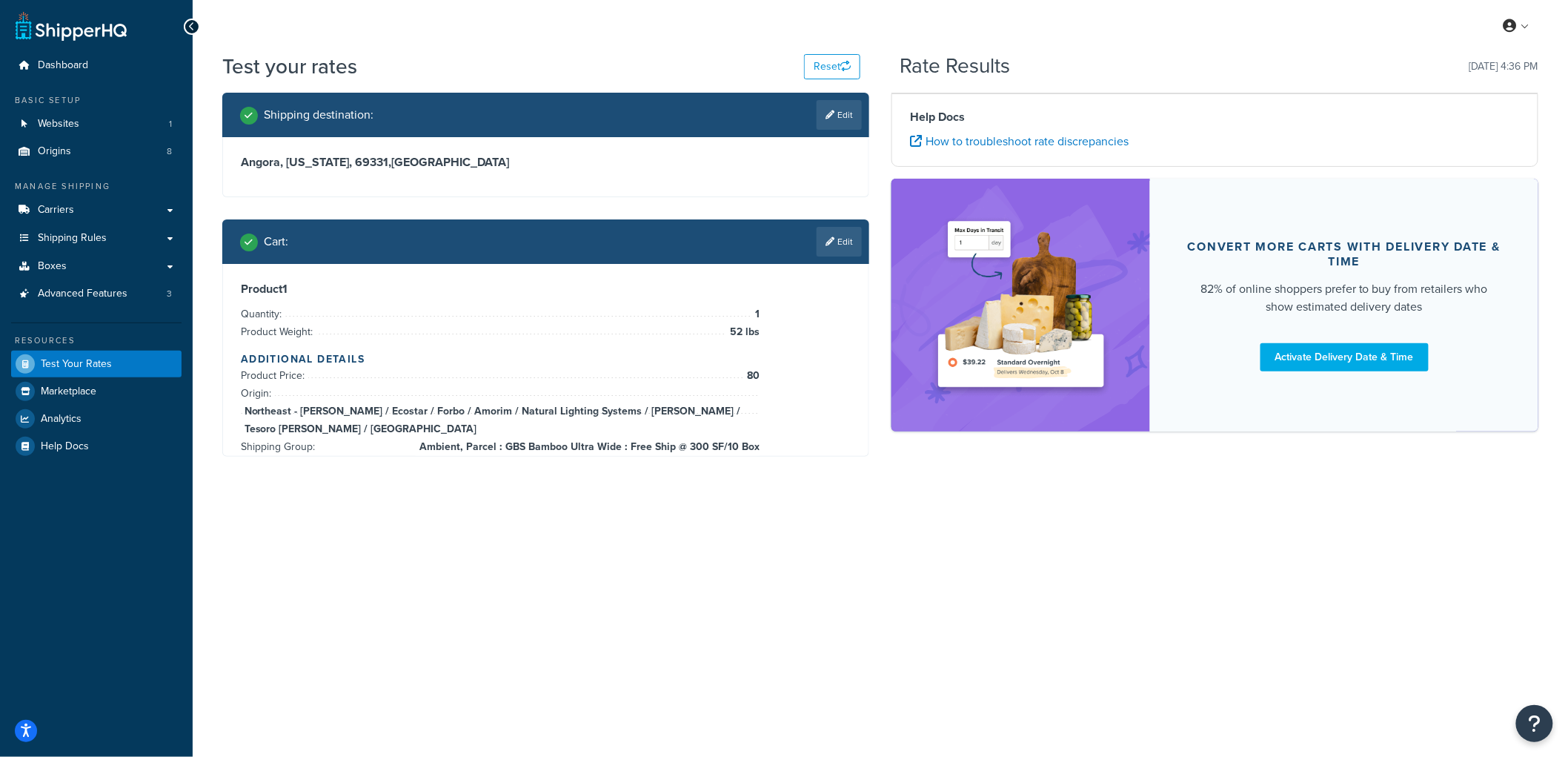
scroll to position [0, 0]
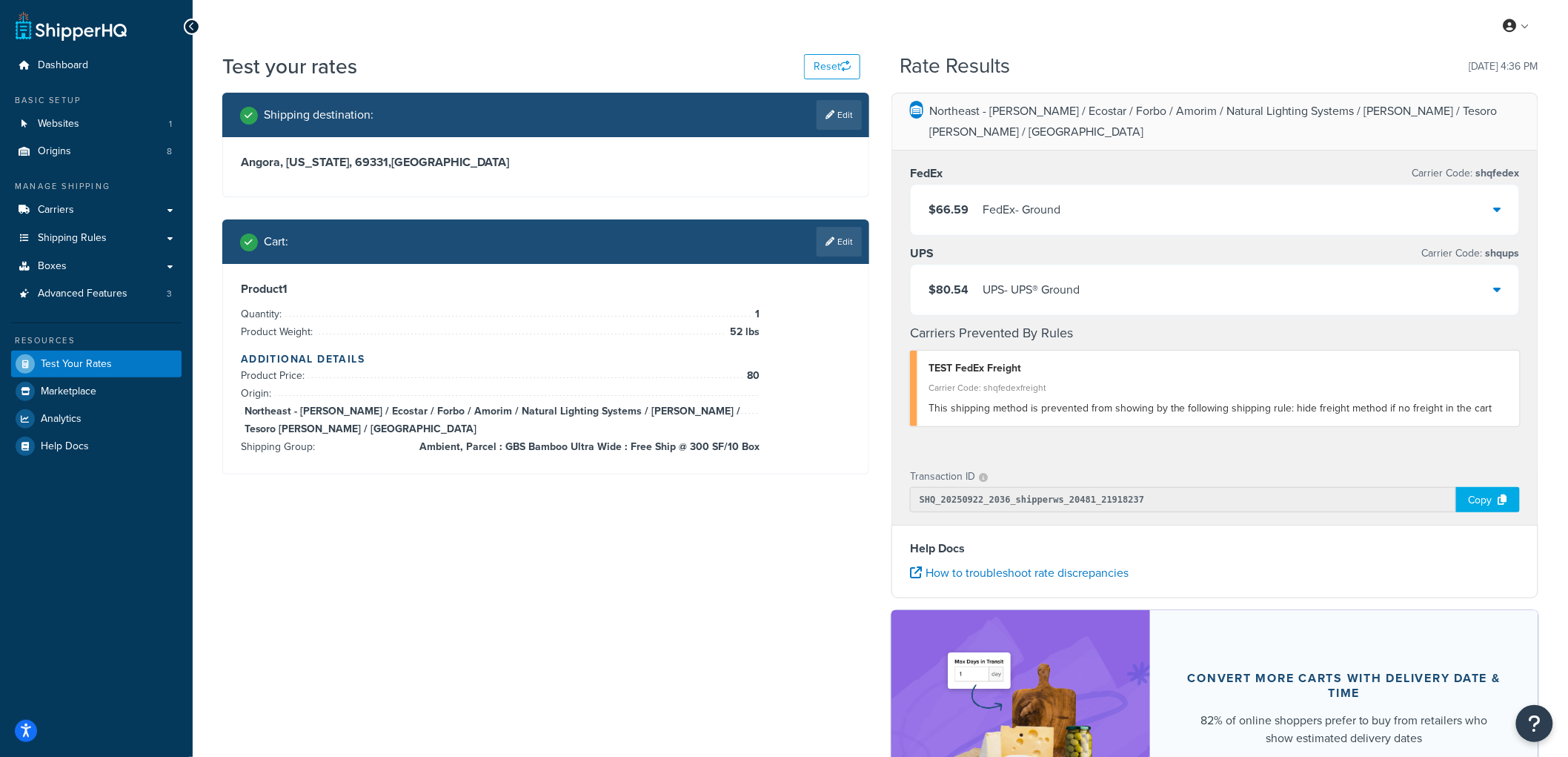
click at [994, 199] on div "FedEx - Ground" at bounding box center [1021, 209] width 78 height 20
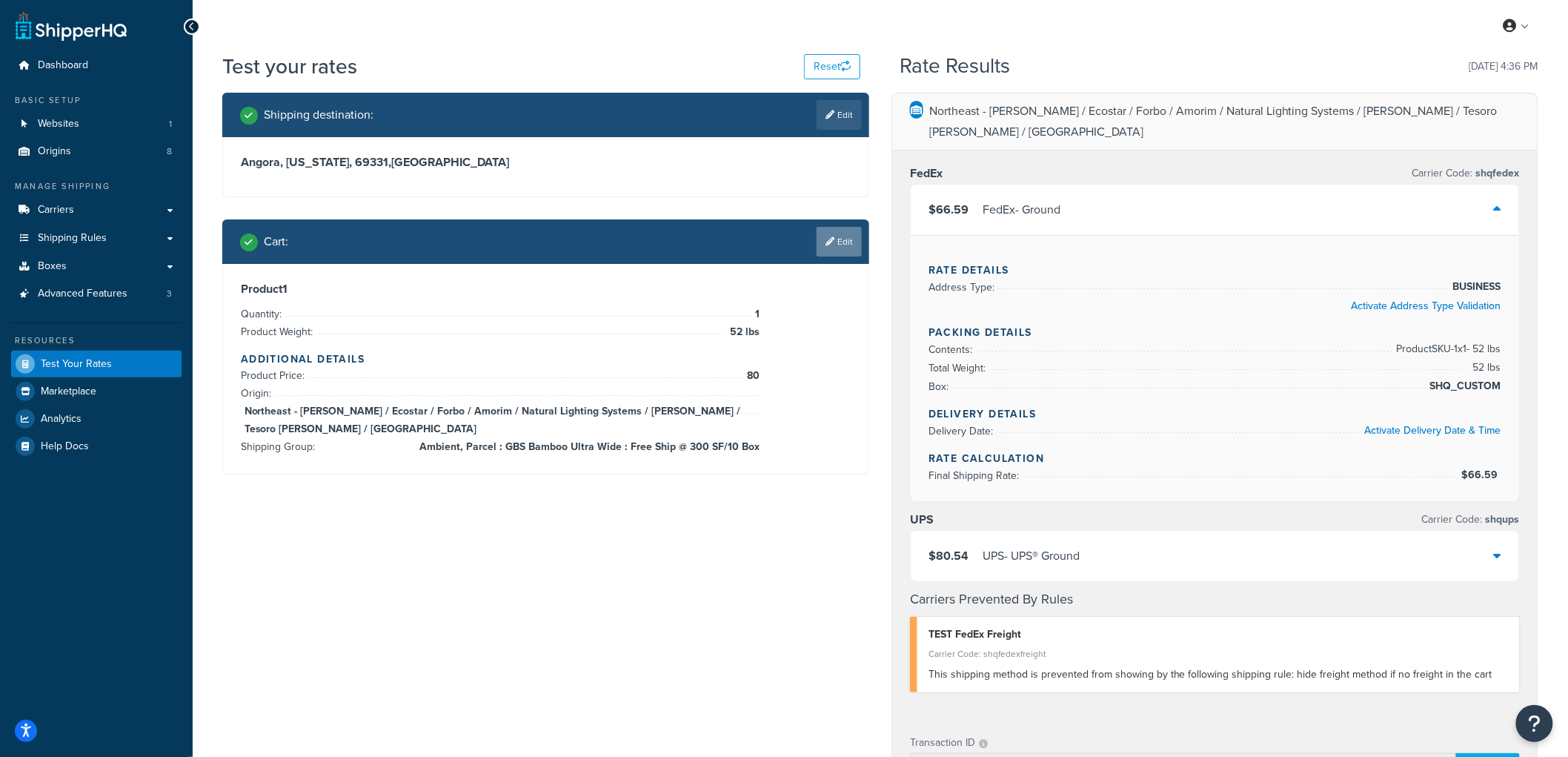
click at [835, 238] on link "Edit" at bounding box center [839, 241] width 45 height 29
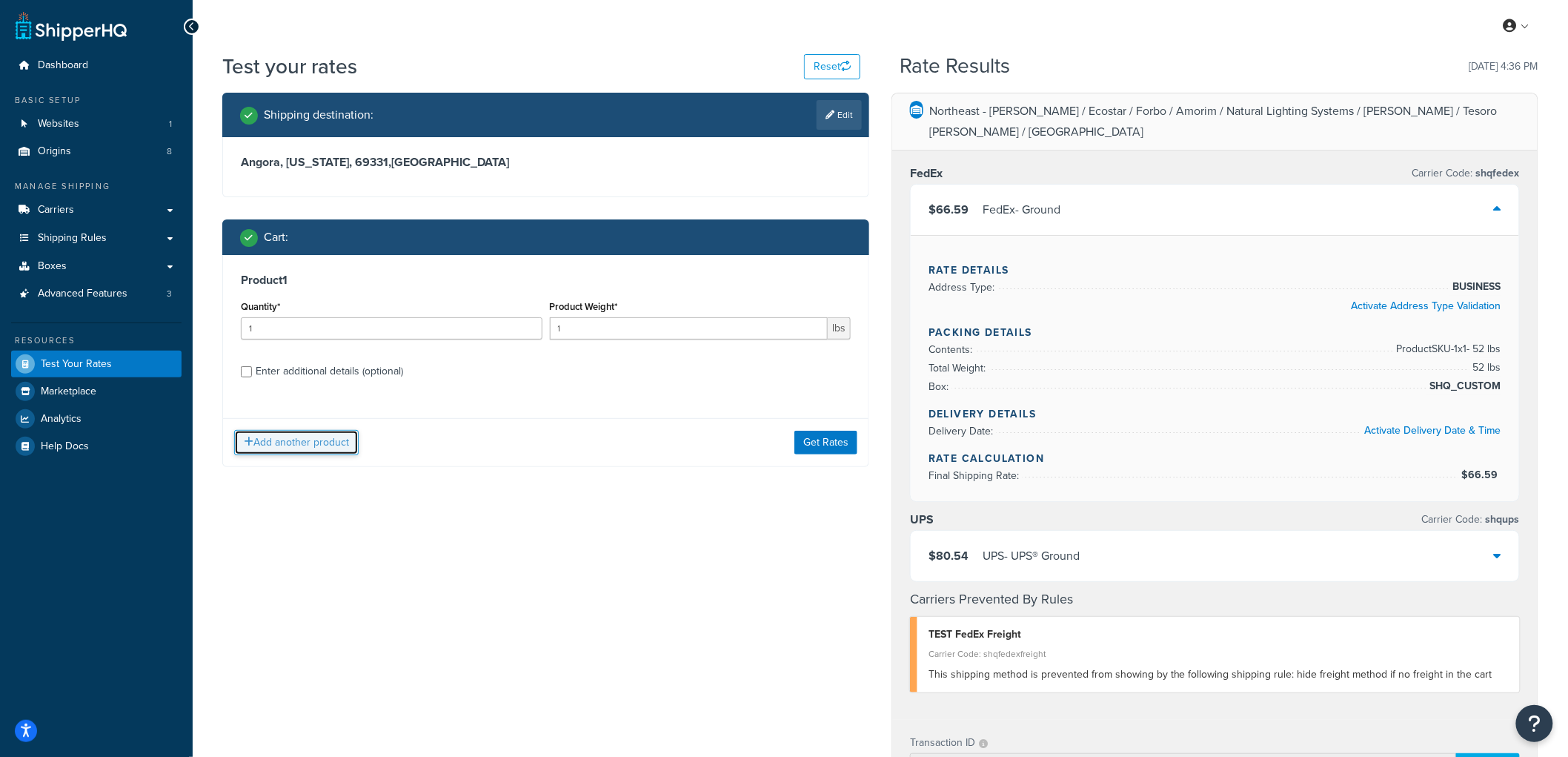
click at [278, 442] on button "Add another product" at bounding box center [296, 442] width 125 height 25
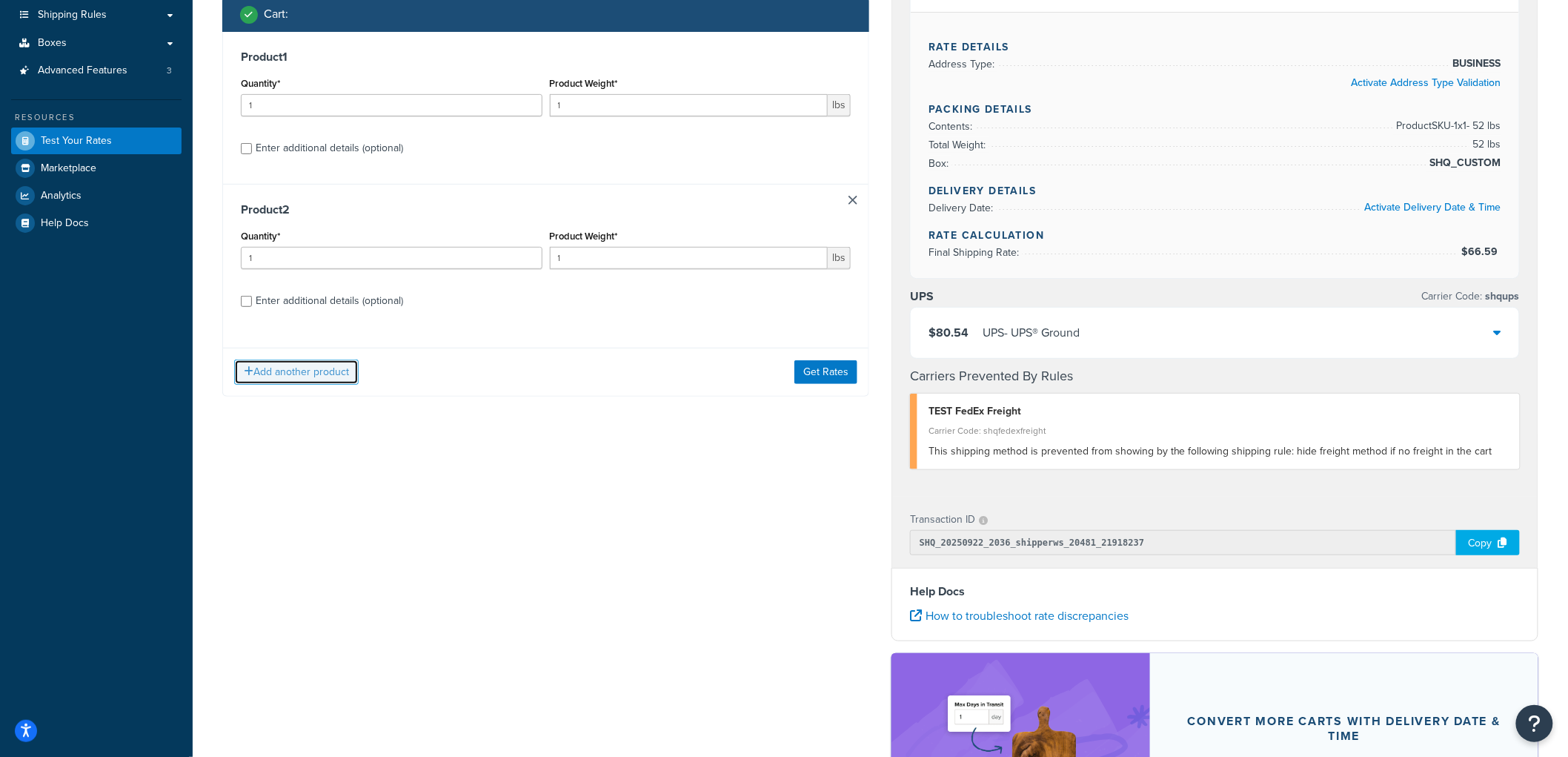
scroll to position [247, 0]
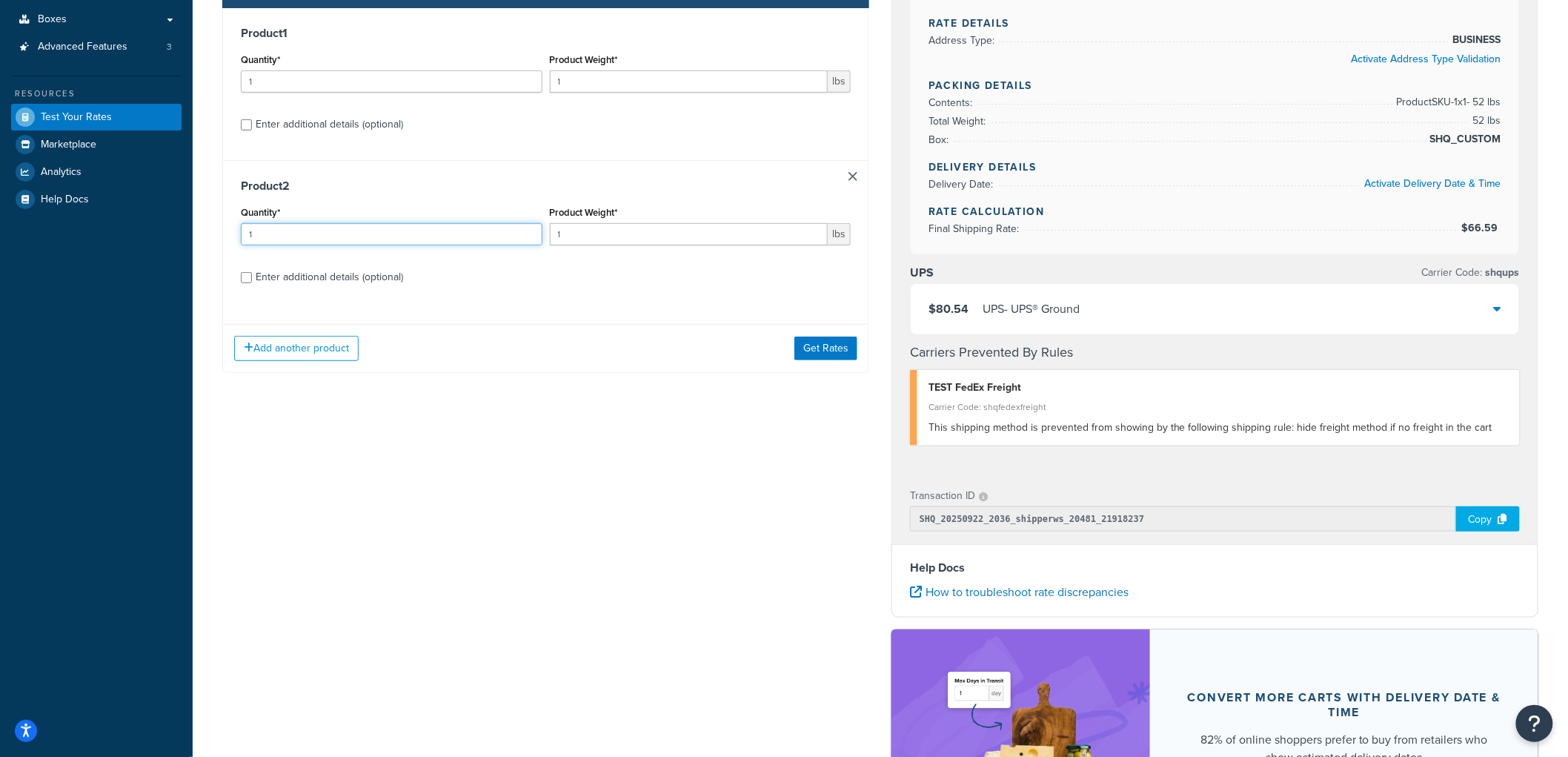
drag, startPoint x: 295, startPoint y: 238, endPoint x: 201, endPoint y: 220, distance: 95.7
click at [201, 220] on div "Test your rates Reset Rate Results 09/22/2025, 4:36 PM Shipping destination : E…" at bounding box center [880, 370] width 1375 height 1129
type input "13"
click at [619, 233] on input "1" at bounding box center [689, 234] width 278 height 22
type input "15"
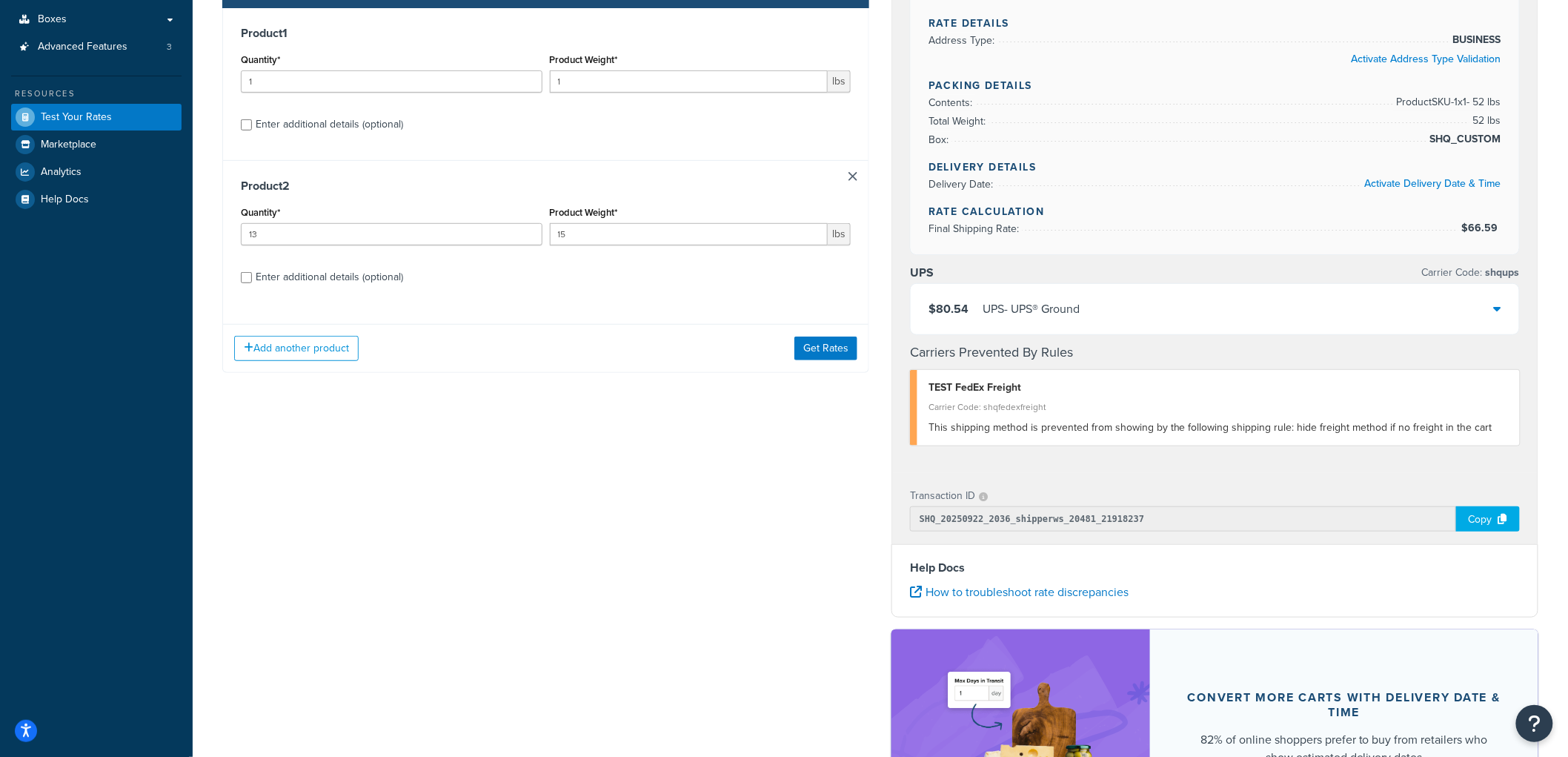
click at [287, 277] on div "Enter additional details (optional)" at bounding box center [330, 277] width 147 height 20
click at [252, 277] on input "Enter additional details (optional)" at bounding box center [246, 277] width 12 height 12
checkbox input "true"
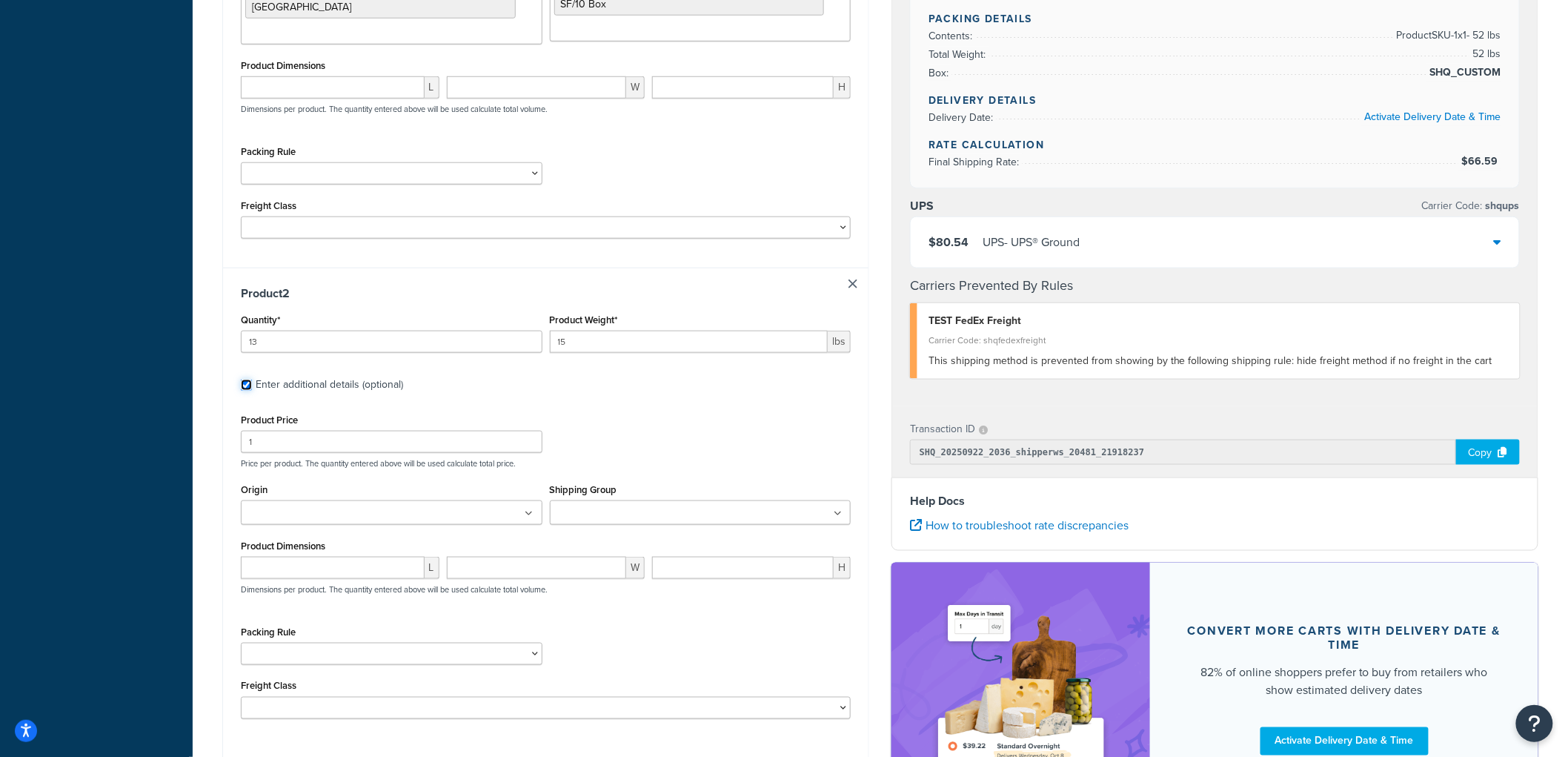
scroll to position [576, 0]
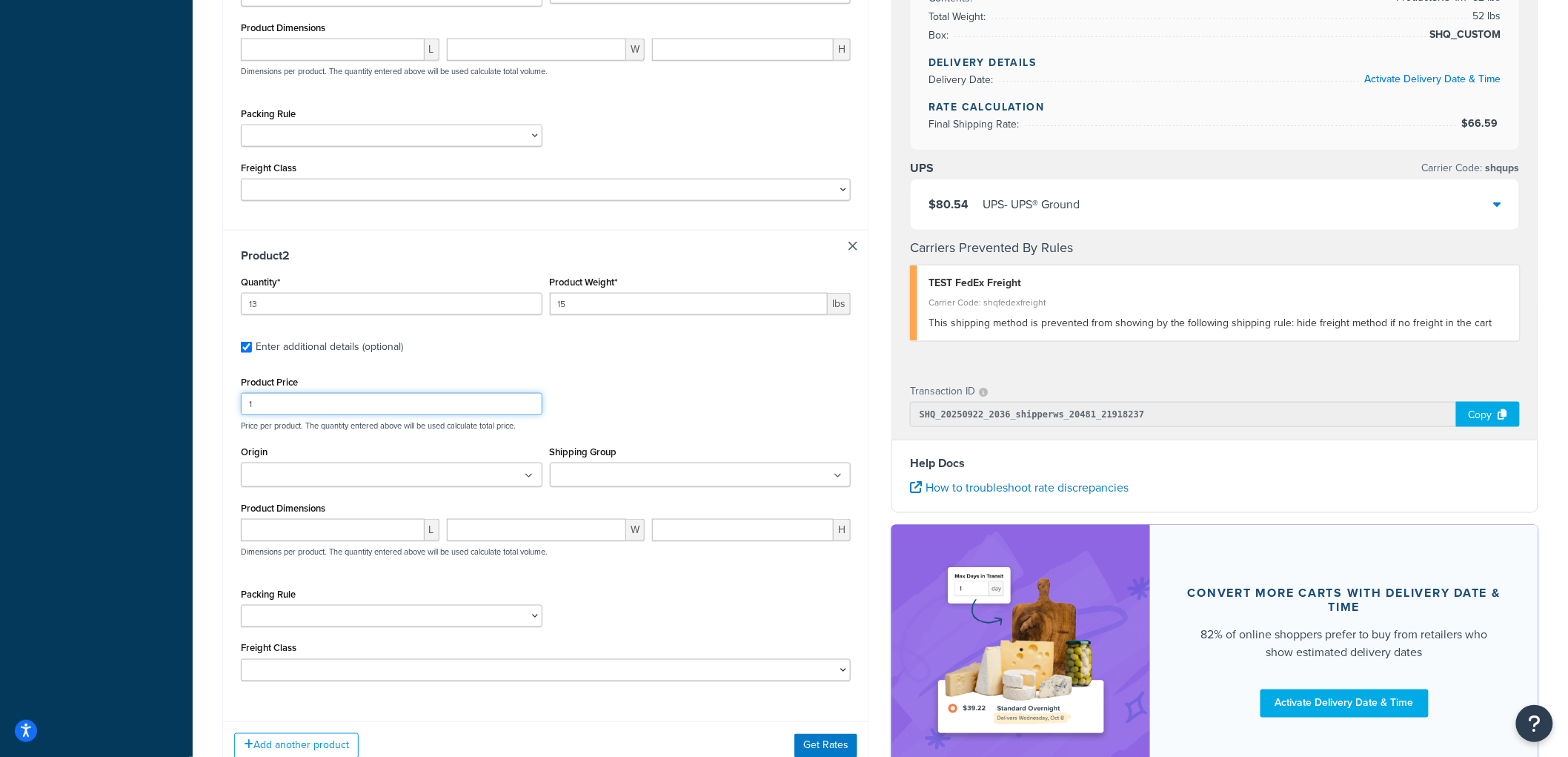
click at [294, 403] on input "1" at bounding box center [392, 403] width 301 height 22
type input "133"
click at [655, 478] on input "Shipping Group" at bounding box center [620, 476] width 131 height 16
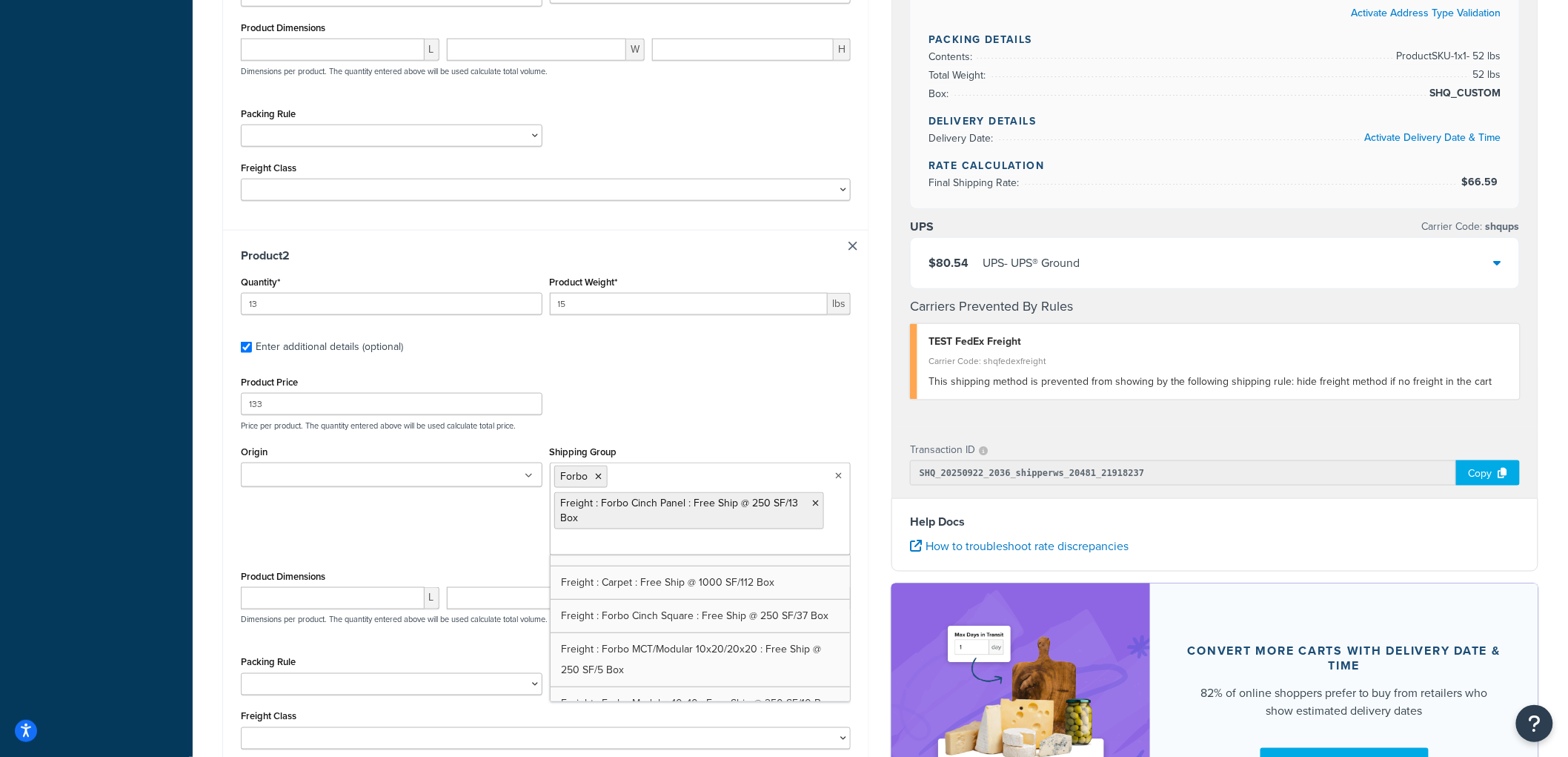
click at [512, 473] on ul at bounding box center [392, 475] width 301 height 25
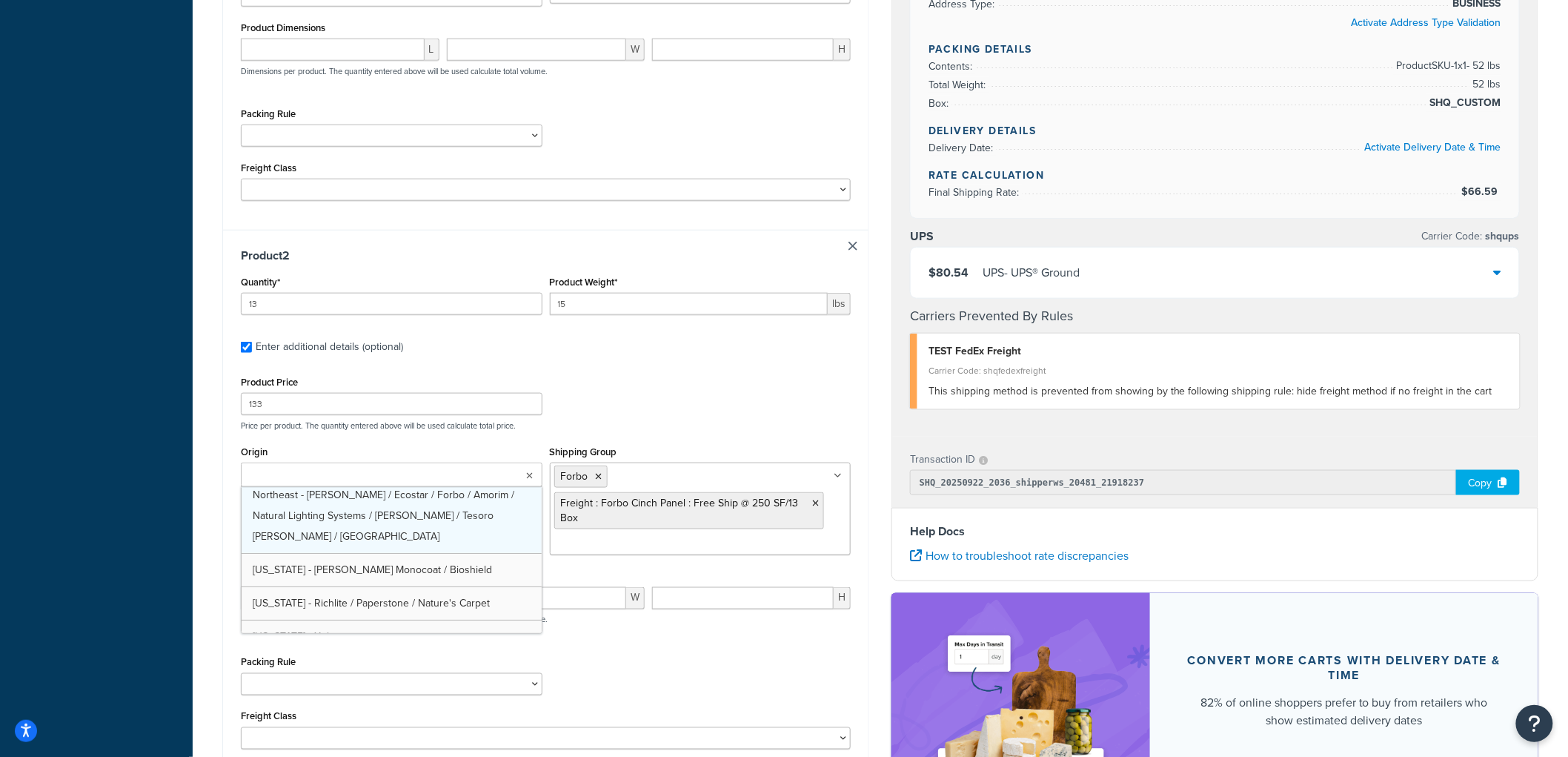
scroll to position [86, 0]
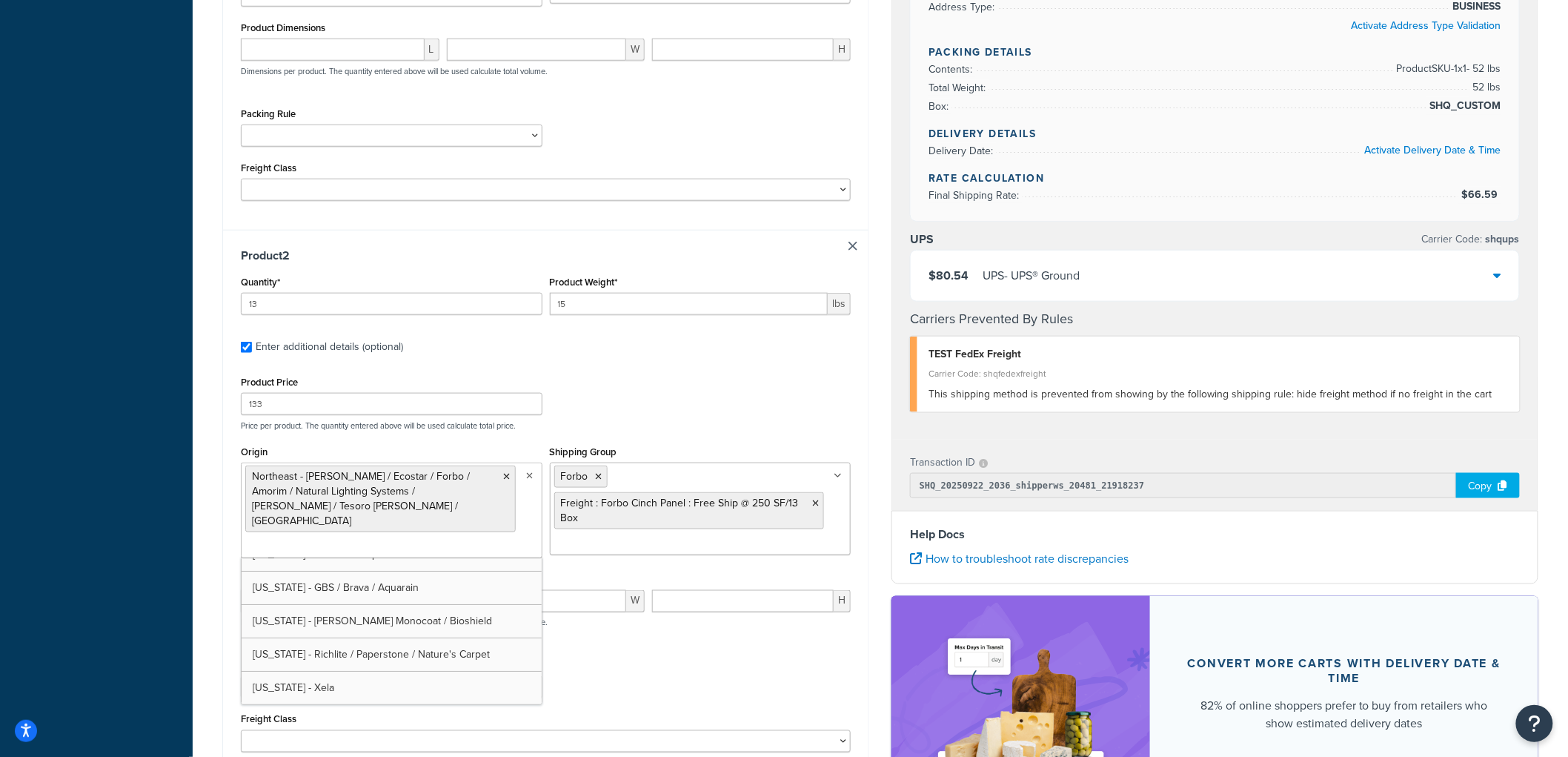
click at [685, 418] on div "Product Price 133 Price per product. The quantity entered above will be used ca…" at bounding box center [546, 402] width 617 height 59
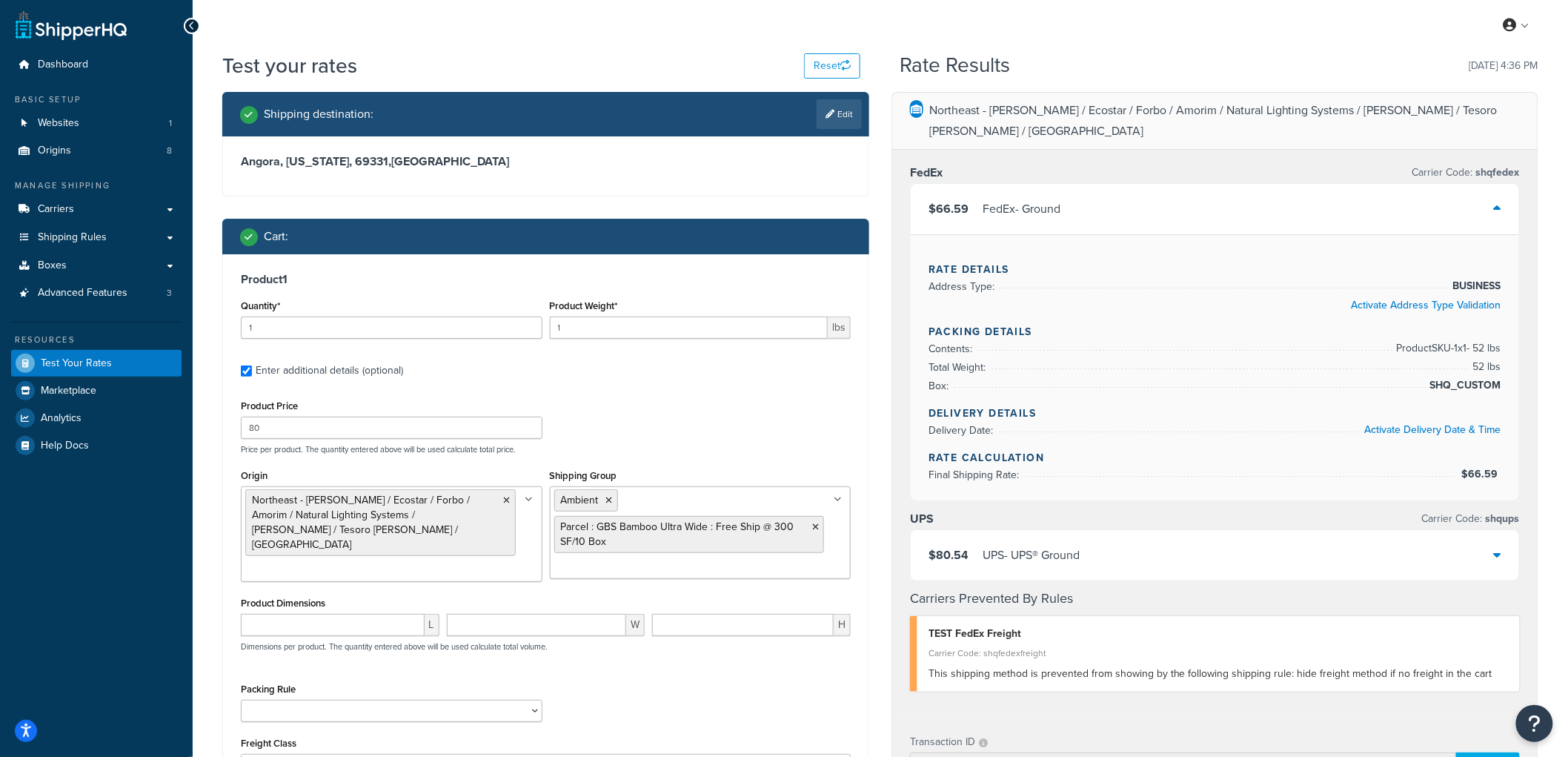
scroll to position [0, 0]
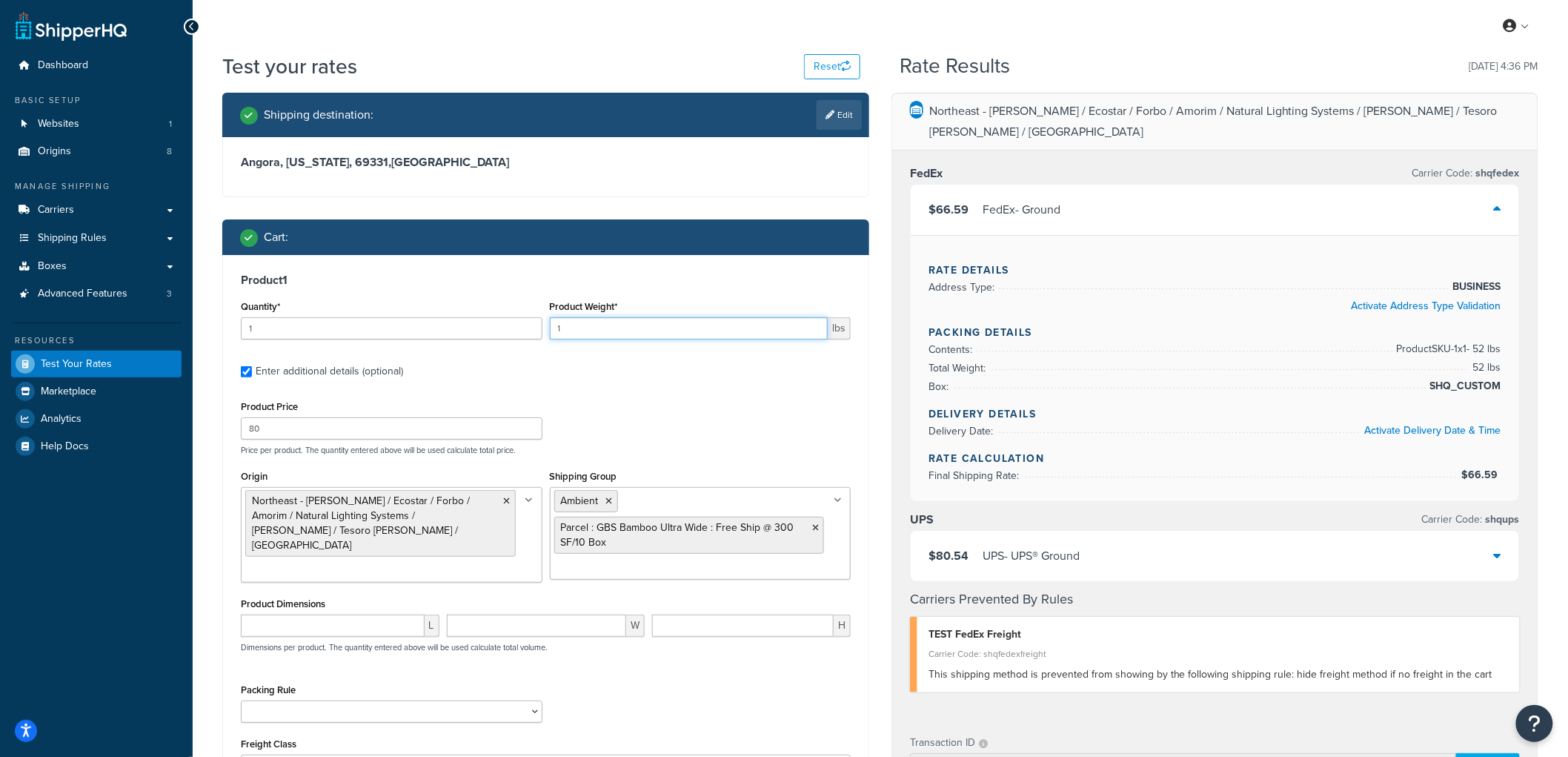
drag, startPoint x: 620, startPoint y: 322, endPoint x: 357, endPoint y: 276, distance: 267.0
click at [357, 276] on div "Product 1 Quantity* 1 Product Weight* 1 lbs Enter additional details (optional)…" at bounding box center [546, 530] width 645 height 550
type input "52"
click at [392, 330] on input "1" at bounding box center [392, 328] width 301 height 22
click at [508, 297] on div "Quantity* 1" at bounding box center [392, 318] width 301 height 43
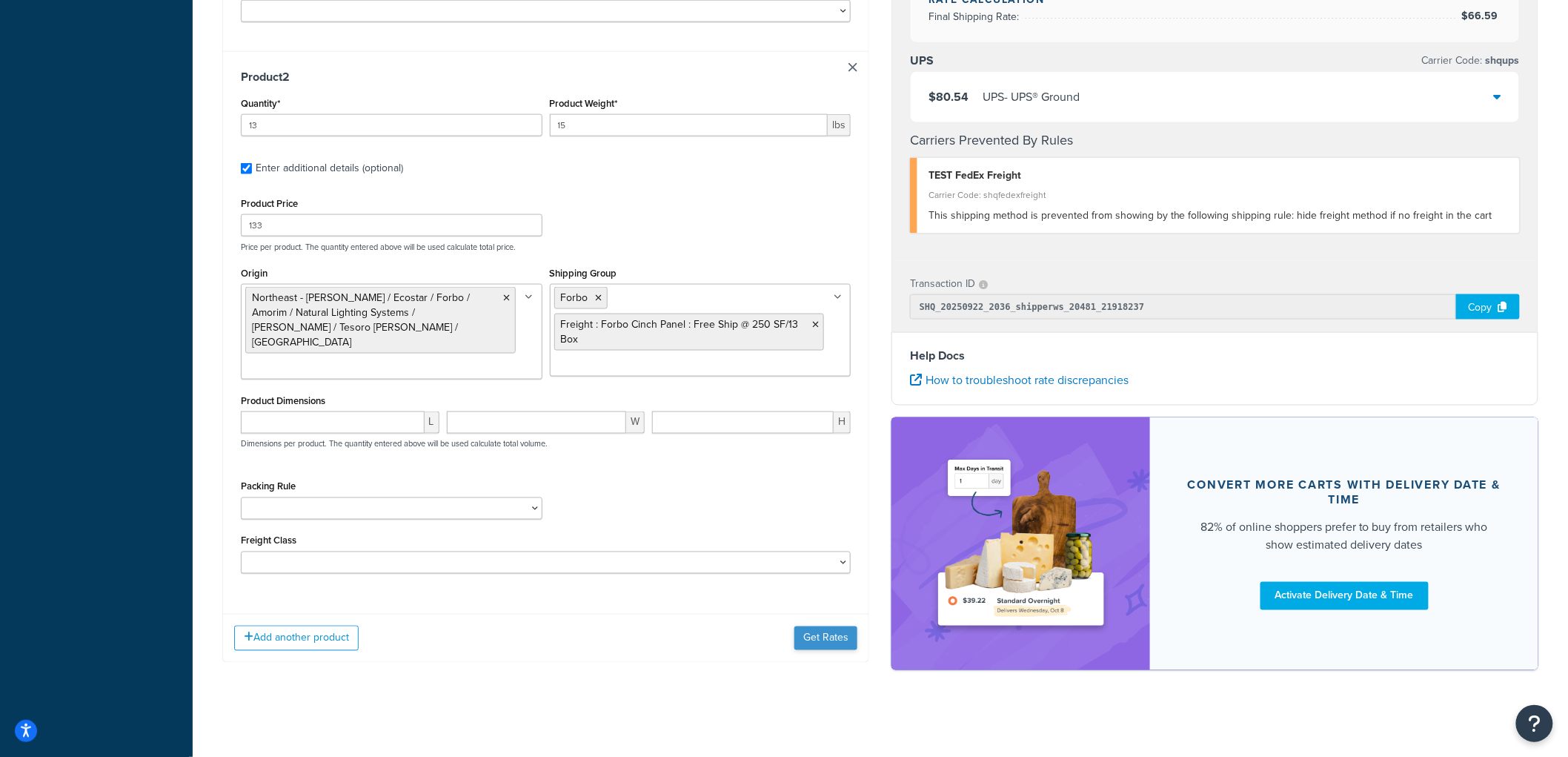
click at [813, 623] on div "Add another product Get Rates" at bounding box center [546, 638] width 645 height 48
click at [813, 628] on button "Get Rates" at bounding box center [826, 638] width 63 height 24
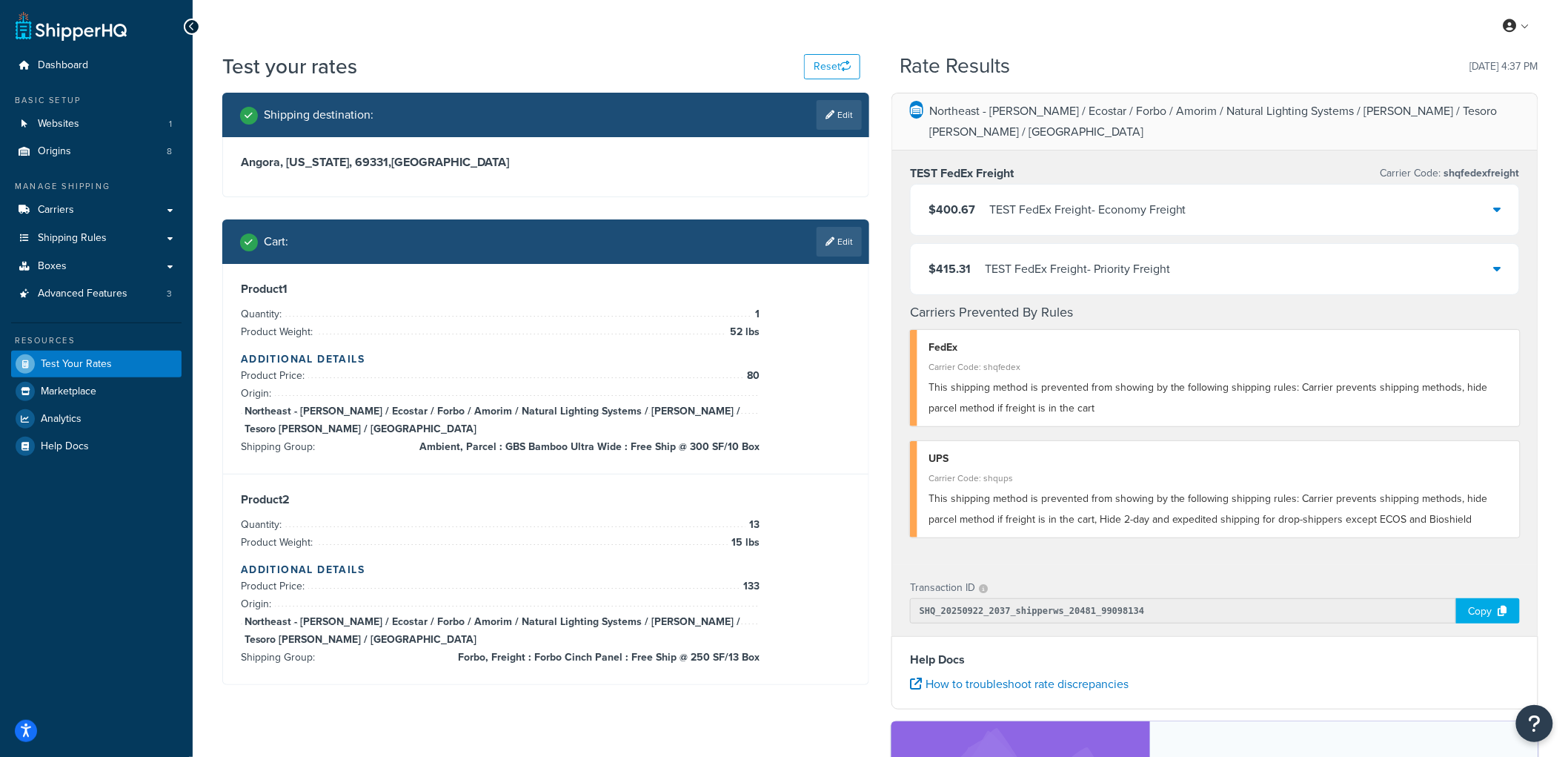
click at [1043, 204] on div "$400.67 TEST FedEx Freight - Economy Freight" at bounding box center [1215, 209] width 609 height 51
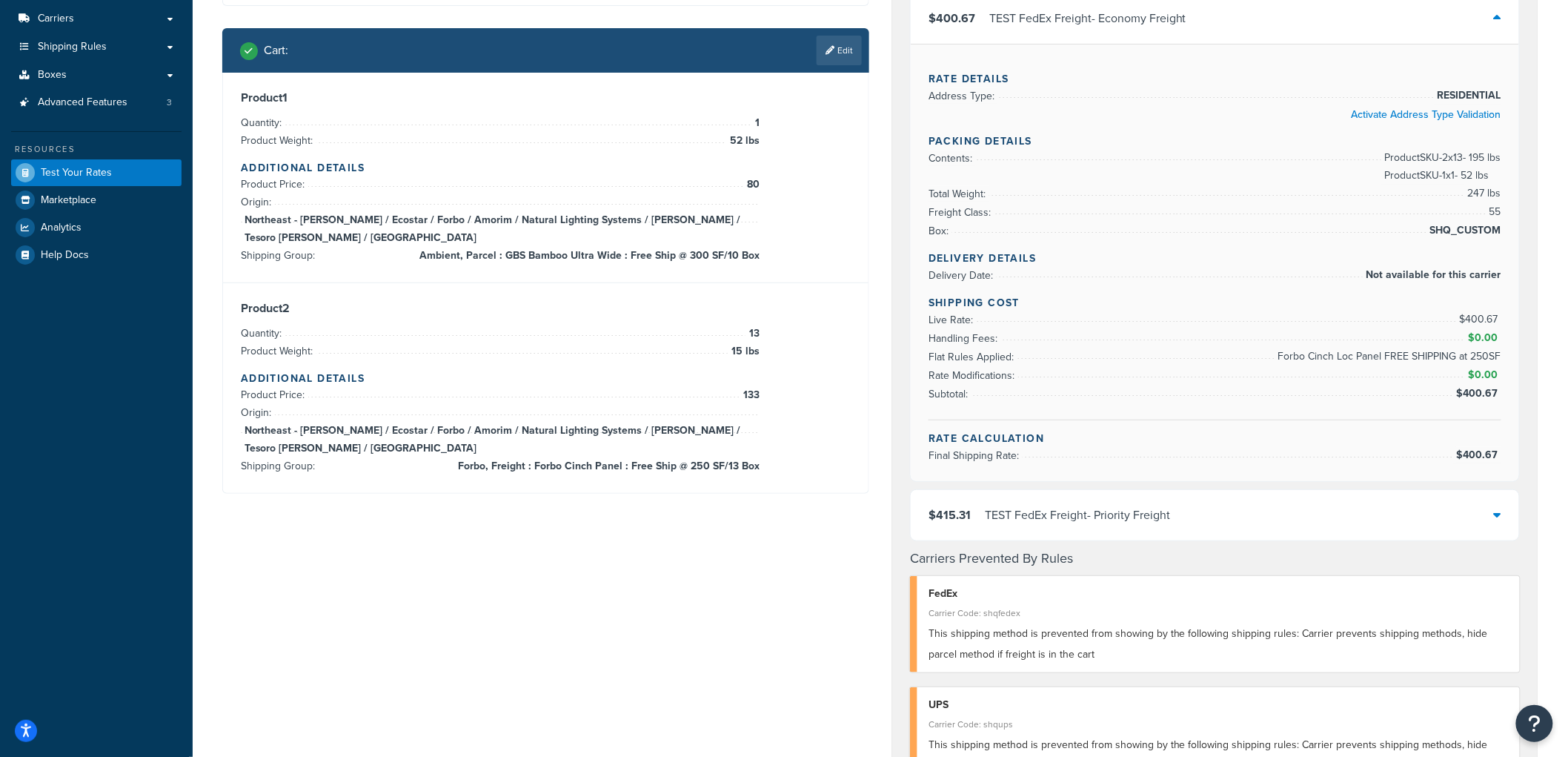
scroll to position [247, 0]
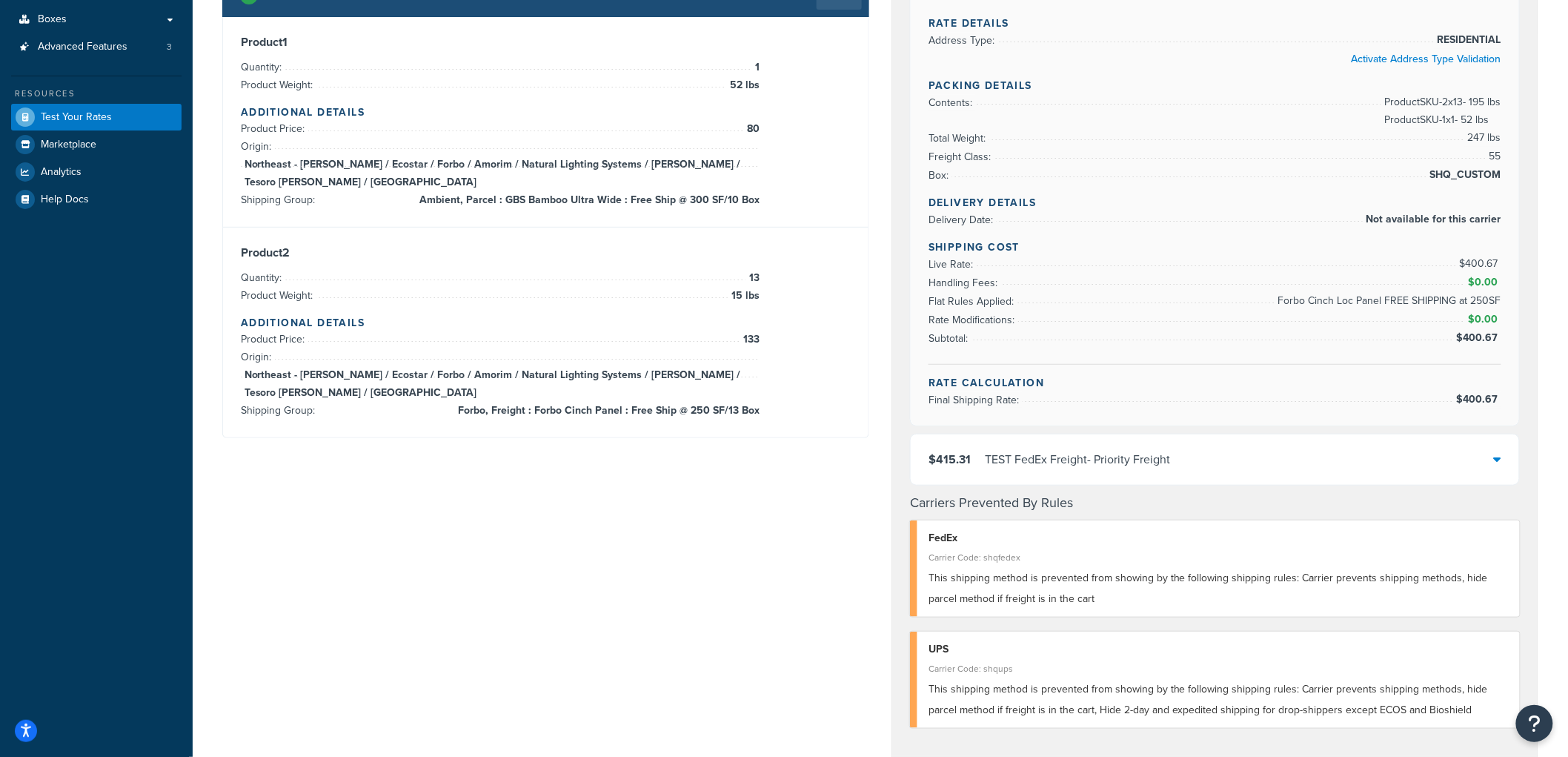
click at [1196, 449] on div "$415.31 TEST FedEx Freight - Priority Freight" at bounding box center [1215, 459] width 609 height 51
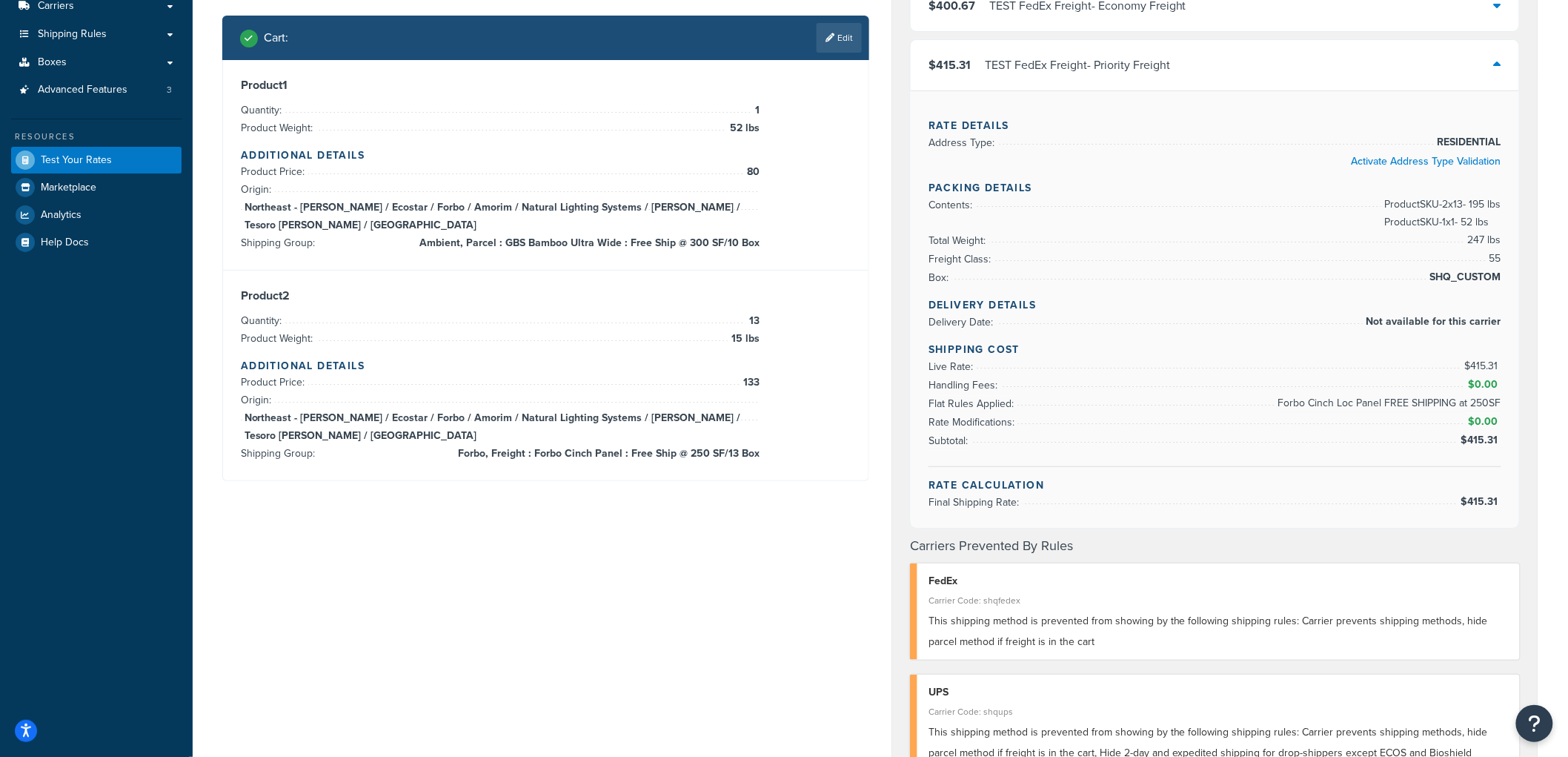
scroll to position [165, 0]
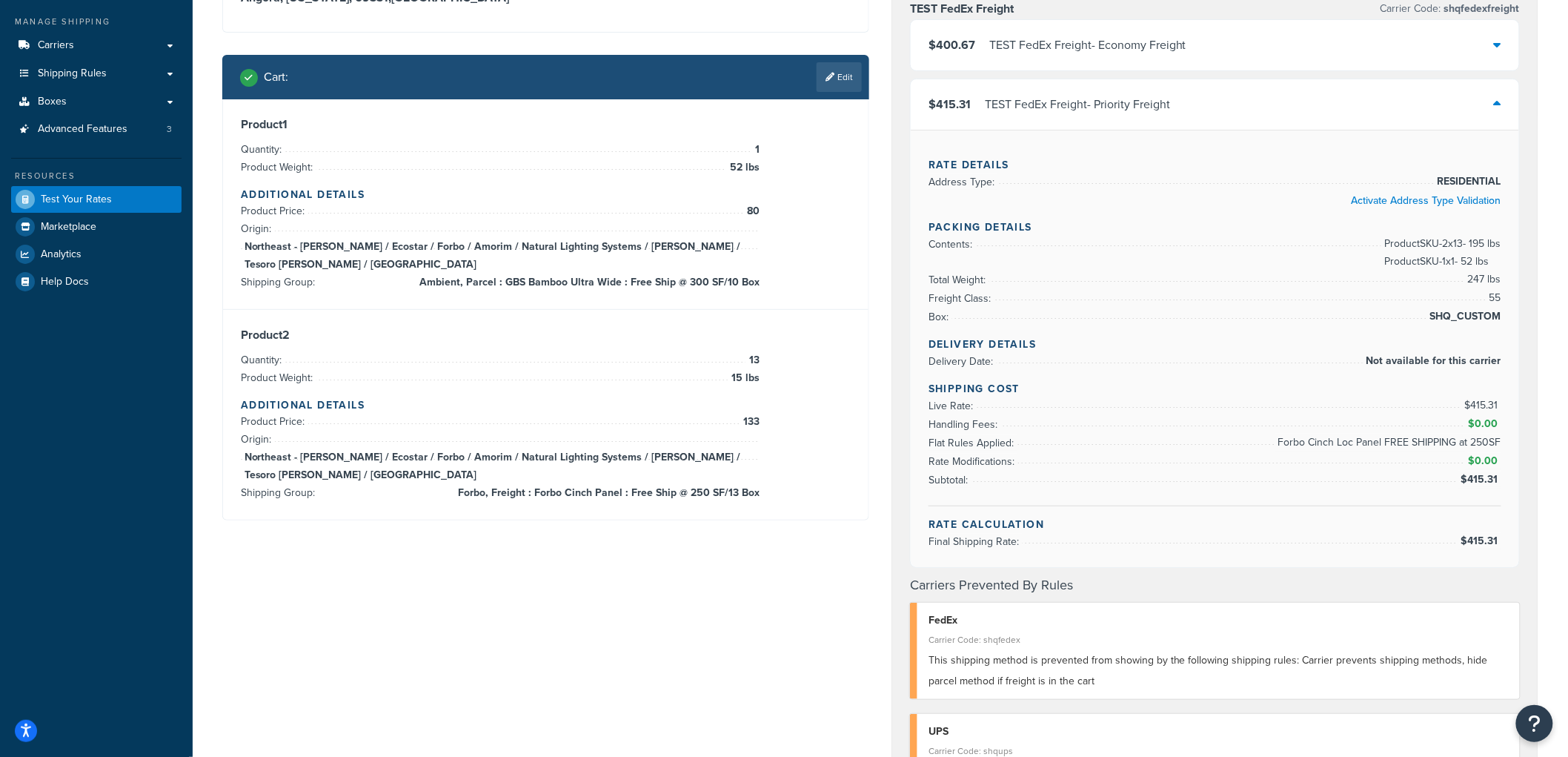
click at [1071, 35] on div "TEST FedEx Freight - Economy Freight" at bounding box center [1088, 44] width 197 height 20
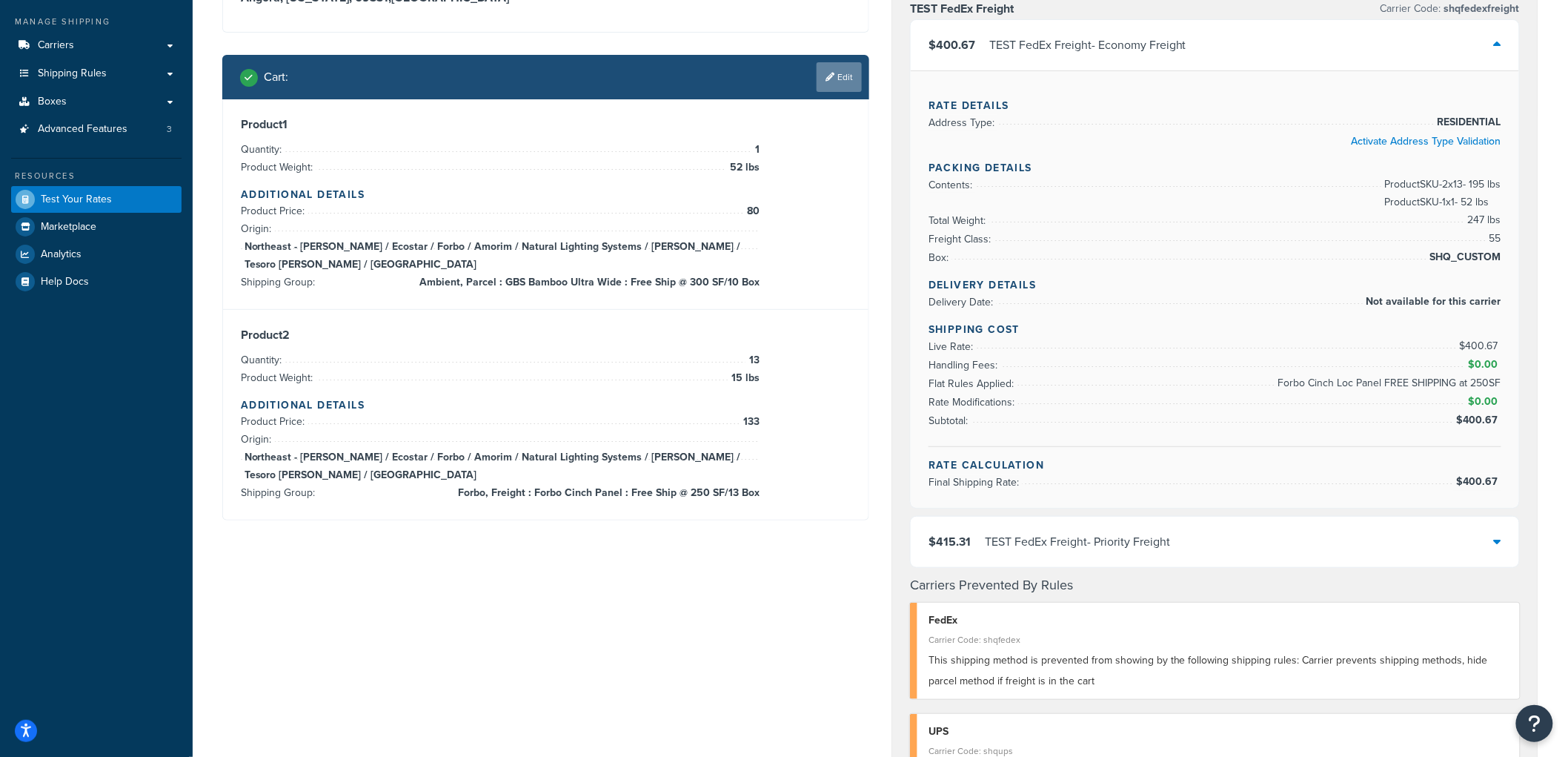
click at [853, 70] on link "Edit" at bounding box center [839, 76] width 45 height 29
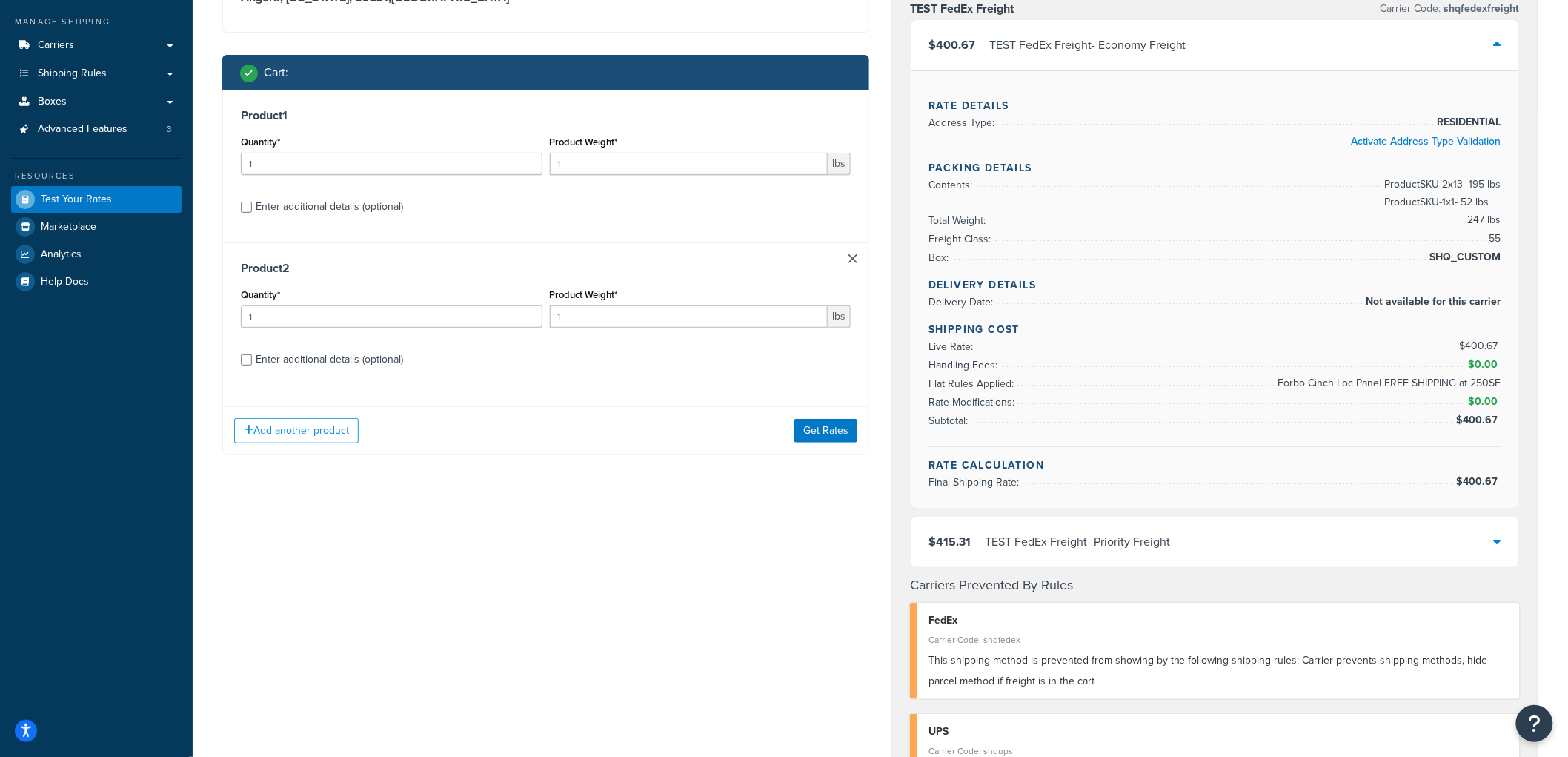
click at [853, 256] on link at bounding box center [853, 259] width 9 height 9
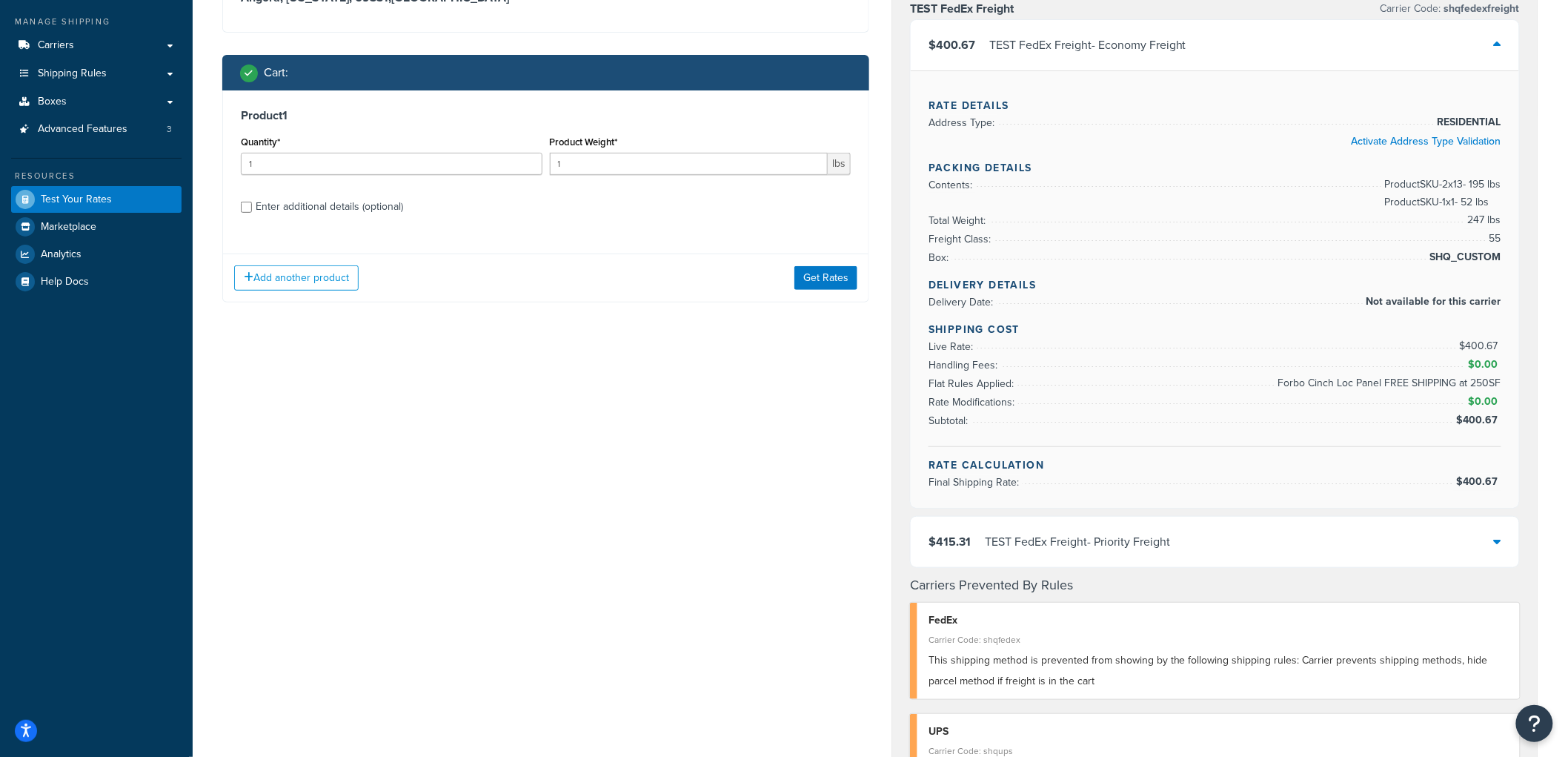
click at [366, 204] on div "Enter additional details (optional)" at bounding box center [330, 207] width 147 height 20
click at [252, 204] on input "Enter additional details (optional)" at bounding box center [246, 207] width 12 height 12
checkbox input "true"
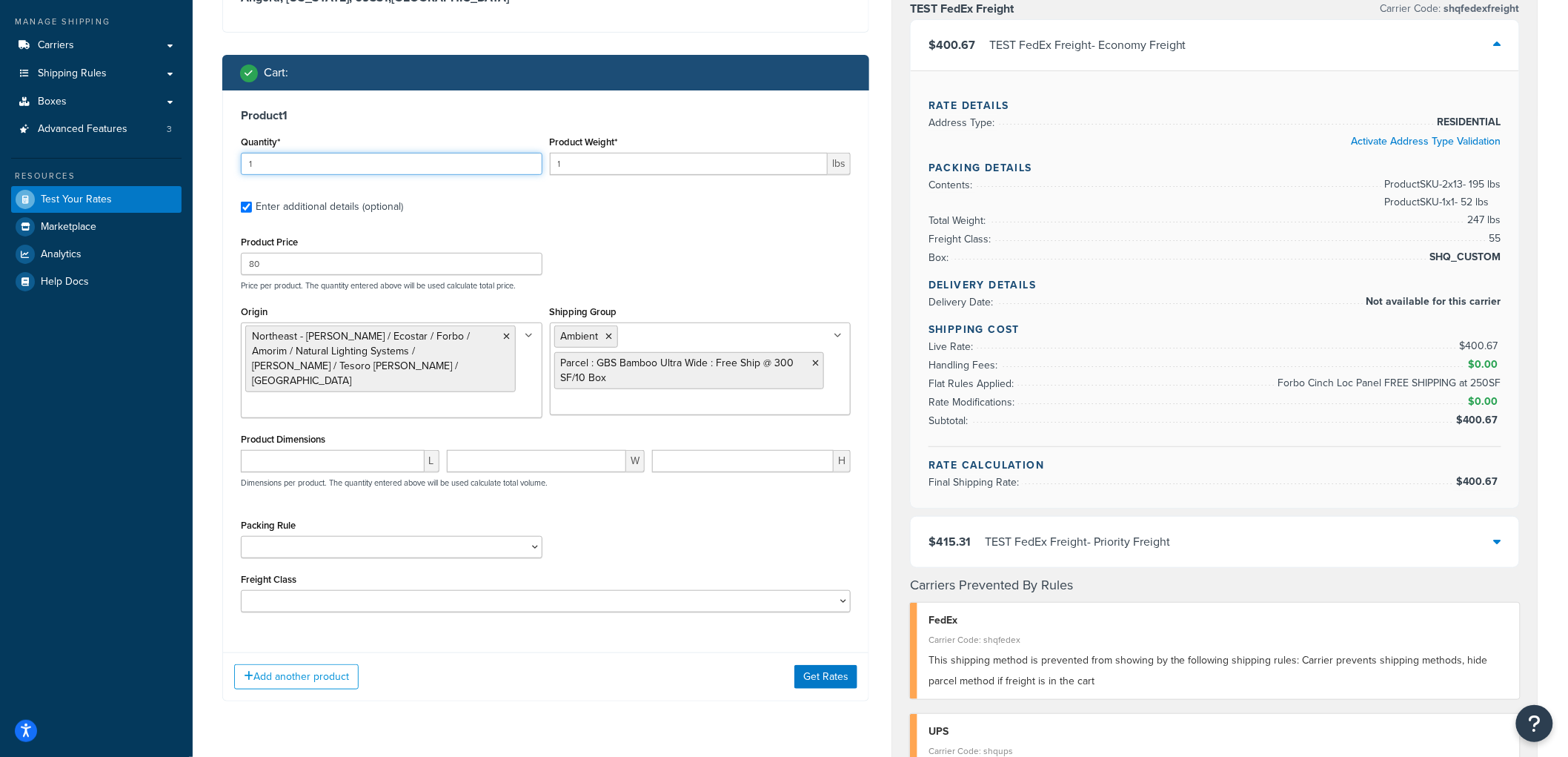
drag, startPoint x: 292, startPoint y: 161, endPoint x: 220, endPoint y: 148, distance: 73.2
click at [220, 148] on div "Shipping destination : Edit Angora, Nebraska, 69331 , United States Cart : Prod…" at bounding box center [545, 325] width 669 height 795
drag, startPoint x: 618, startPoint y: 164, endPoint x: 504, endPoint y: 137, distance: 117.2
click at [504, 137] on div "Quantity* 1 Product Weight* 1 lbs" at bounding box center [546, 159] width 617 height 54
click at [586, 165] on input "1" at bounding box center [689, 163] width 278 height 22
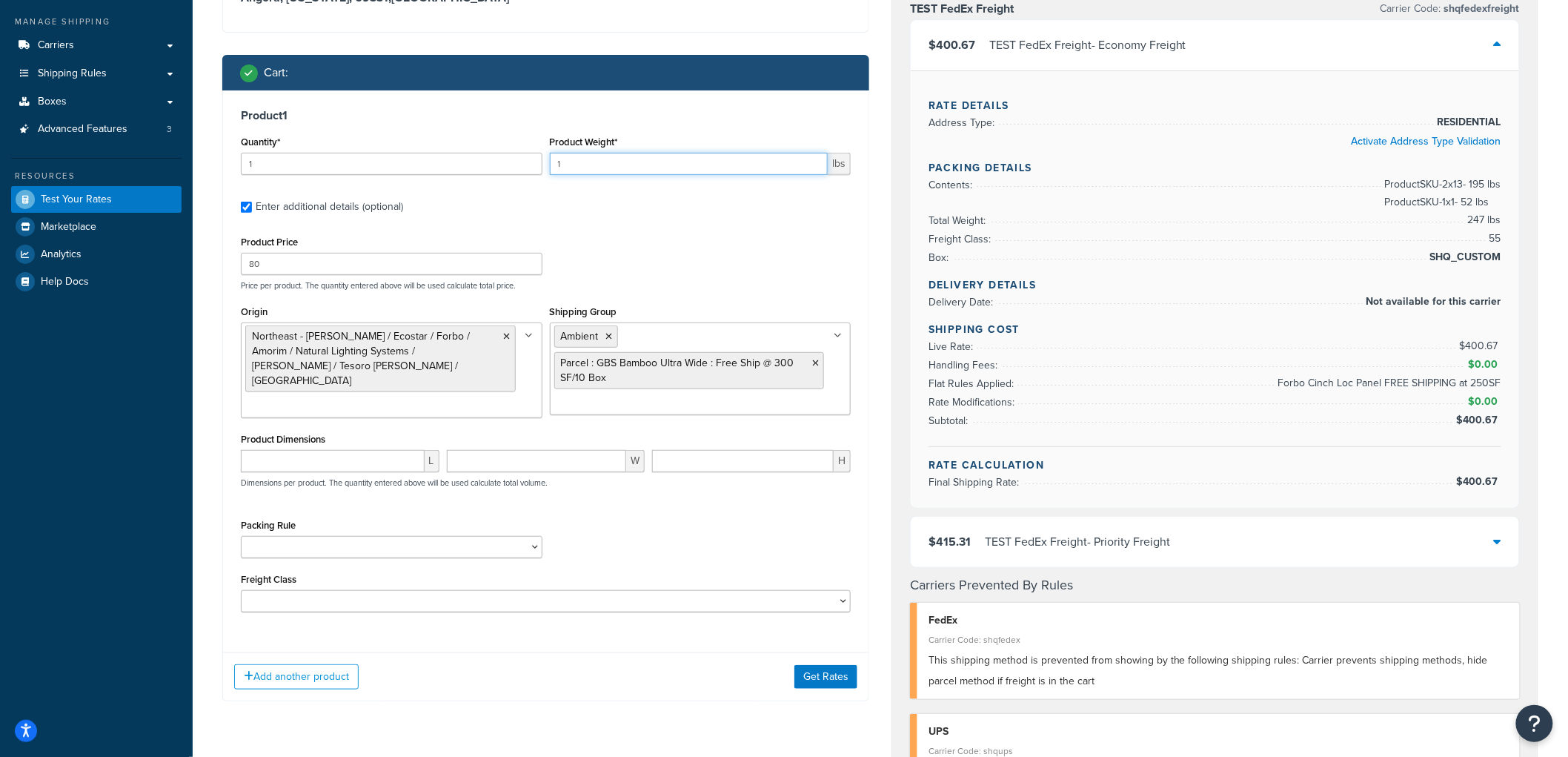
drag, startPoint x: 586, startPoint y: 165, endPoint x: 498, endPoint y: 151, distance: 89.1
click at [498, 151] on div "Quantity* 1 Product Weight* 1 lbs" at bounding box center [546, 159] width 617 height 54
type input "2"
drag, startPoint x: 338, startPoint y: 256, endPoint x: 209, endPoint y: 251, distance: 129.1
click at [209, 251] on div "Test your rates Reset Rate Results 09/22/2025, 4:37 PM Shipping destination : E…" at bounding box center [880, 593] width 1375 height 1411
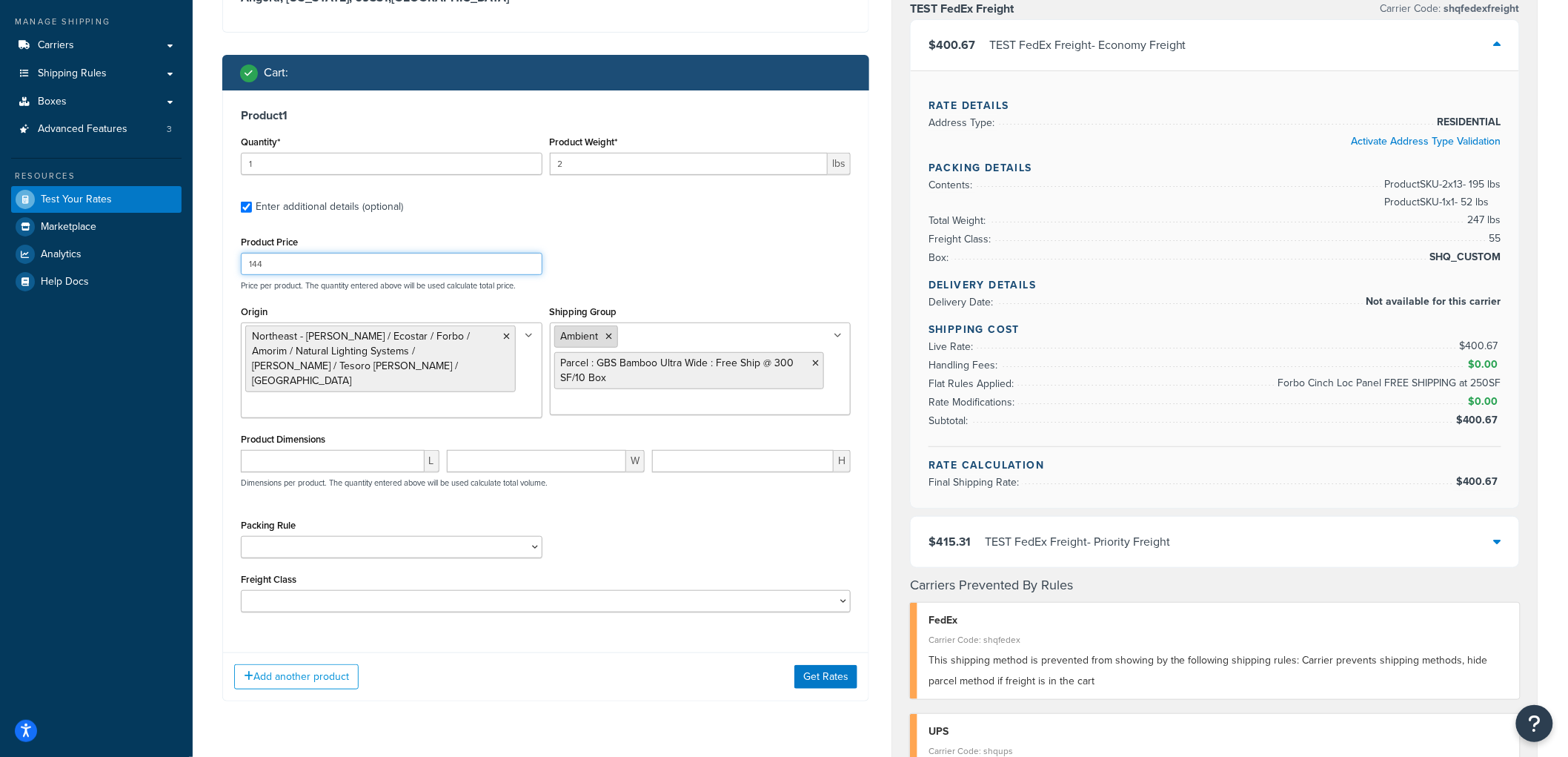
type input "144"
click at [613, 338] on li "Ambient" at bounding box center [586, 336] width 64 height 22
click at [609, 337] on icon at bounding box center [609, 337] width 7 height 9
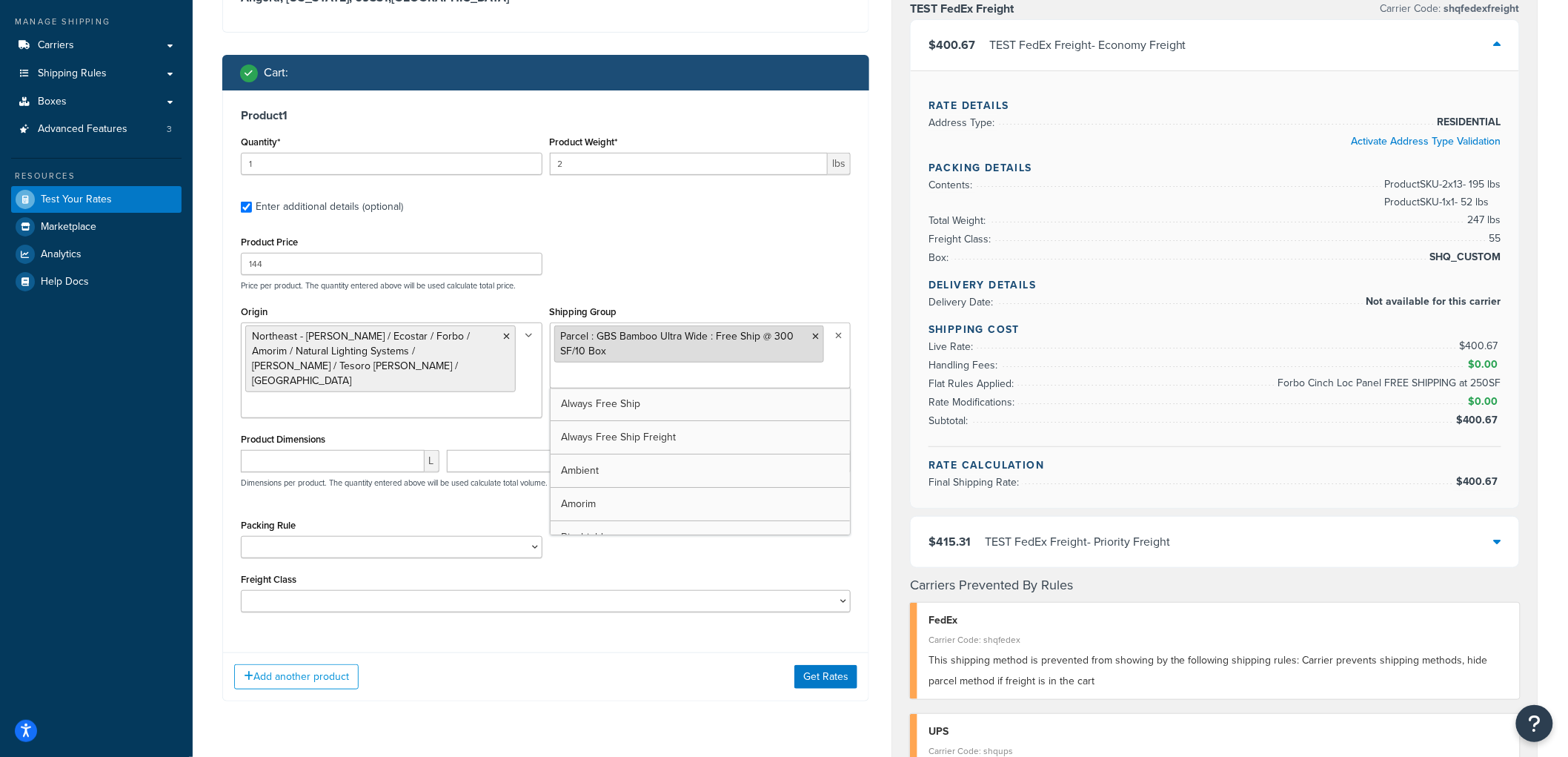
click at [815, 335] on icon at bounding box center [816, 337] width 7 height 9
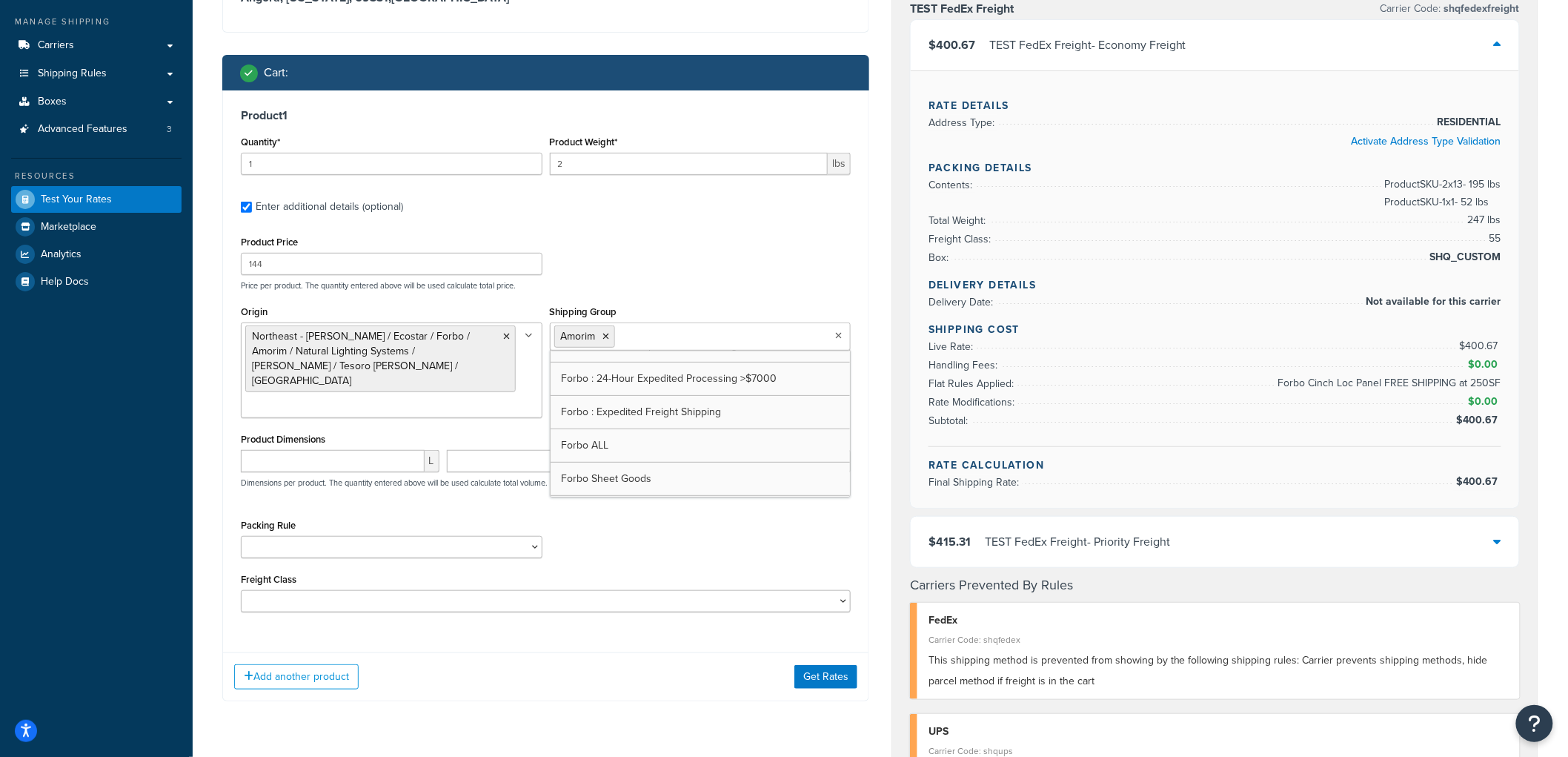
scroll to position [411, 0]
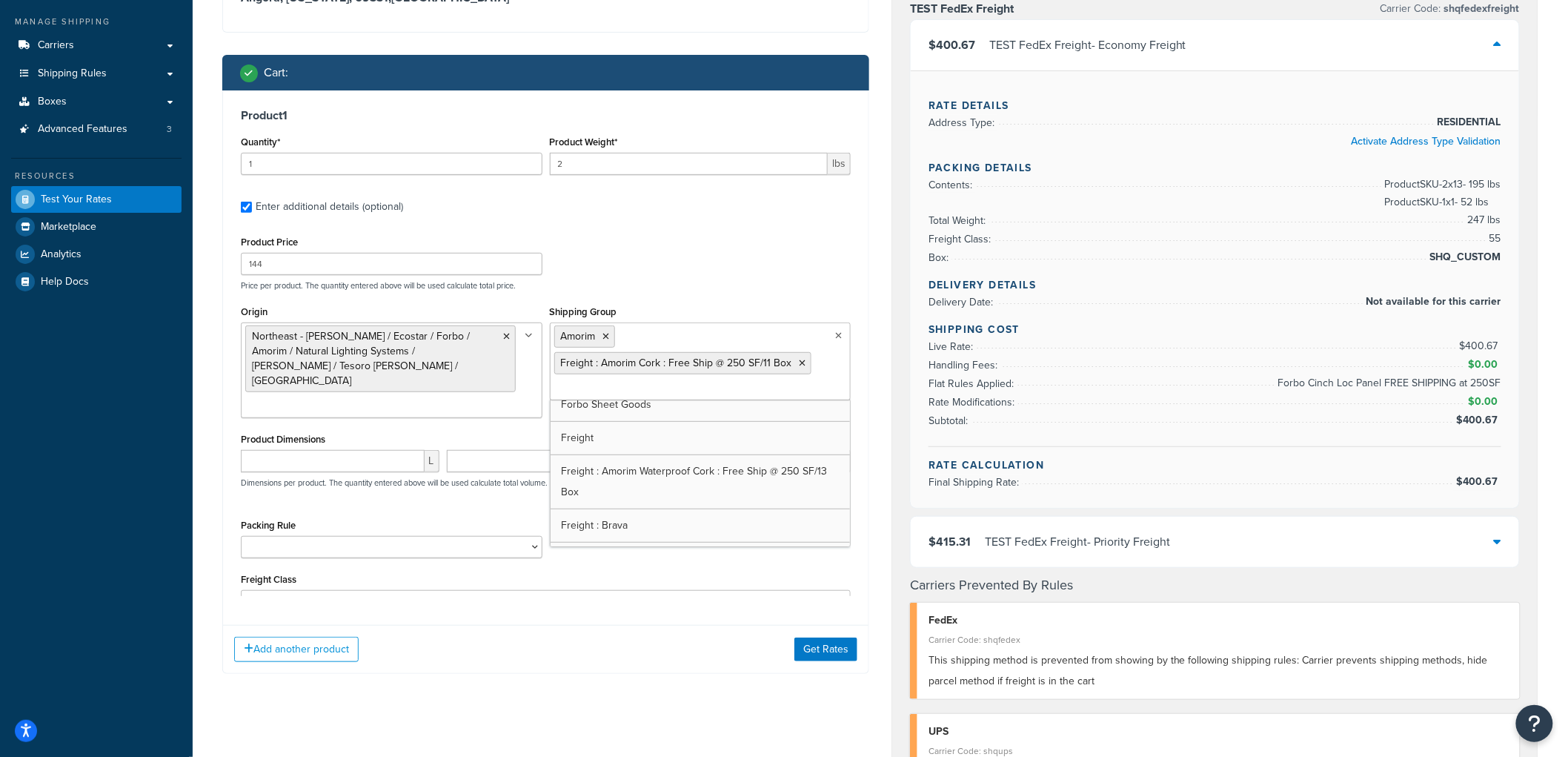
click at [749, 262] on div "Product Price 144 Price per product. The quantity entered above will be used ca…" at bounding box center [546, 261] width 617 height 59
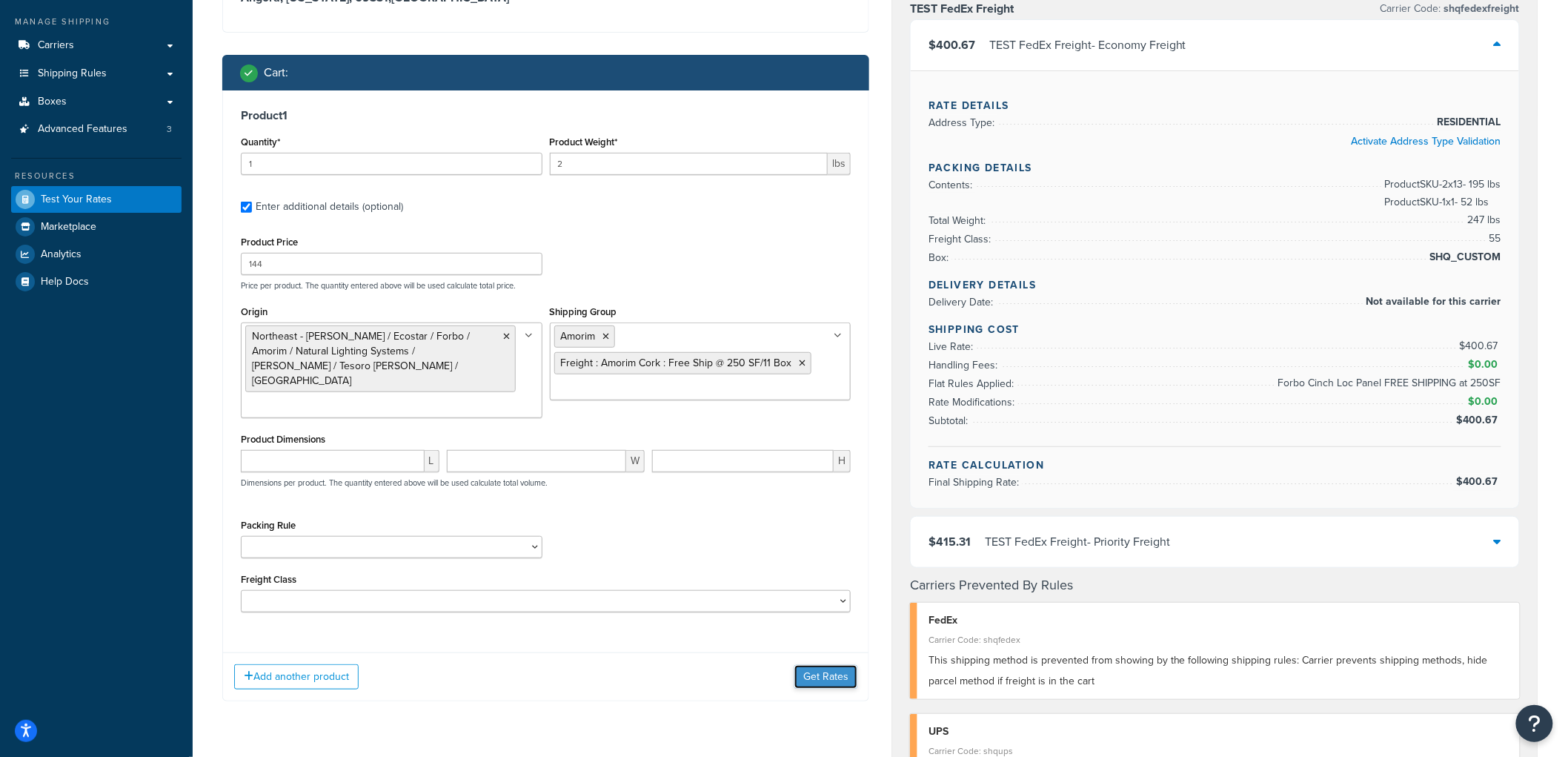
click at [827, 665] on button "Get Rates" at bounding box center [826, 676] width 63 height 24
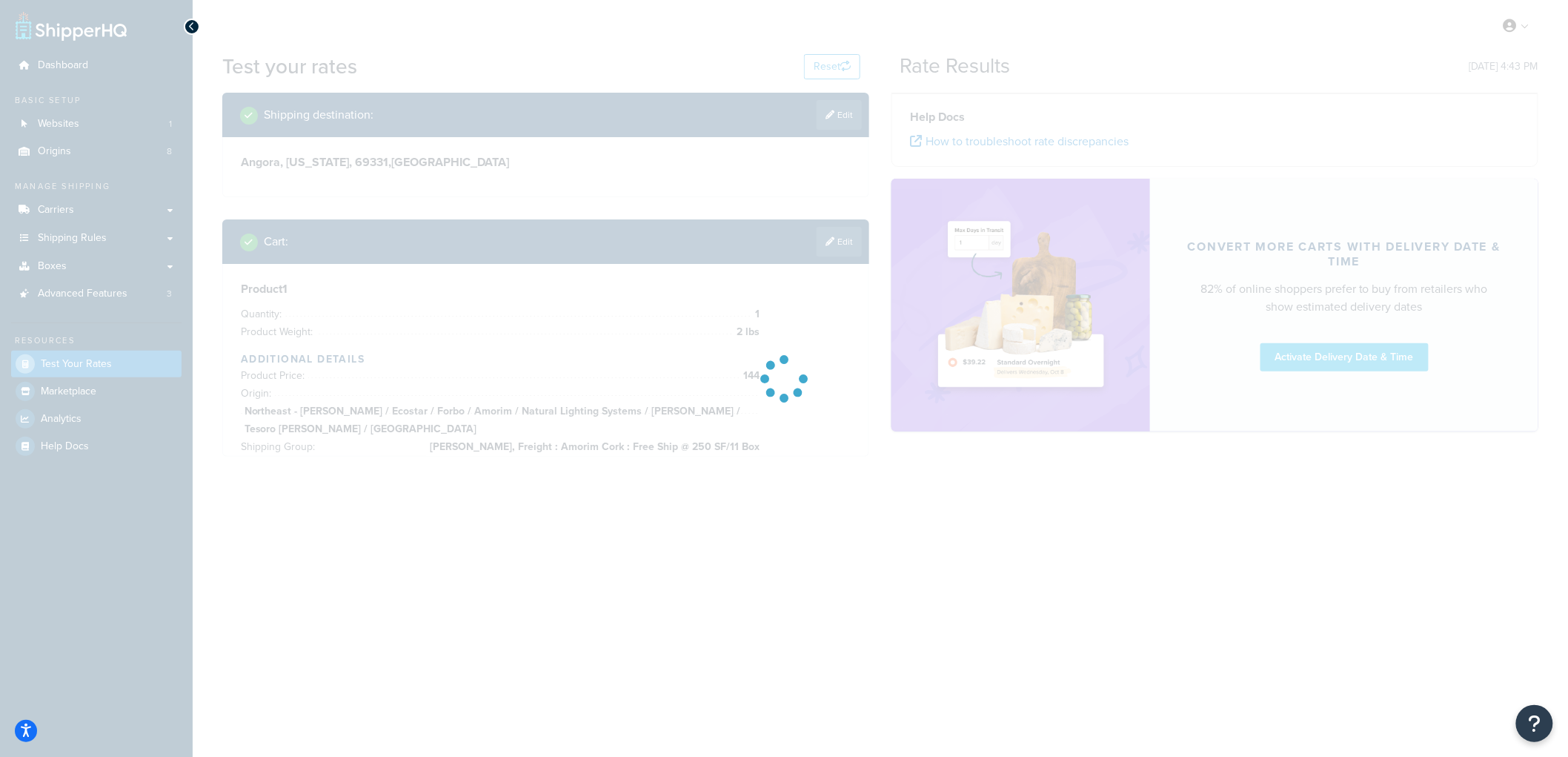
scroll to position [0, 0]
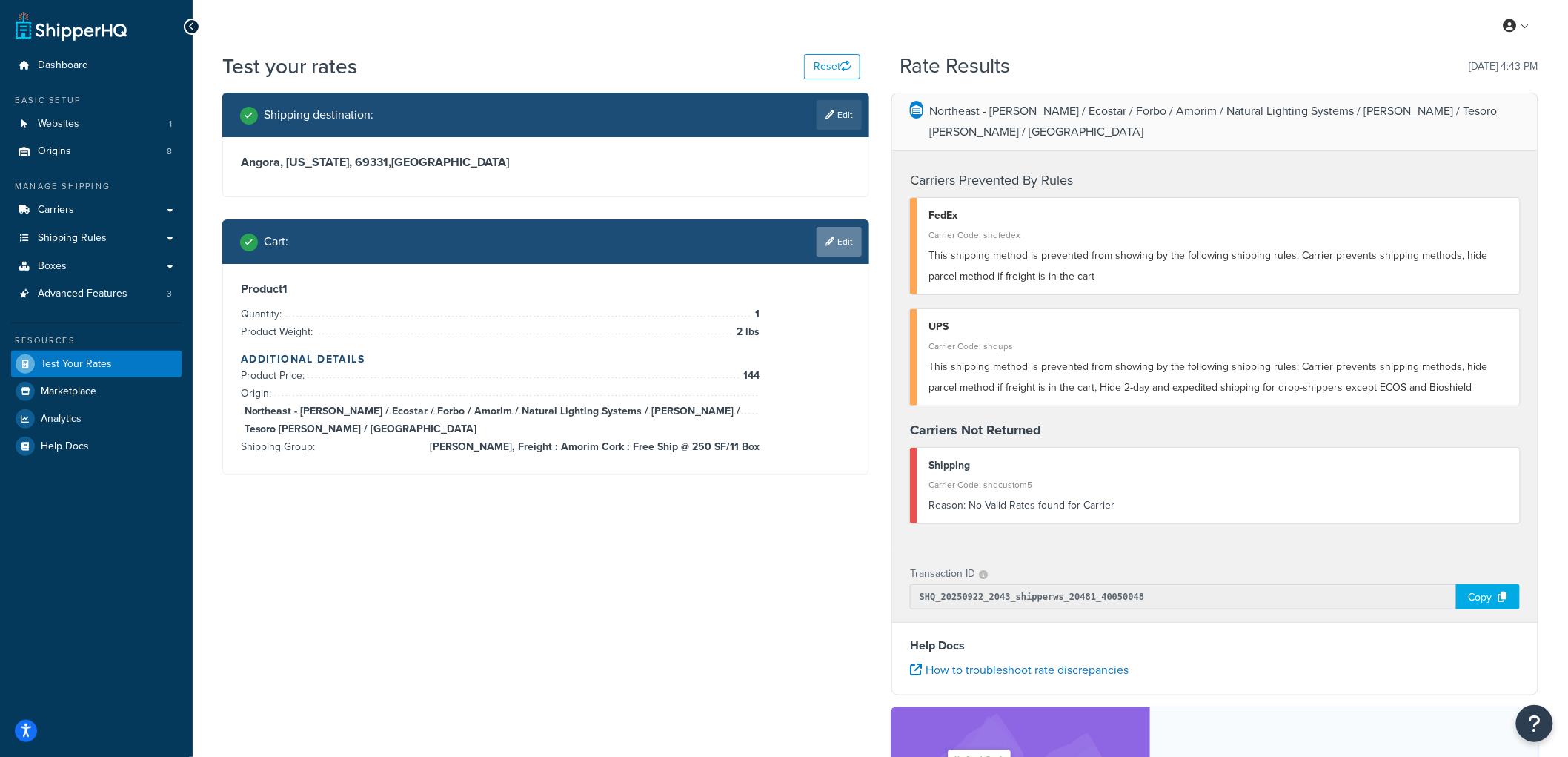
click at [840, 242] on link "Edit" at bounding box center [839, 241] width 45 height 29
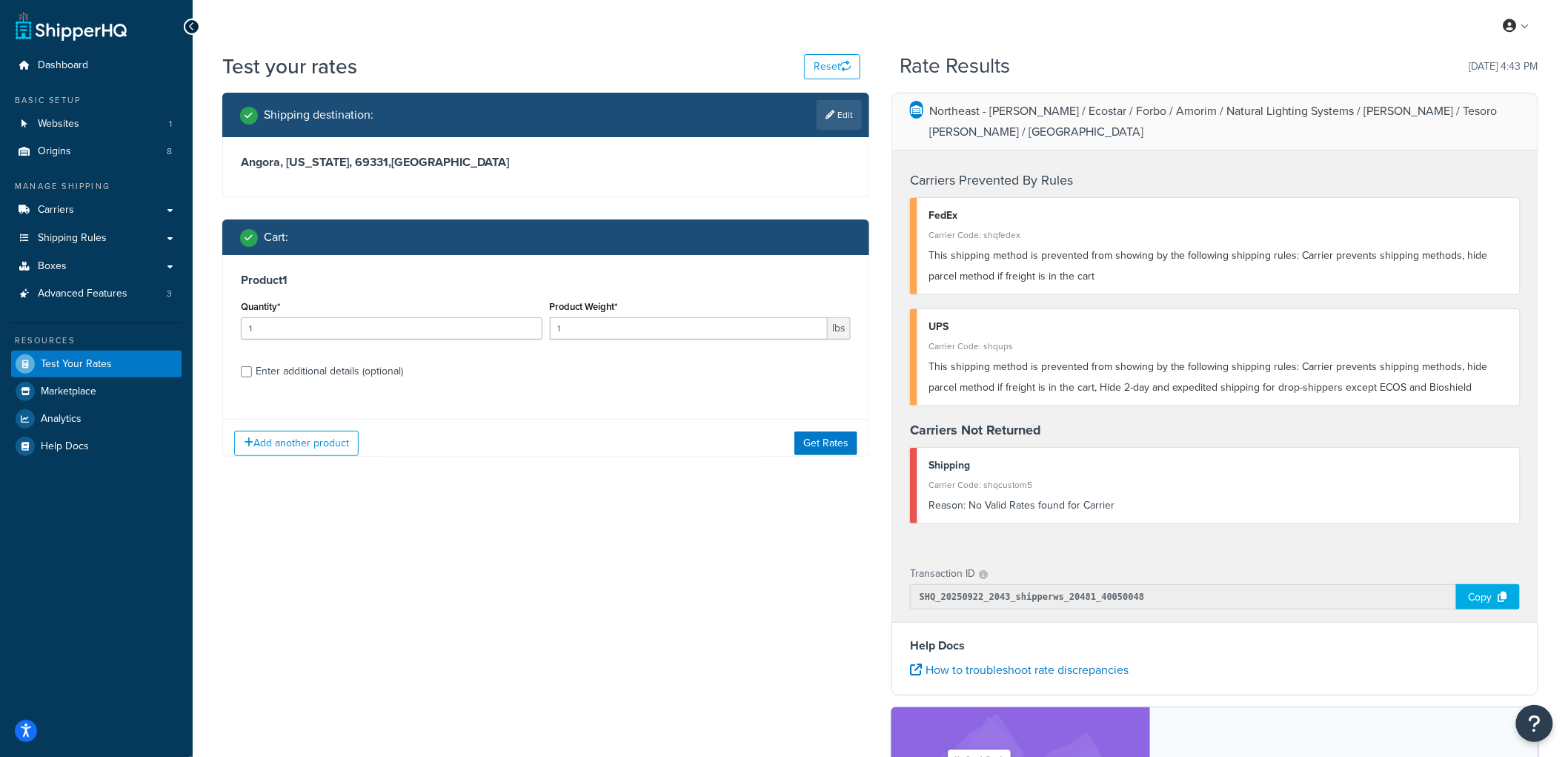
click at [346, 372] on div "Enter additional details (optional)" at bounding box center [330, 371] width 147 height 20
click at [252, 372] on input "Enter additional details (optional)" at bounding box center [246, 371] width 12 height 12
checkbox input "true"
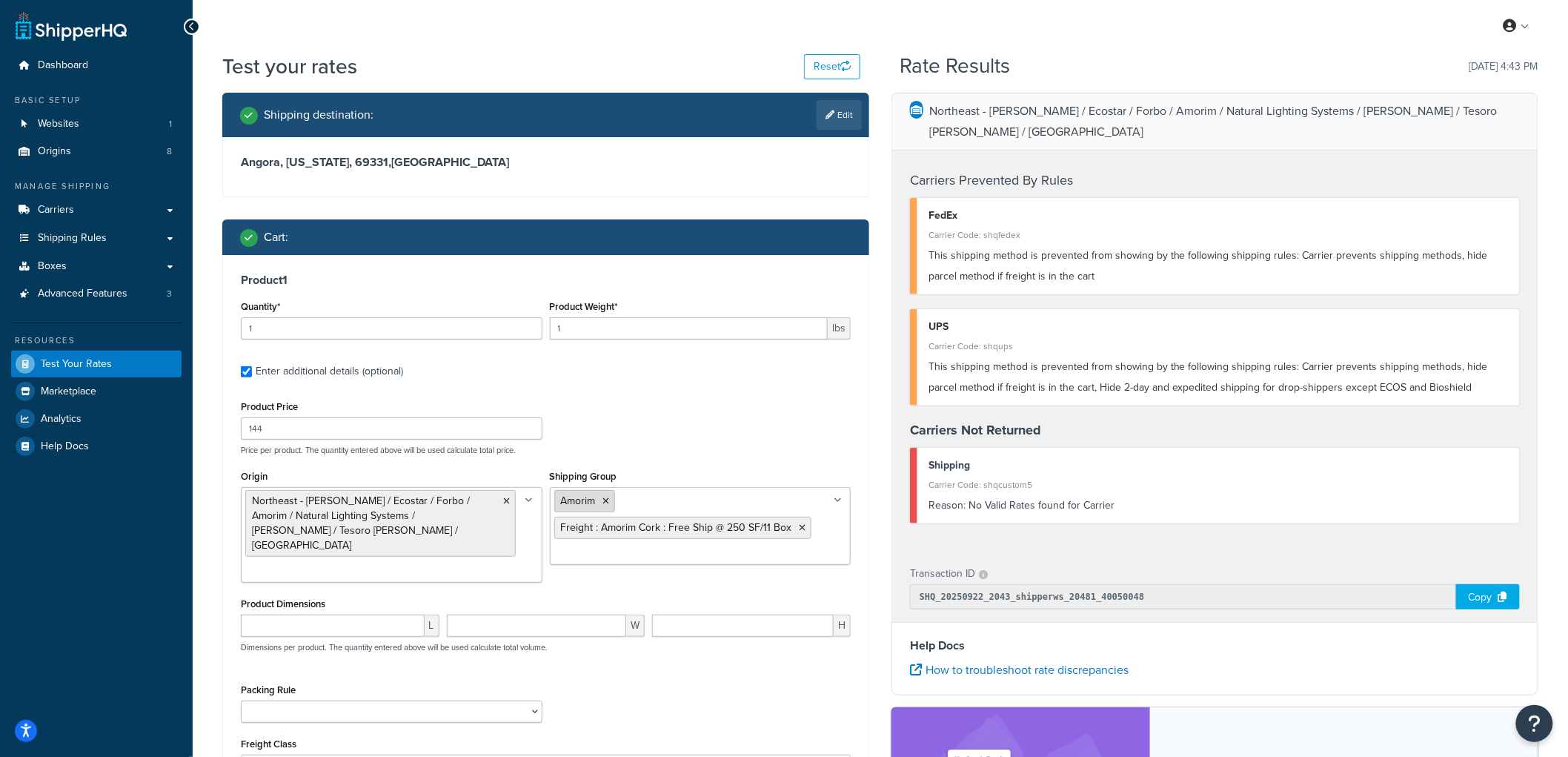
click at [602, 501] on li "Amorim" at bounding box center [585, 501] width 61 height 22
click at [604, 499] on icon at bounding box center [607, 501] width 7 height 9
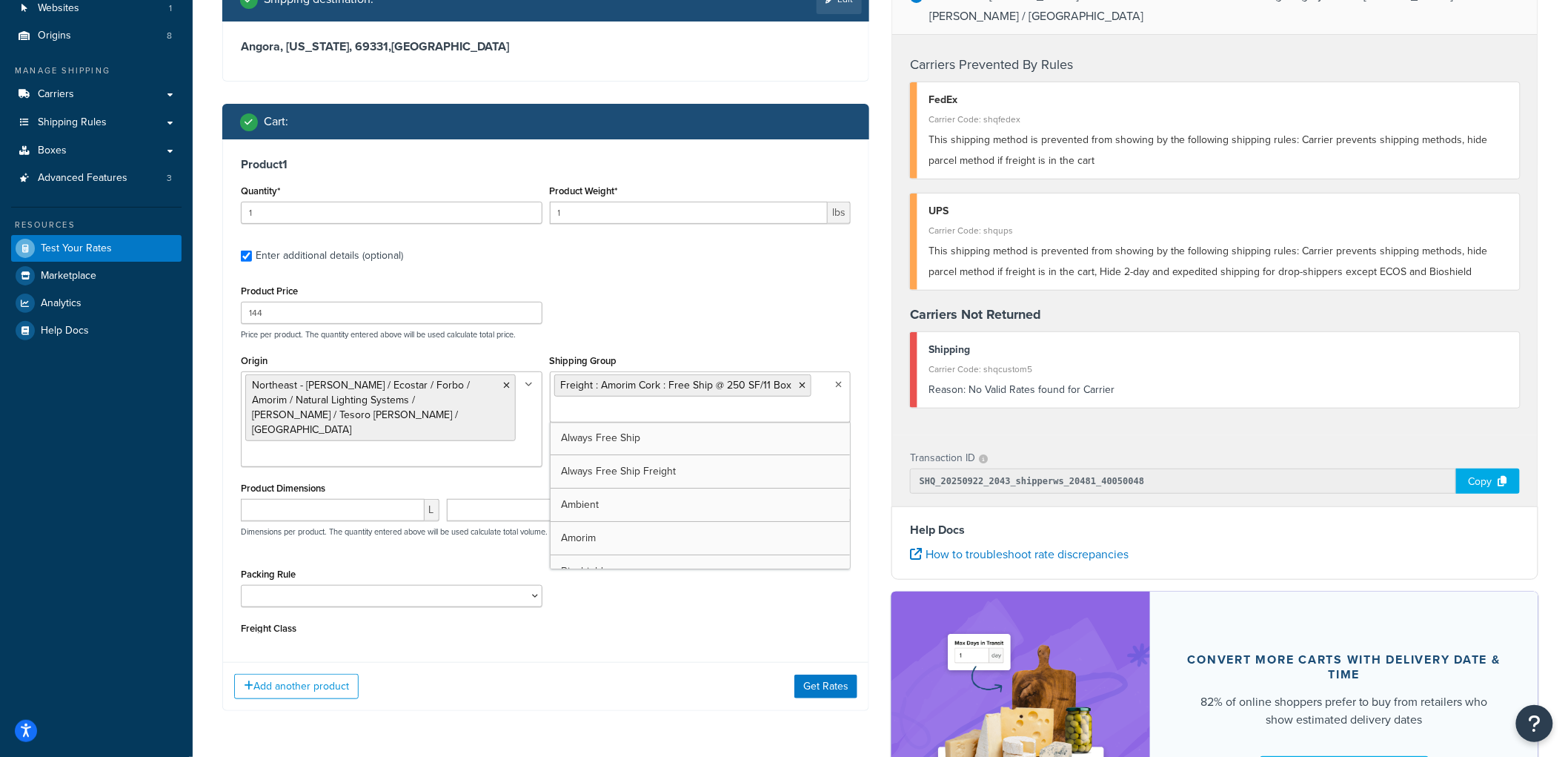
scroll to position [272, 0]
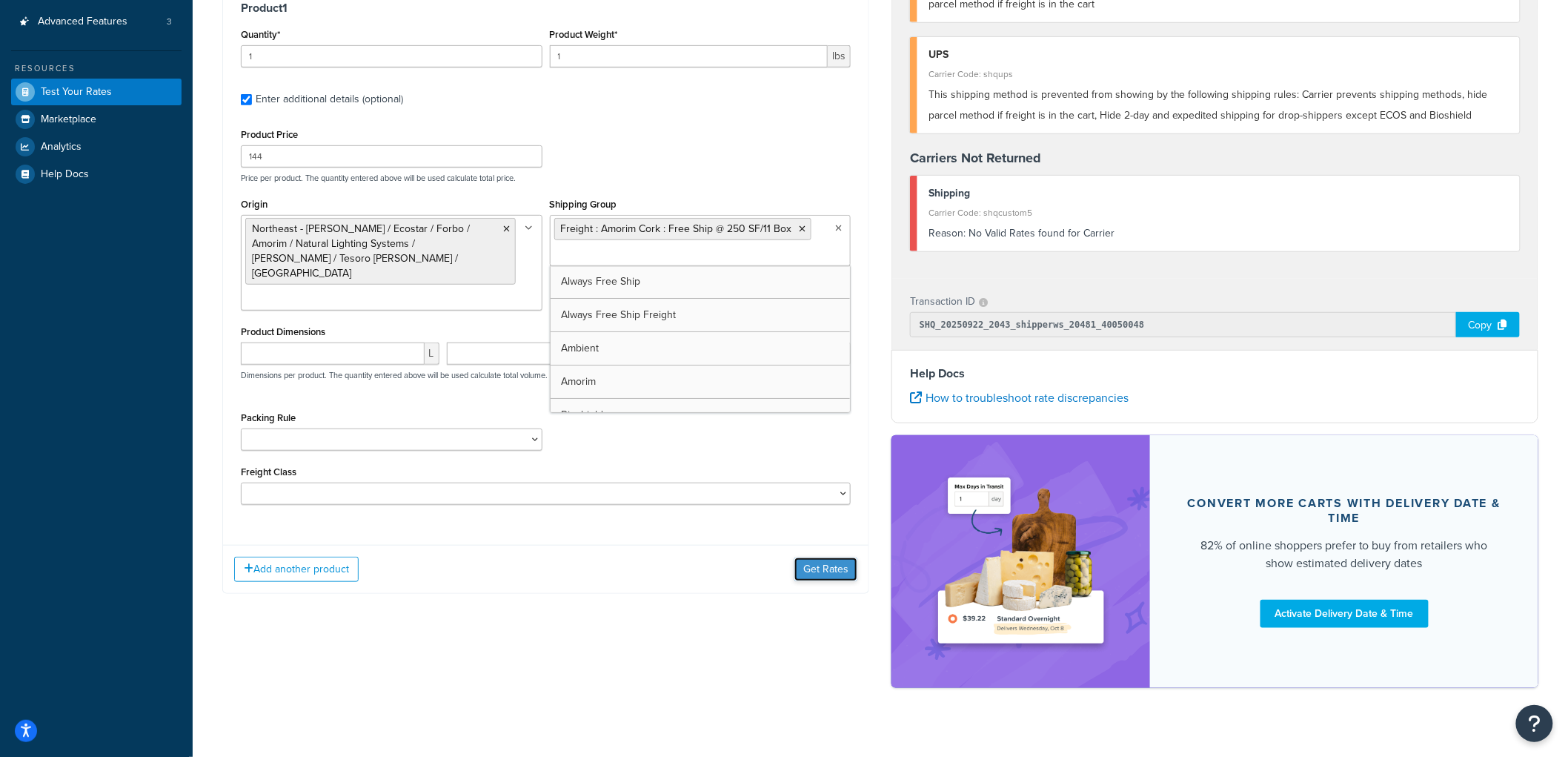
click at [808, 558] on button "Get Rates" at bounding box center [826, 569] width 63 height 24
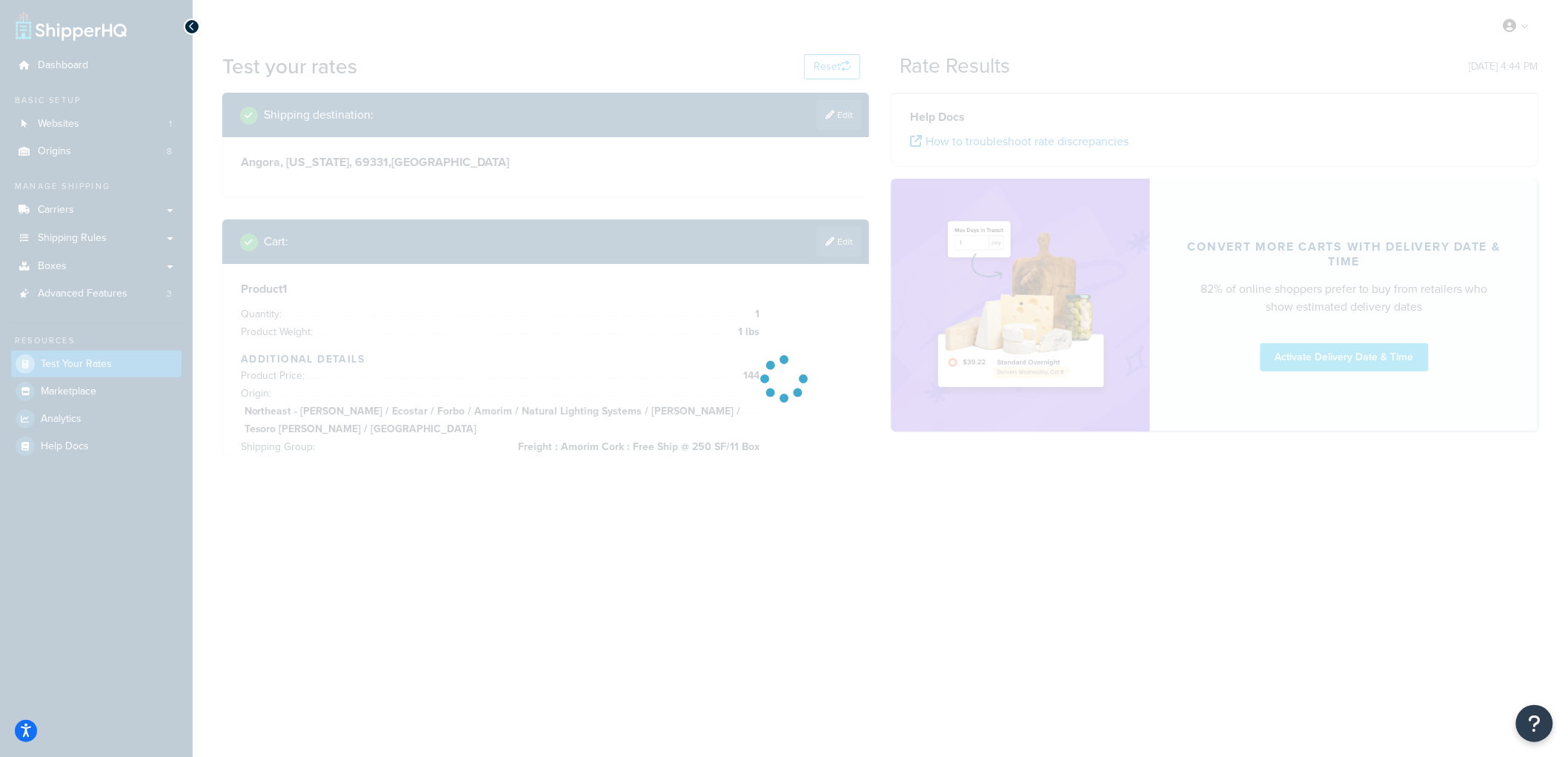
scroll to position [0, 0]
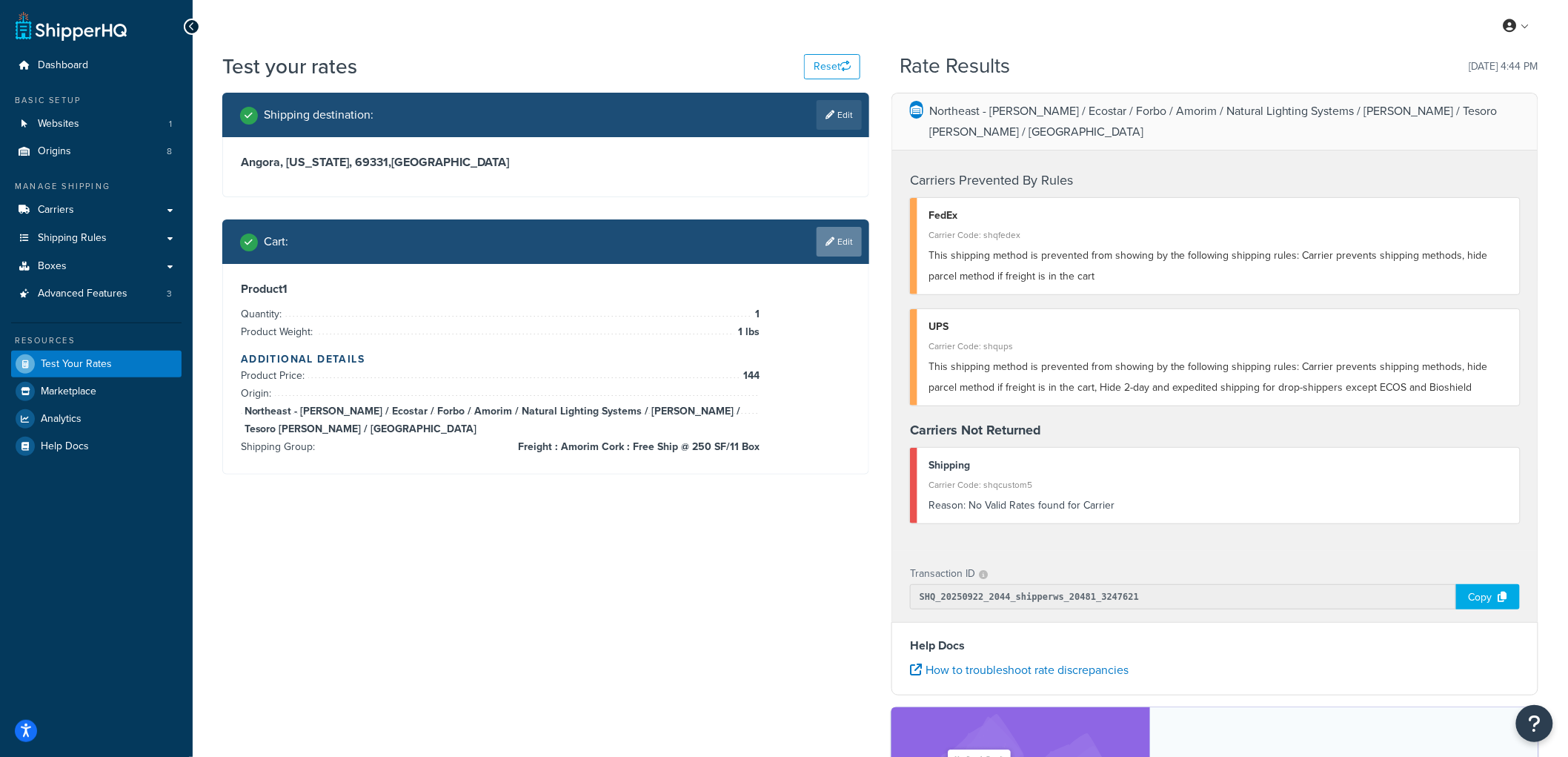
click at [844, 246] on link "Edit" at bounding box center [839, 241] width 45 height 29
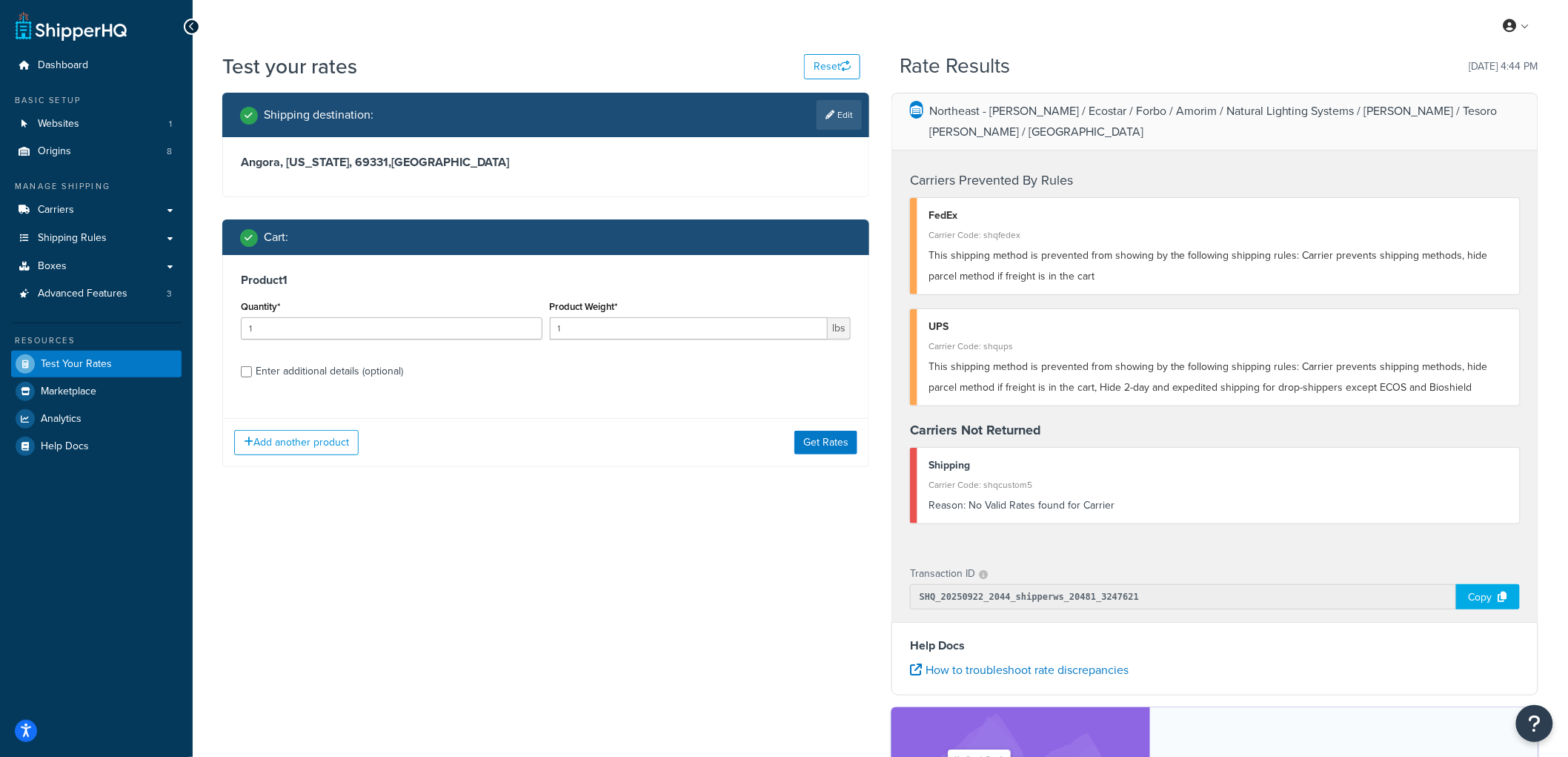
click at [283, 382] on div "Product 1 Quantity* 1 Product Weight* 1 lbs Enter additional details (optional)" at bounding box center [546, 331] width 645 height 152
click at [285, 374] on div "Enter additional details (optional)" at bounding box center [330, 371] width 147 height 20
click at [252, 374] on input "Enter additional details (optional)" at bounding box center [246, 371] width 12 height 12
checkbox input "true"
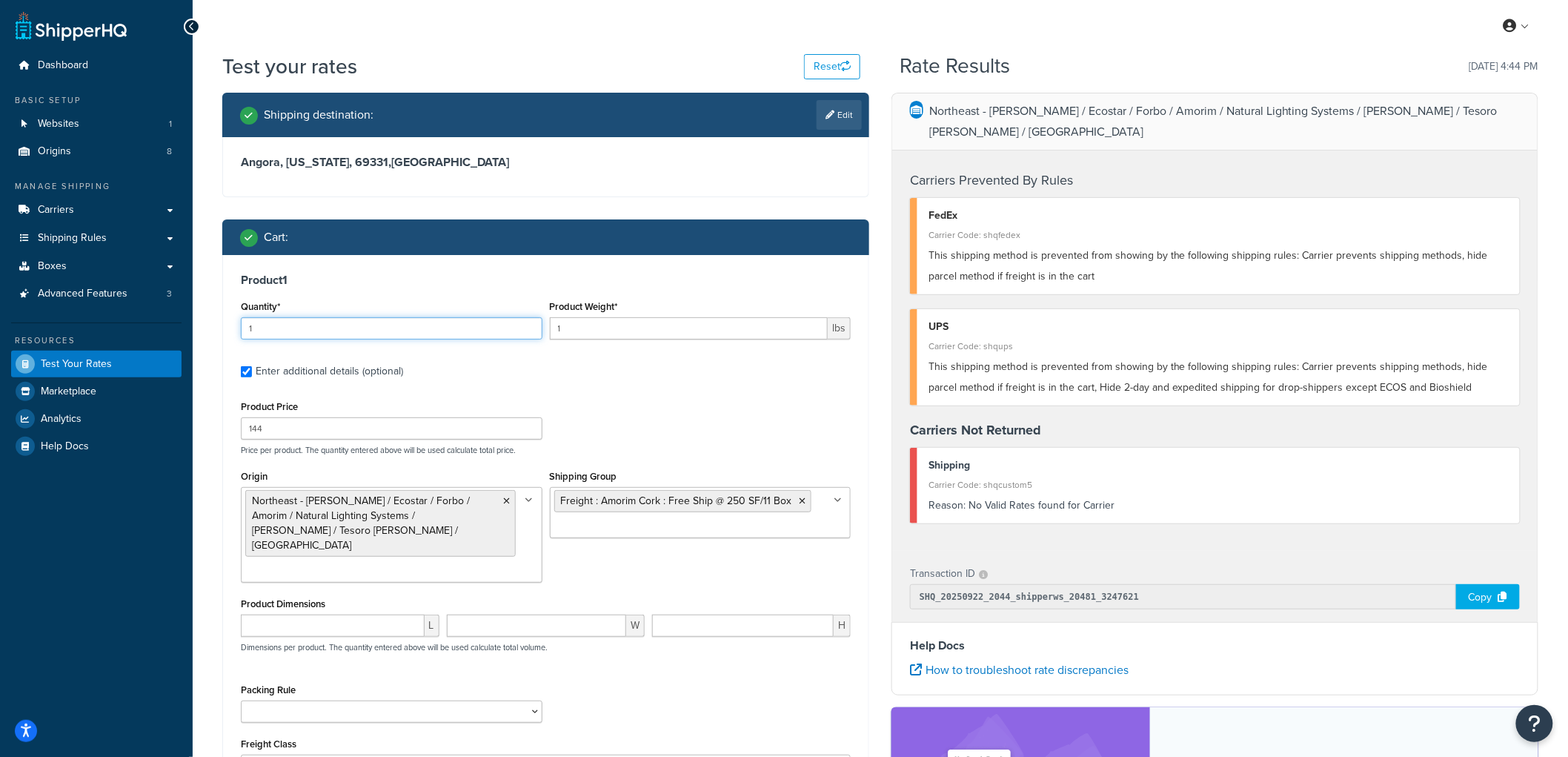
drag, startPoint x: 280, startPoint y: 327, endPoint x: 242, endPoint y: 315, distance: 39.8
click at [242, 315] on div "Quantity* 1" at bounding box center [392, 318] width 301 height 43
drag, startPoint x: 617, startPoint y: 332, endPoint x: 547, endPoint y: 317, distance: 71.6
click at [547, 317] on div "Product Weight* 1 lbs" at bounding box center [700, 324] width 309 height 54
click at [645, 278] on h3 "Product 1" at bounding box center [546, 280] width 609 height 15
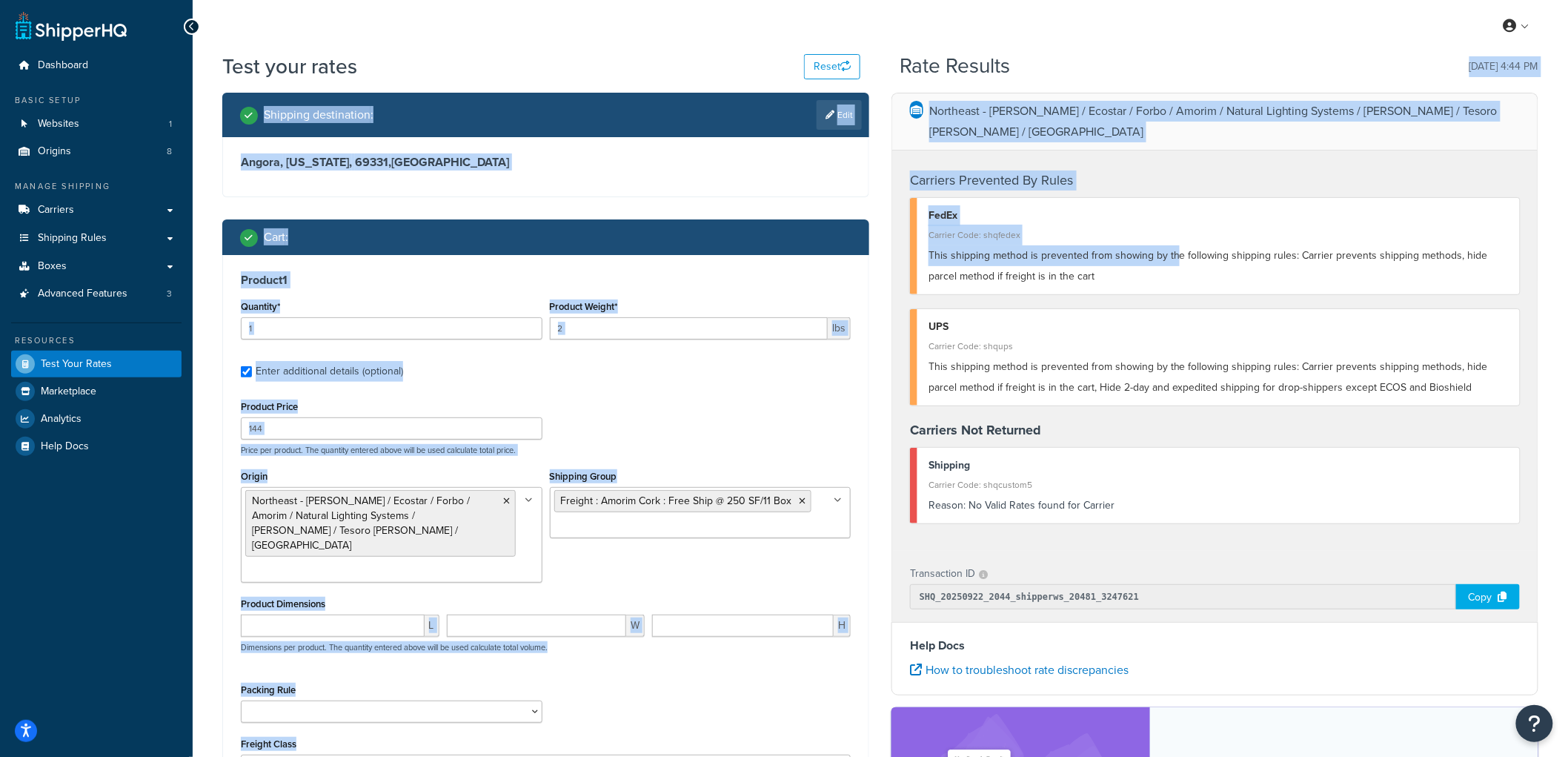
drag, startPoint x: 1248, startPoint y: 64, endPoint x: 1163, endPoint y: 160, distance: 128.2
click at [1168, 193] on div "Test your rates Reset Rate Results 09/22/2025, 4:44 PM Shipping destination : E…" at bounding box center [880, 513] width 1316 height 923
click at [1161, 170] on h4 "Carriers Prevented By Rules" at bounding box center [1215, 180] width 609 height 20
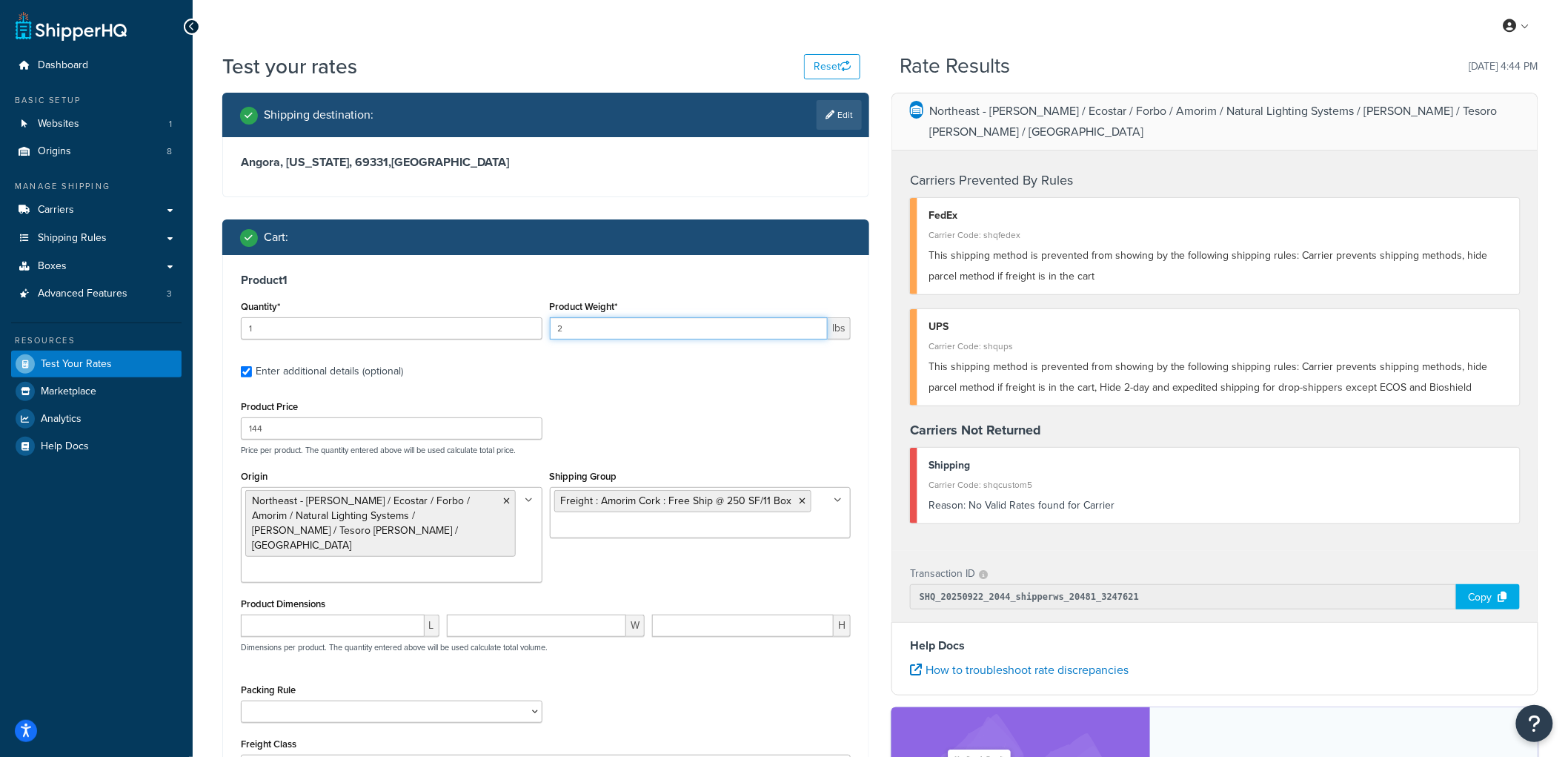
click at [609, 323] on input "2" at bounding box center [689, 328] width 278 height 22
type input "20"
click at [632, 275] on h3 "Product 1" at bounding box center [546, 280] width 609 height 15
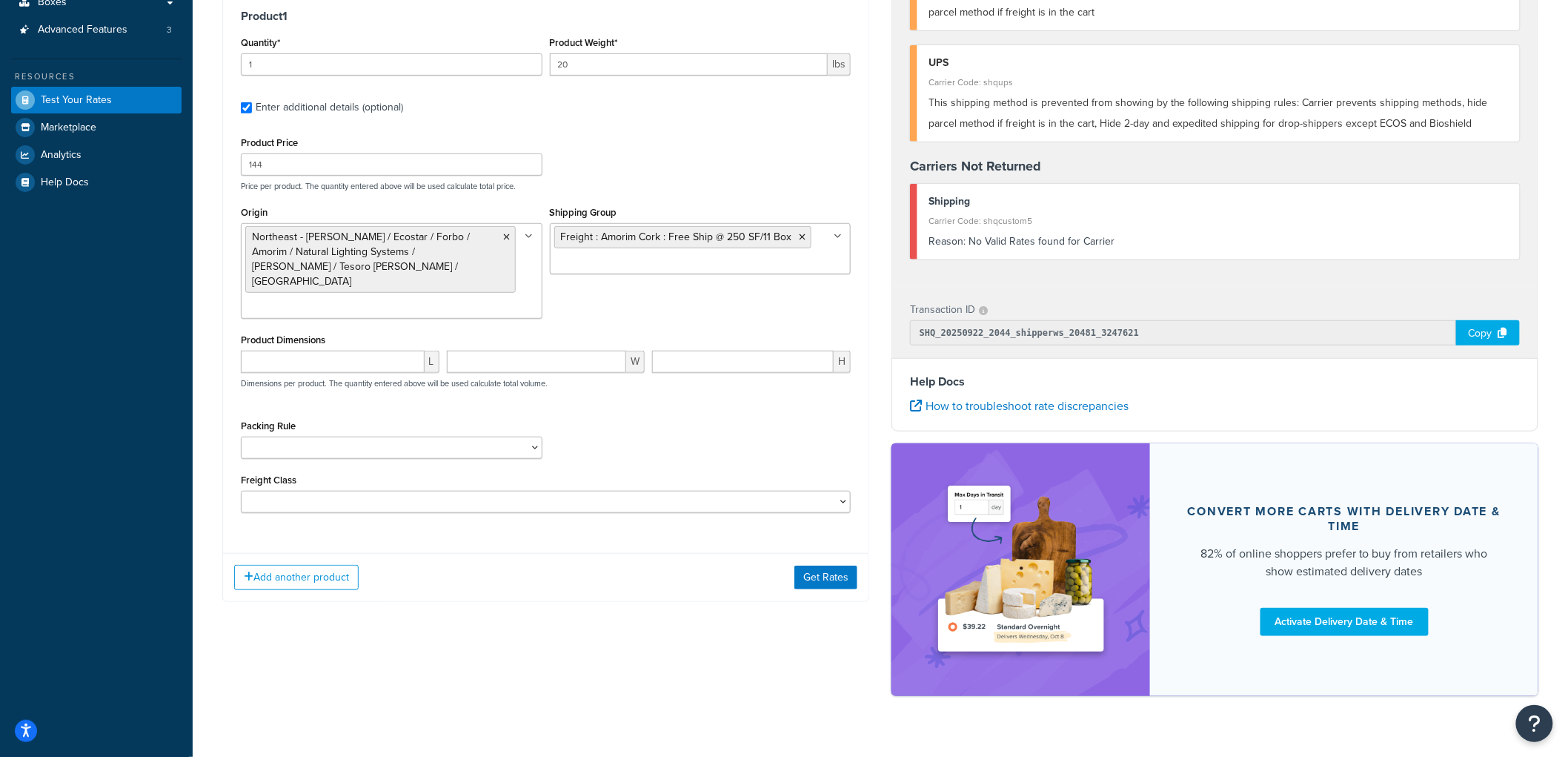
scroll to position [272, 0]
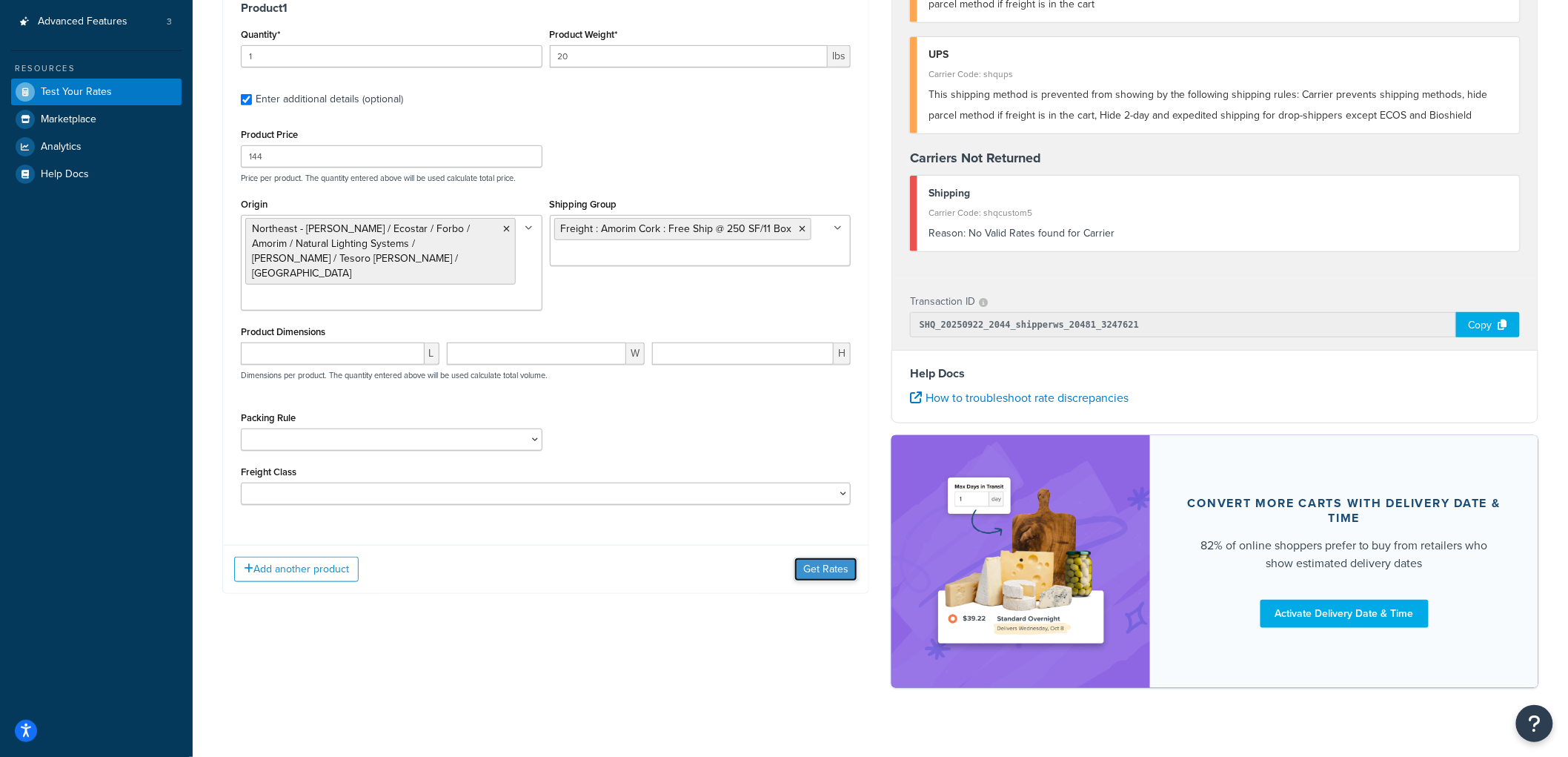
click at [843, 558] on button "Get Rates" at bounding box center [826, 569] width 63 height 24
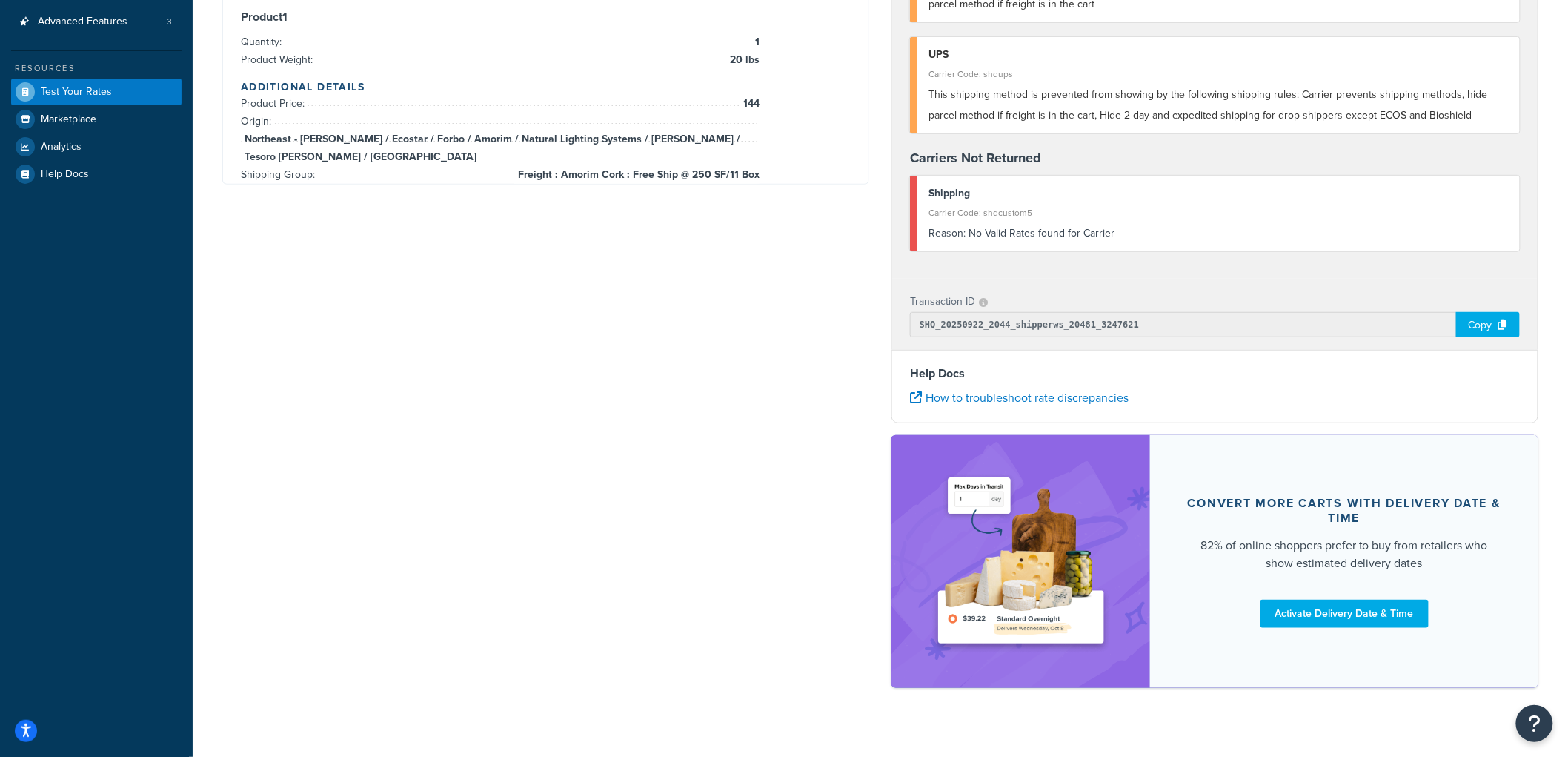
scroll to position [0, 0]
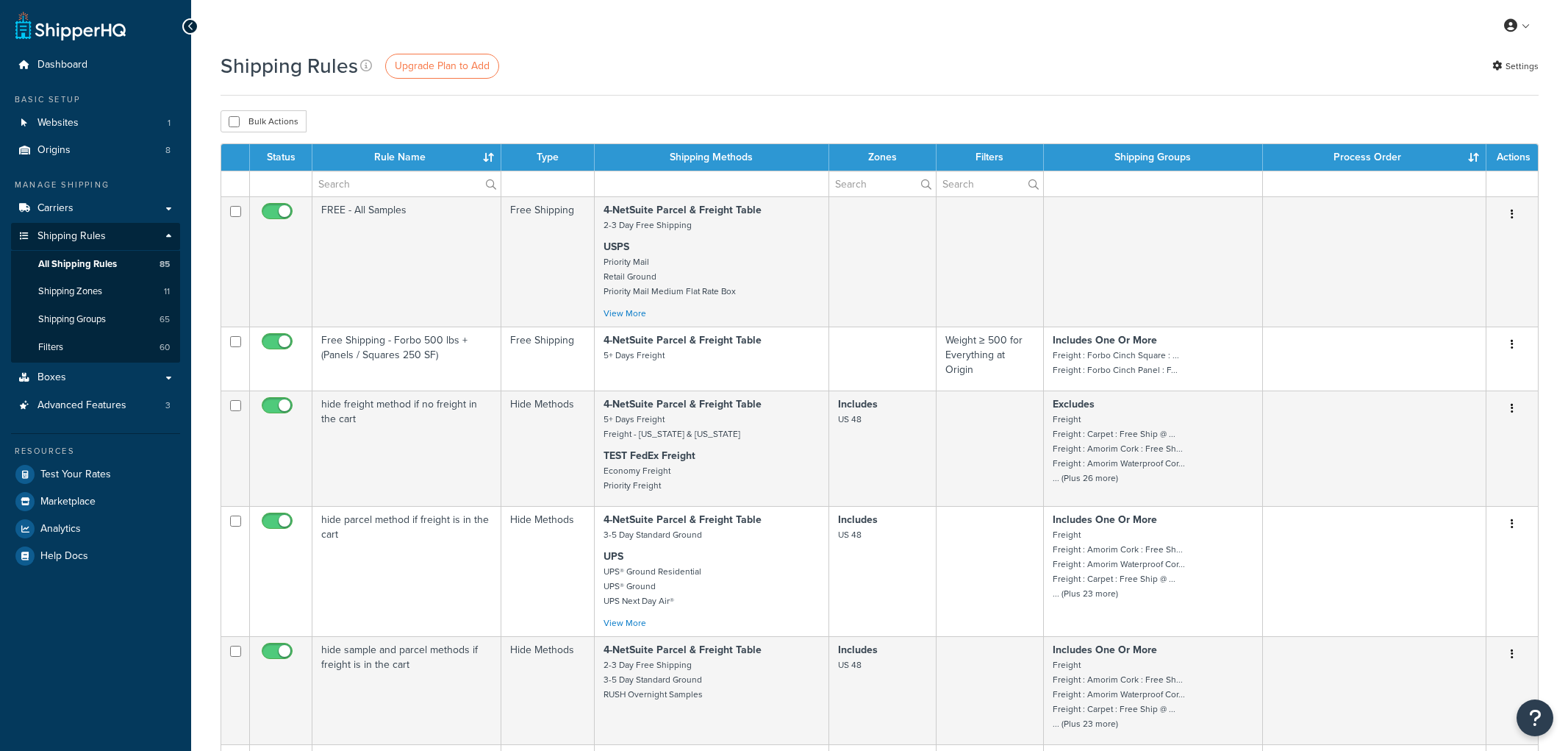
select select "100"
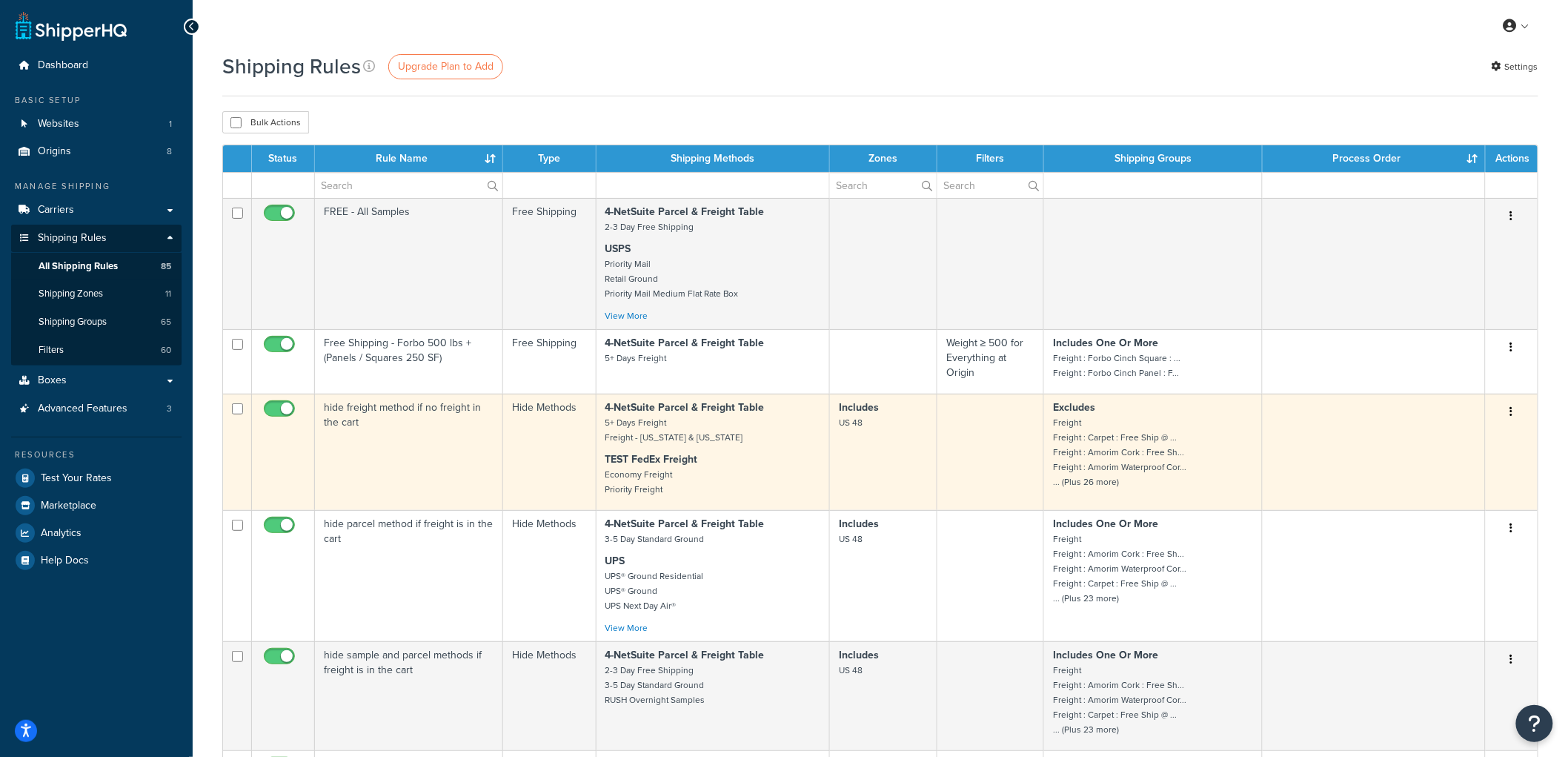
click at [380, 469] on td "hide freight method if no freight in the cart" at bounding box center [408, 451] width 188 height 116
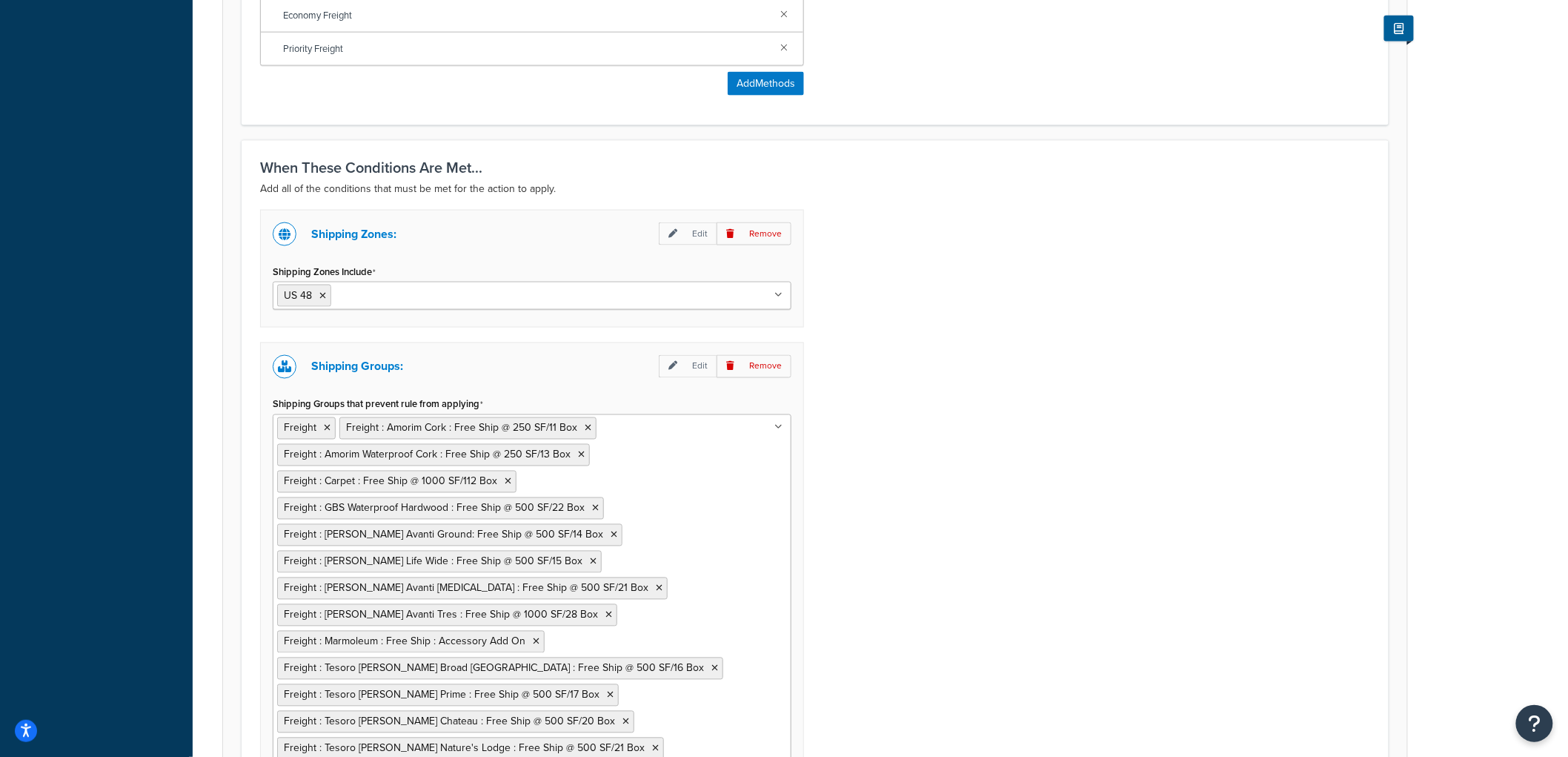
scroll to position [1232, 0]
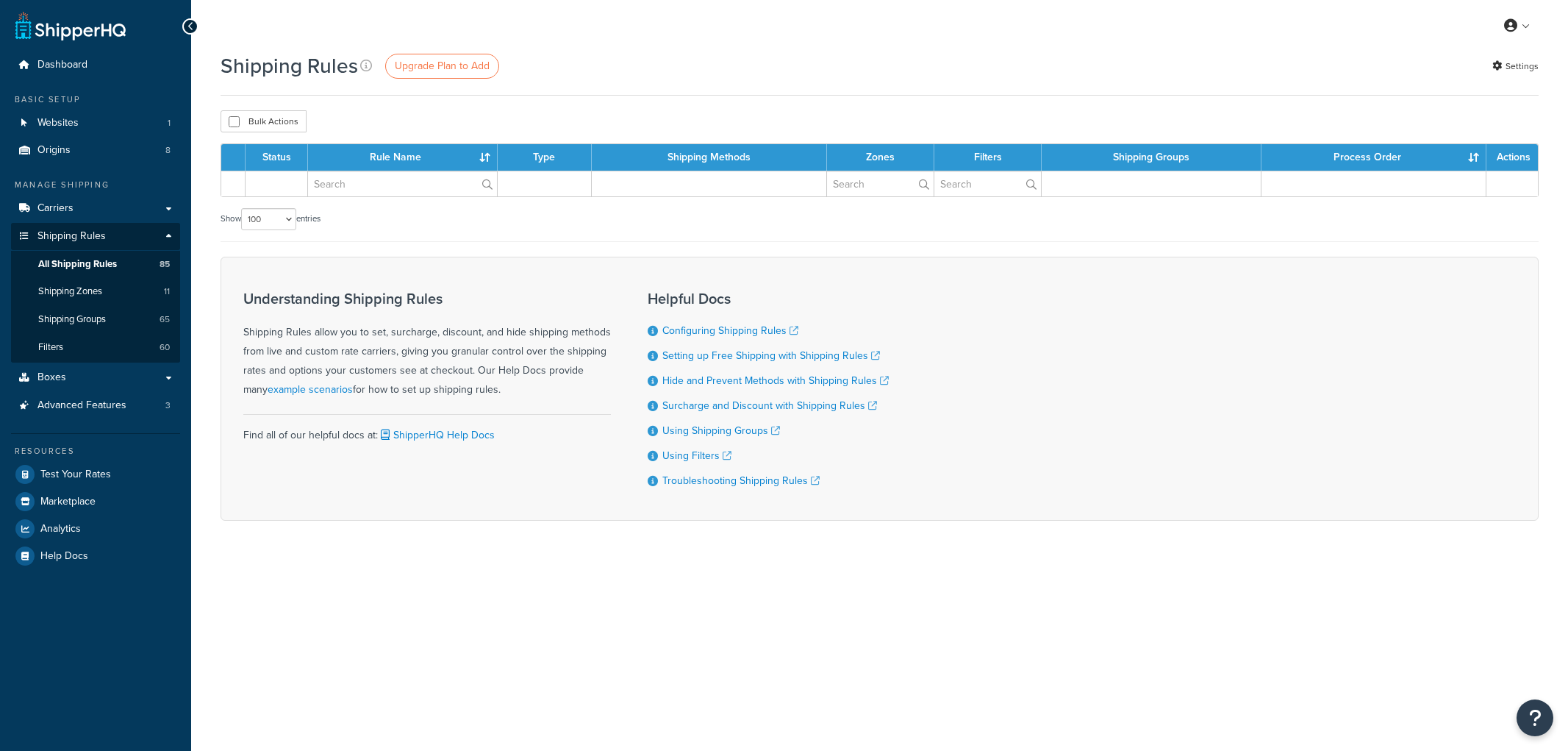
select select "100"
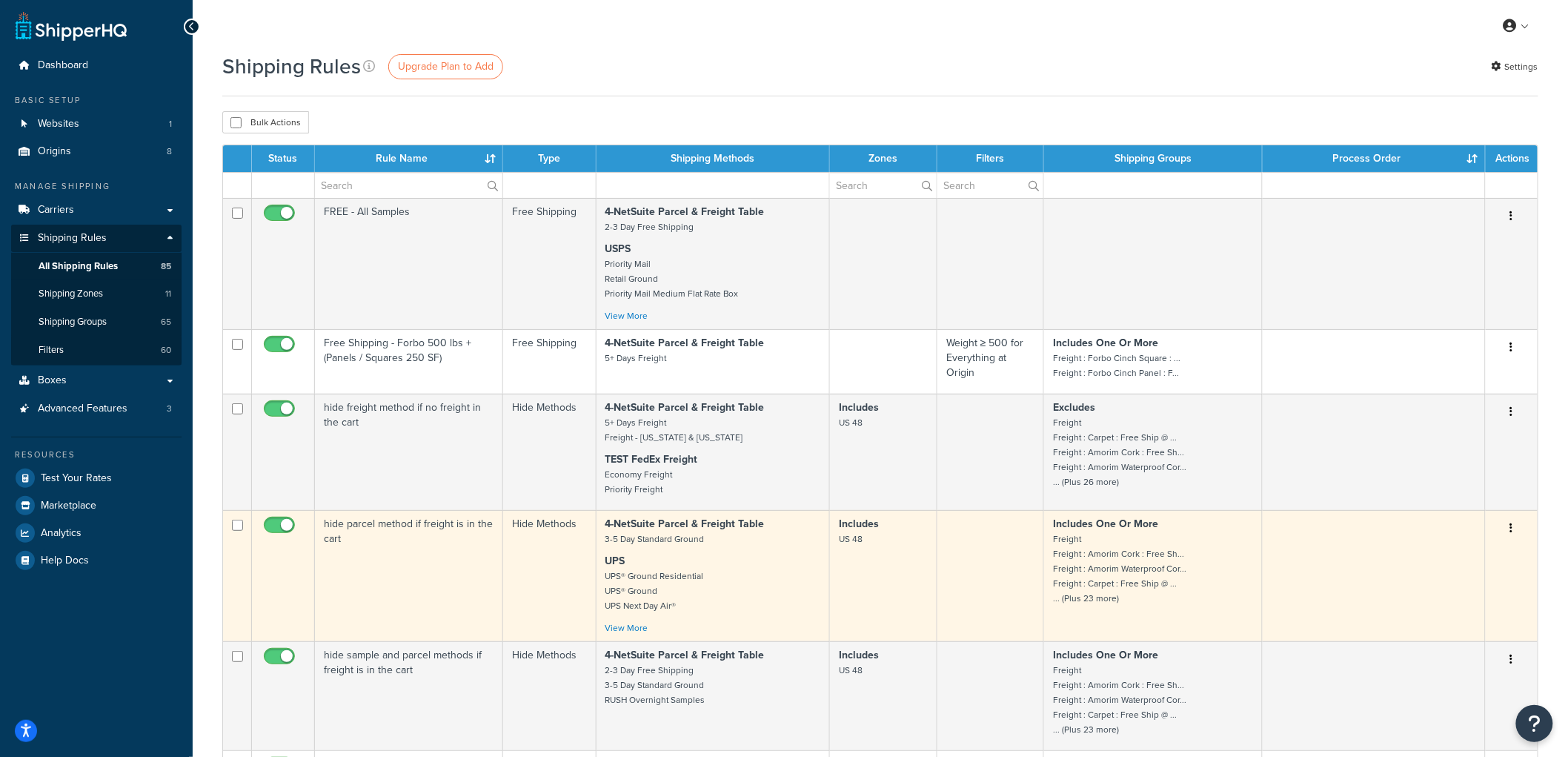
click at [435, 552] on td "hide parcel method if freight is in the cart" at bounding box center [408, 575] width 188 height 131
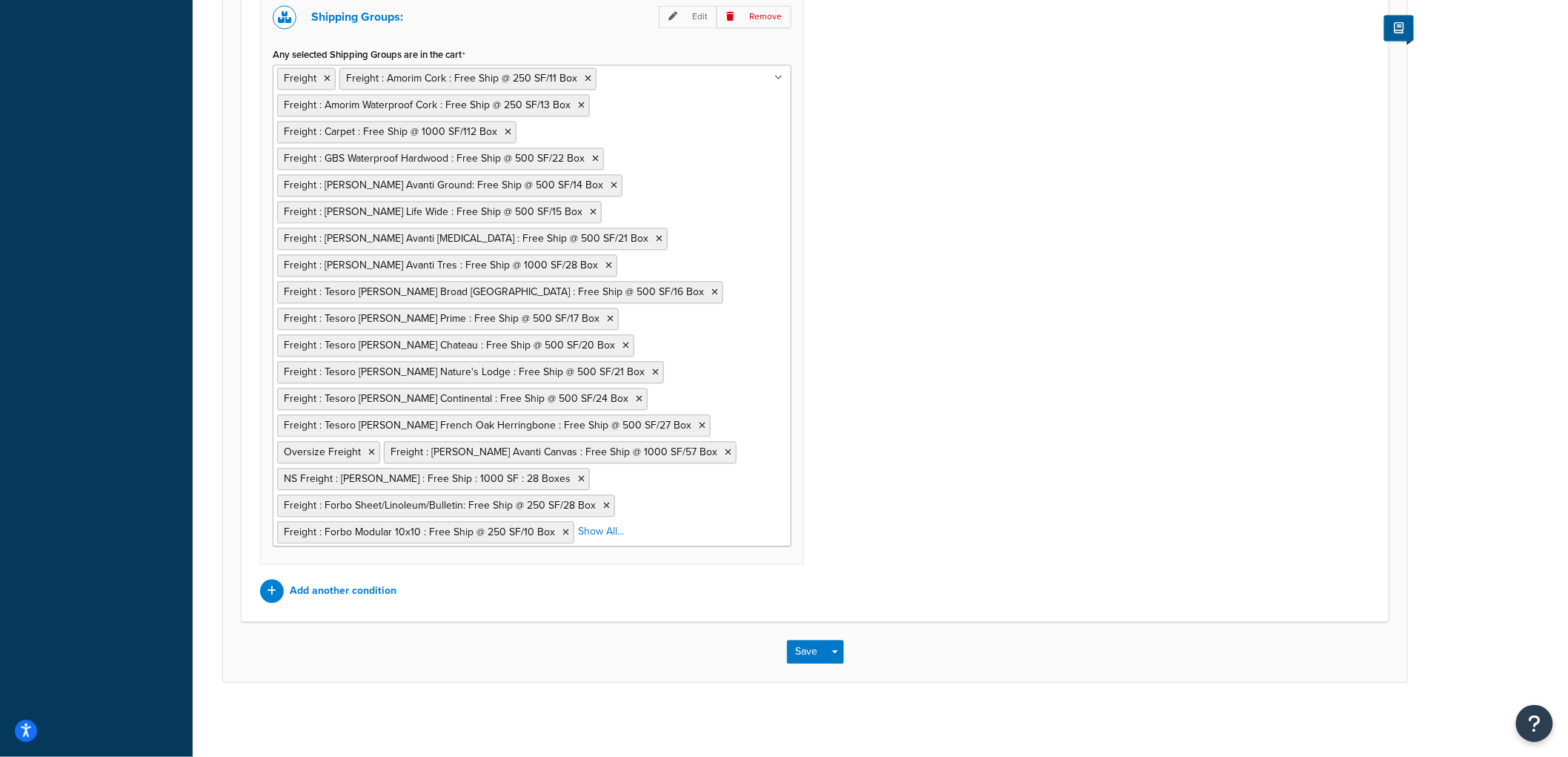
scroll to position [1225, 0]
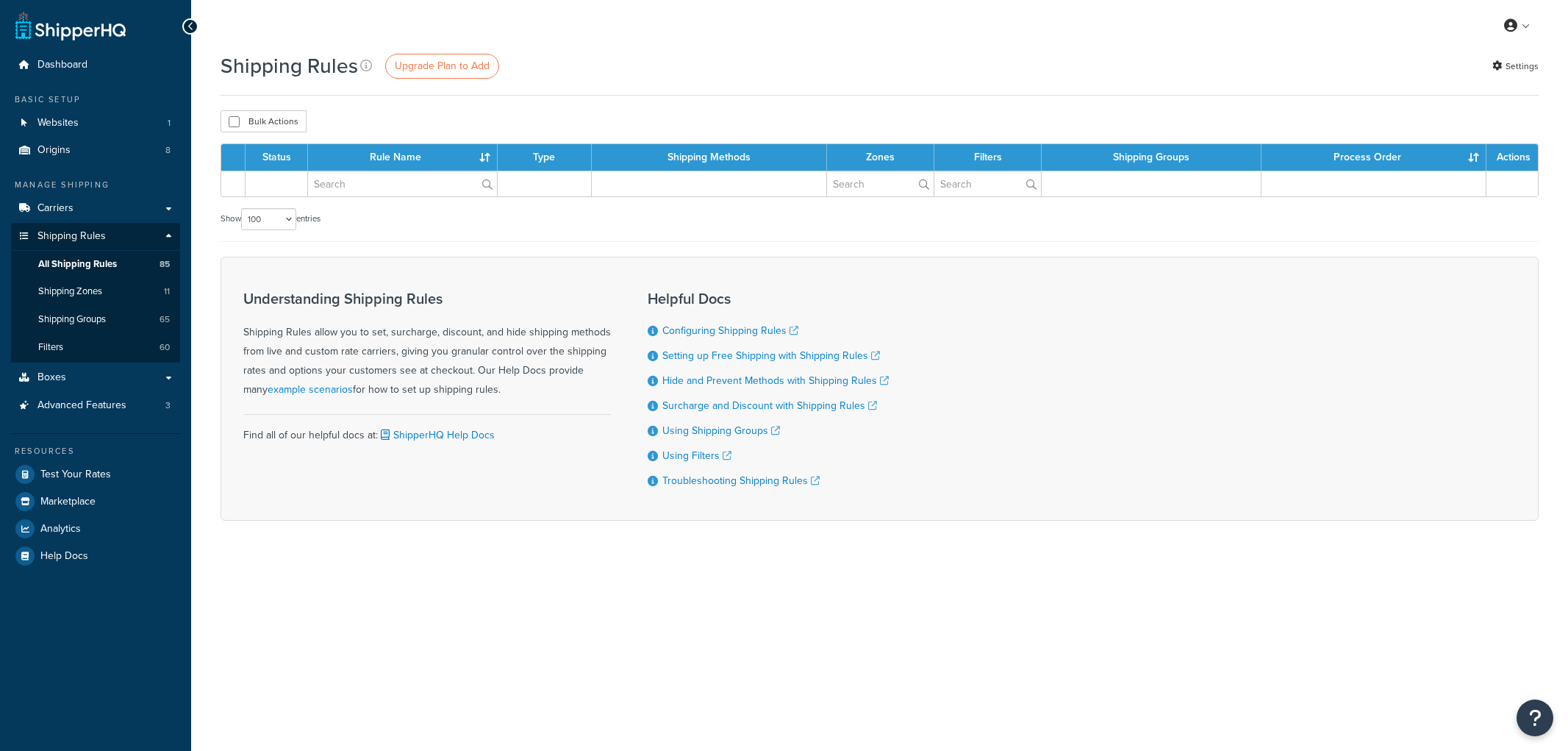
select select "100"
